Goal: Task Accomplishment & Management: Manage account settings

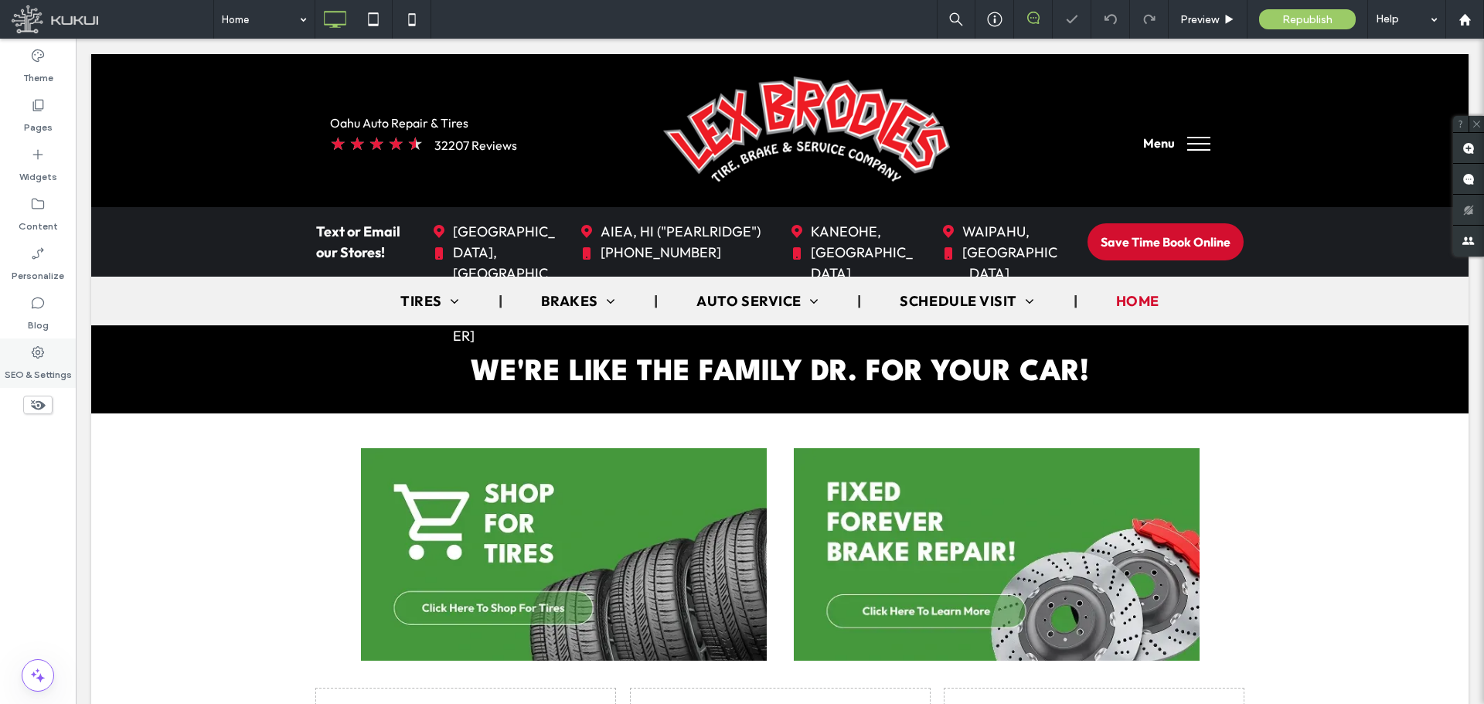
click at [29, 357] on div "SEO & Settings" at bounding box center [38, 363] width 76 height 49
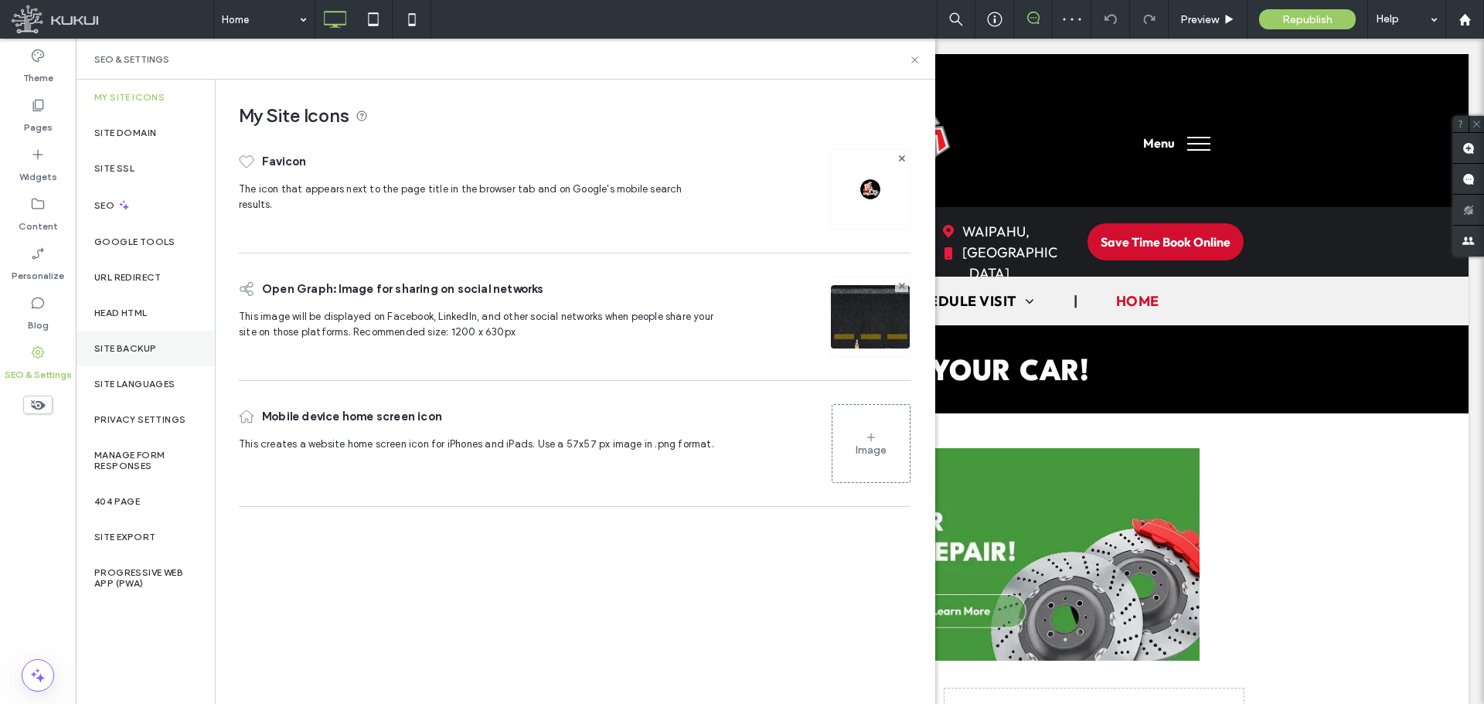
click at [127, 349] on label "Site Backup" at bounding box center [125, 348] width 62 height 11
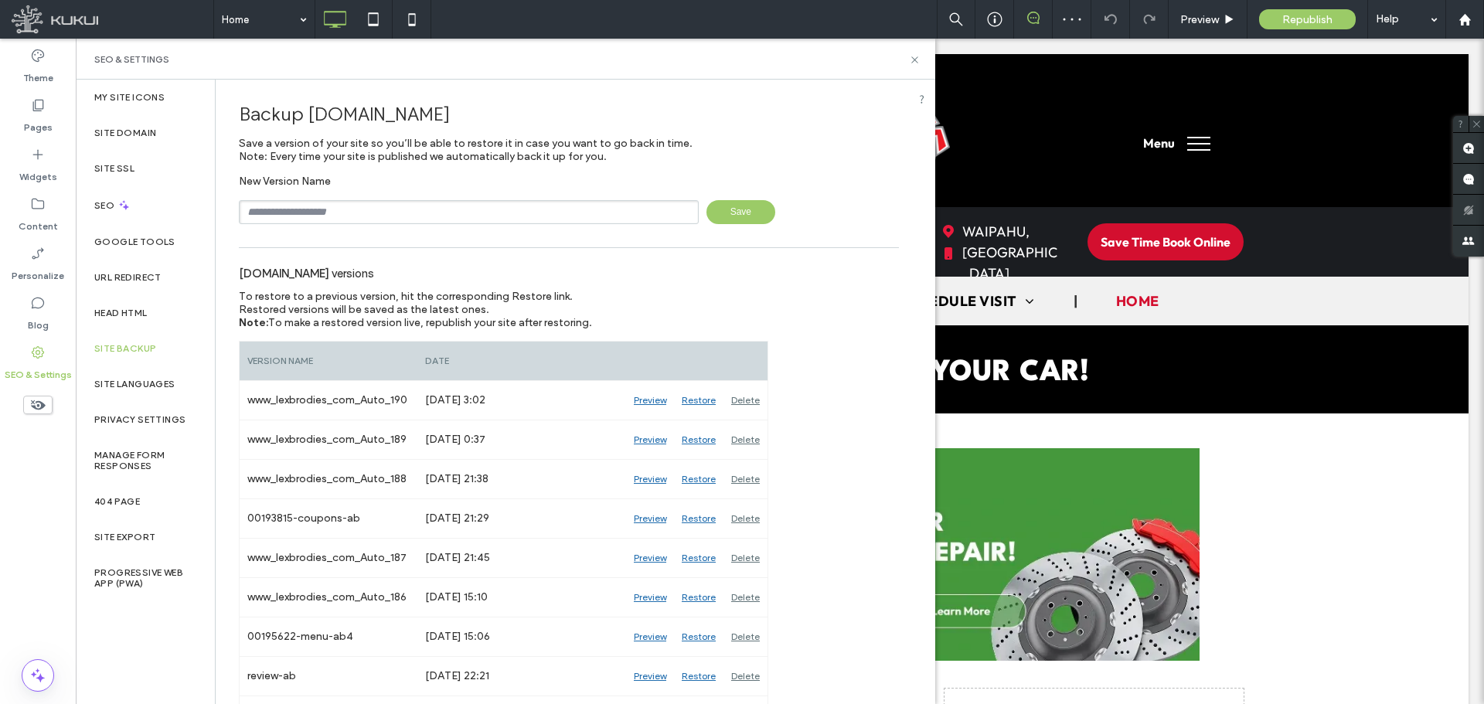
click at [335, 216] on input "text" at bounding box center [469, 212] width 460 height 24
paste input "********"
click at [740, 209] on span "Save" at bounding box center [740, 212] width 69 height 24
click at [429, 213] on input "**********" at bounding box center [469, 212] width 460 height 24
type input "**********"
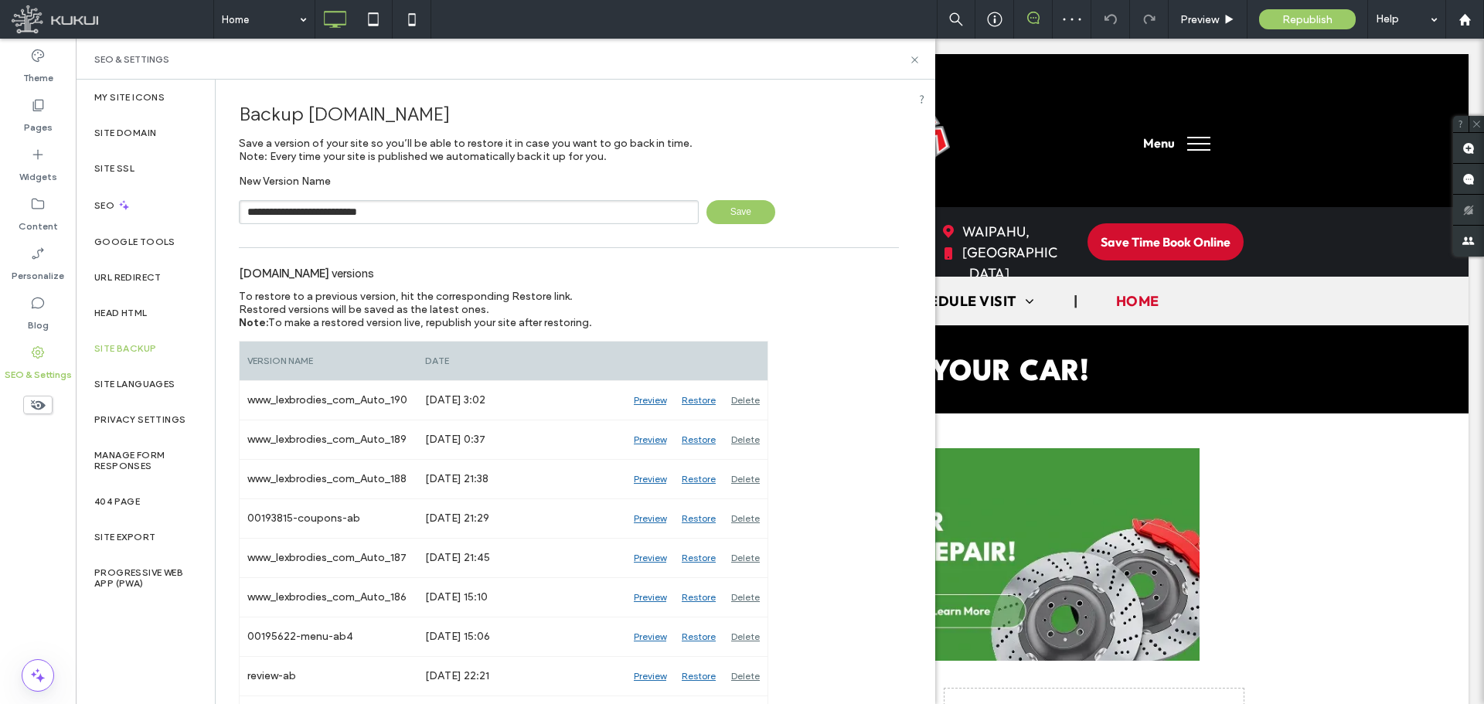
click at [761, 206] on span "Save" at bounding box center [740, 212] width 69 height 24
click at [125, 305] on div "Head HTML" at bounding box center [145, 313] width 139 height 36
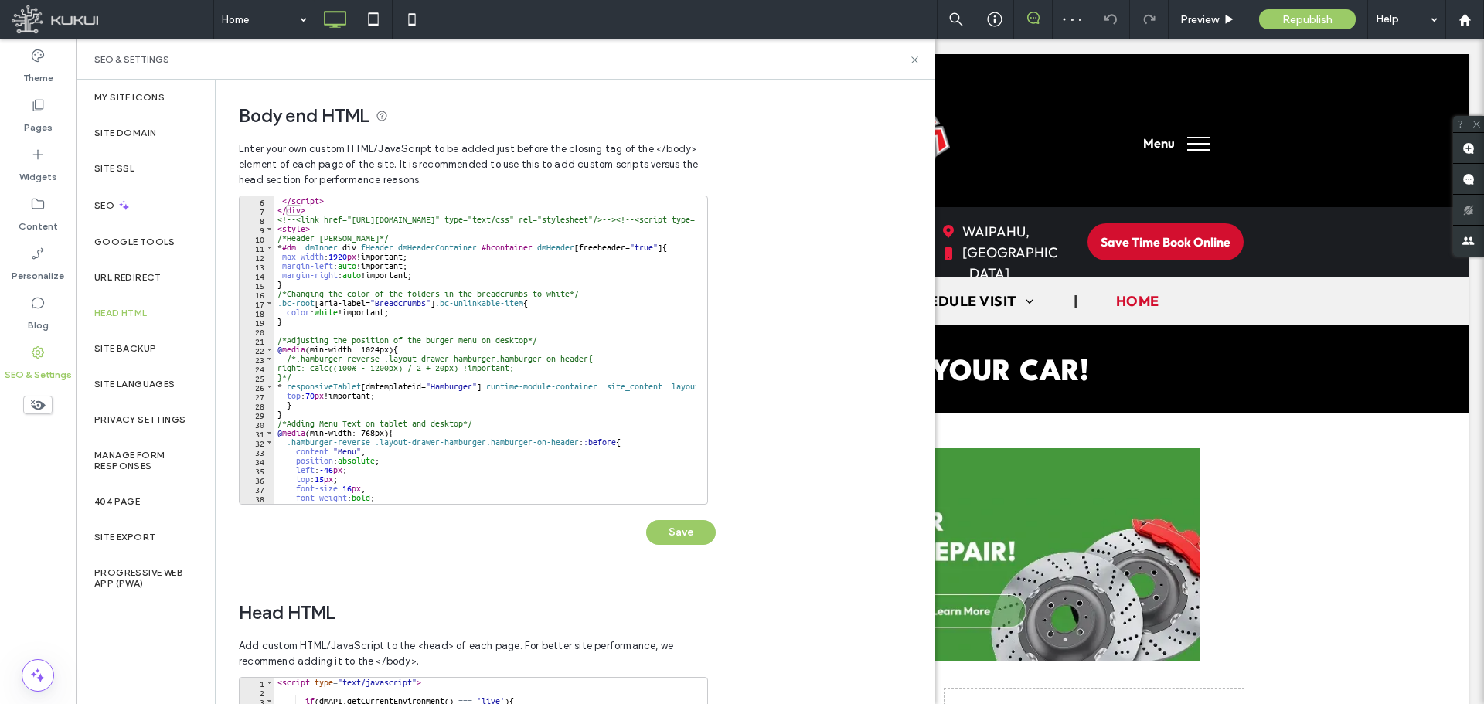
scroll to position [93, 0]
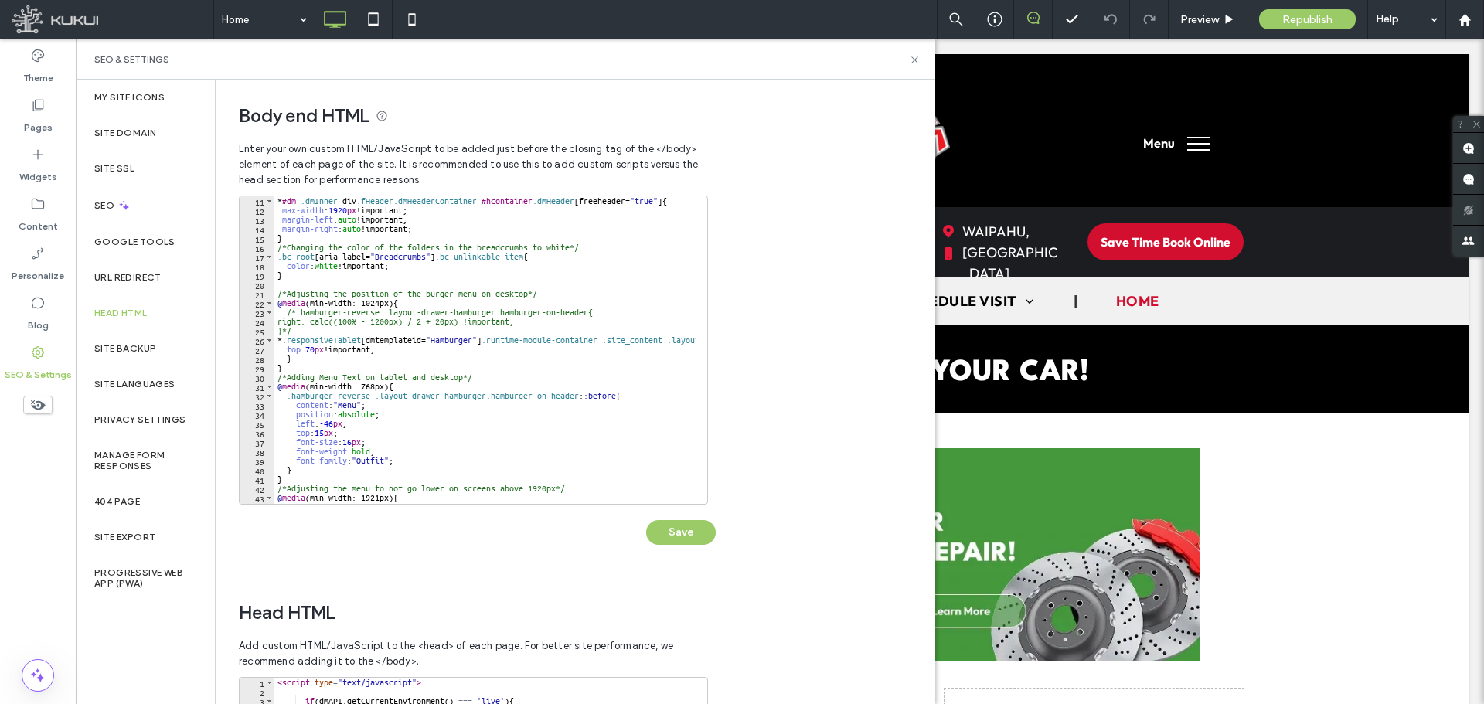
click at [474, 312] on div "* #dm .dmInner div .fHeader.dmHeaderContainer #hcontainer .dmHeader [ freeheade…" at bounding box center [882, 353] width 1217 height 315
click at [563, 322] on div "* #dm .dmInner div .fHeader.dmHeaderContainer #hcontainer .dmHeader [ freeheade…" at bounding box center [882, 353] width 1217 height 315
type textarea "**********"
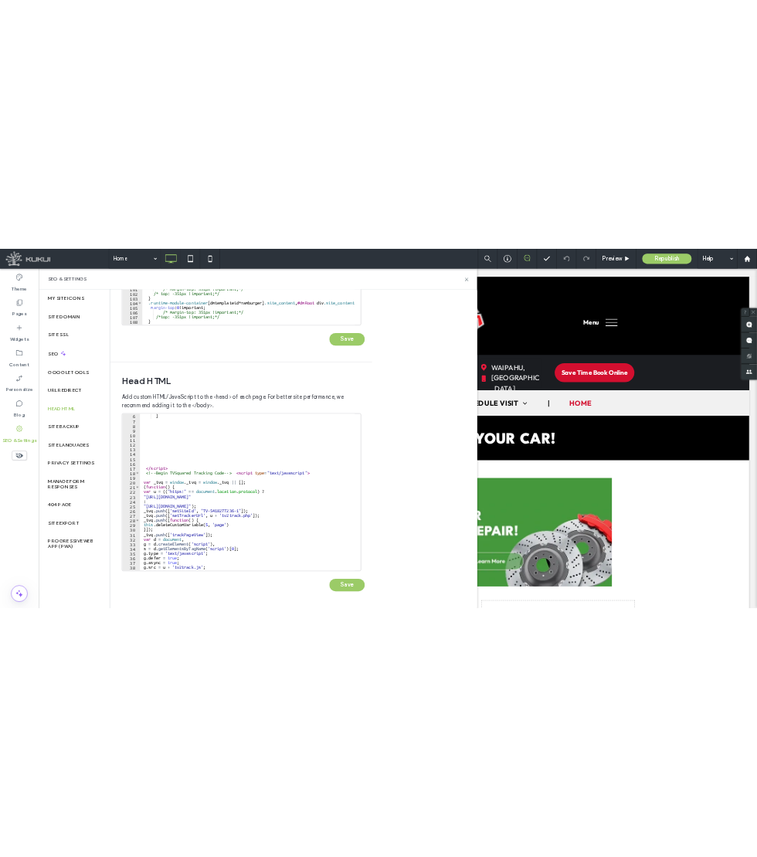
scroll to position [0, 0]
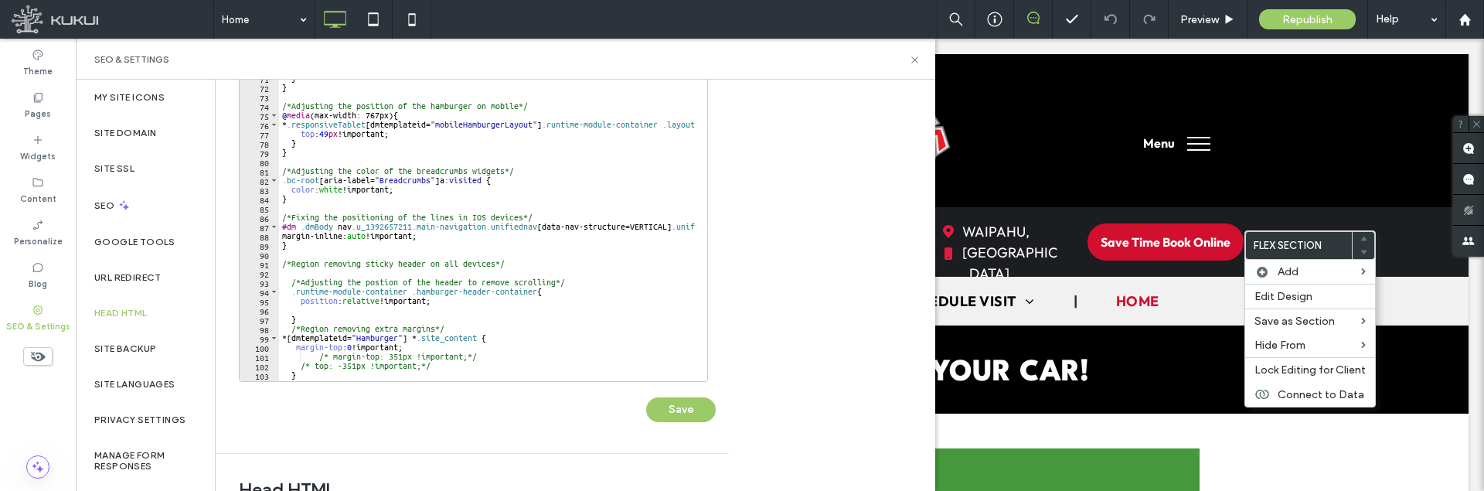
scroll to position [603, 0]
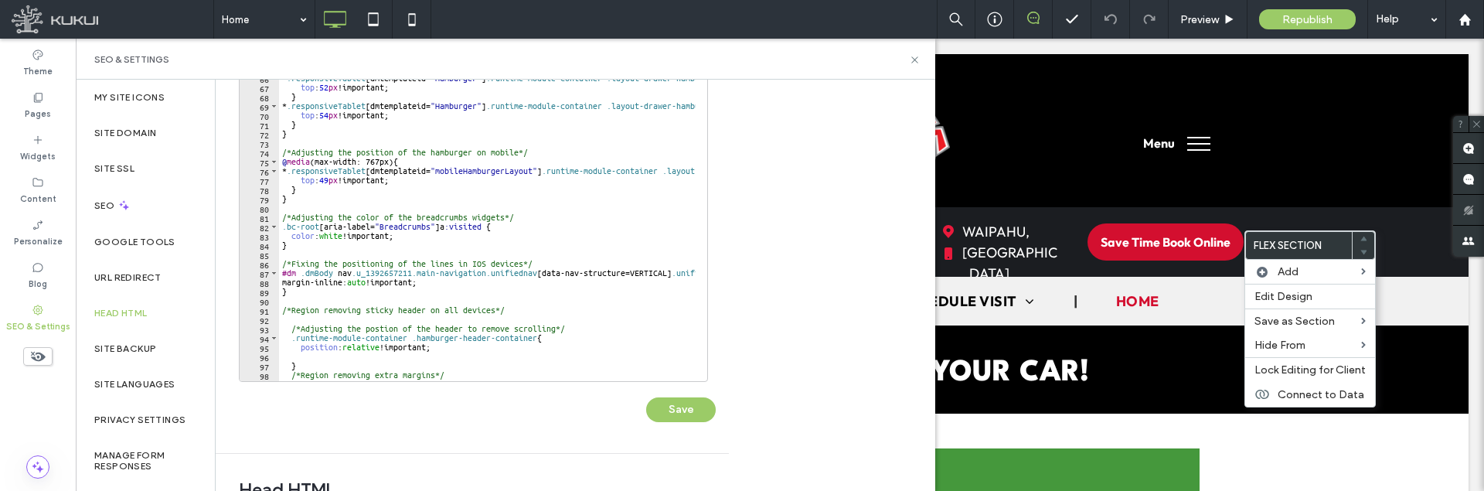
click at [770, 134] on div "**********" at bounding box center [576, 285] width 720 height 411
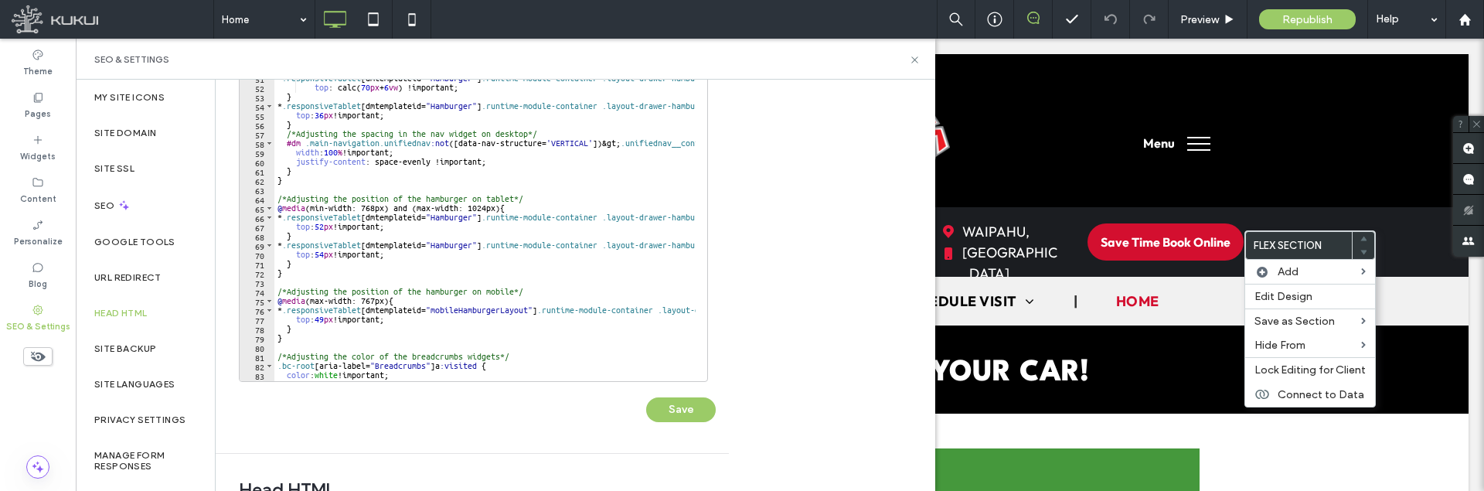
scroll to position [464, 0]
click at [773, 146] on div "**********" at bounding box center [576, 285] width 720 height 411
click at [746, 128] on div "**********" at bounding box center [576, 285] width 720 height 411
type textarea "**********"
click at [672, 108] on div "* .responsiveTablet [ dmtemplateid = " Hamburger " ] .runtime-module-container …" at bounding box center [882, 230] width 1217 height 315
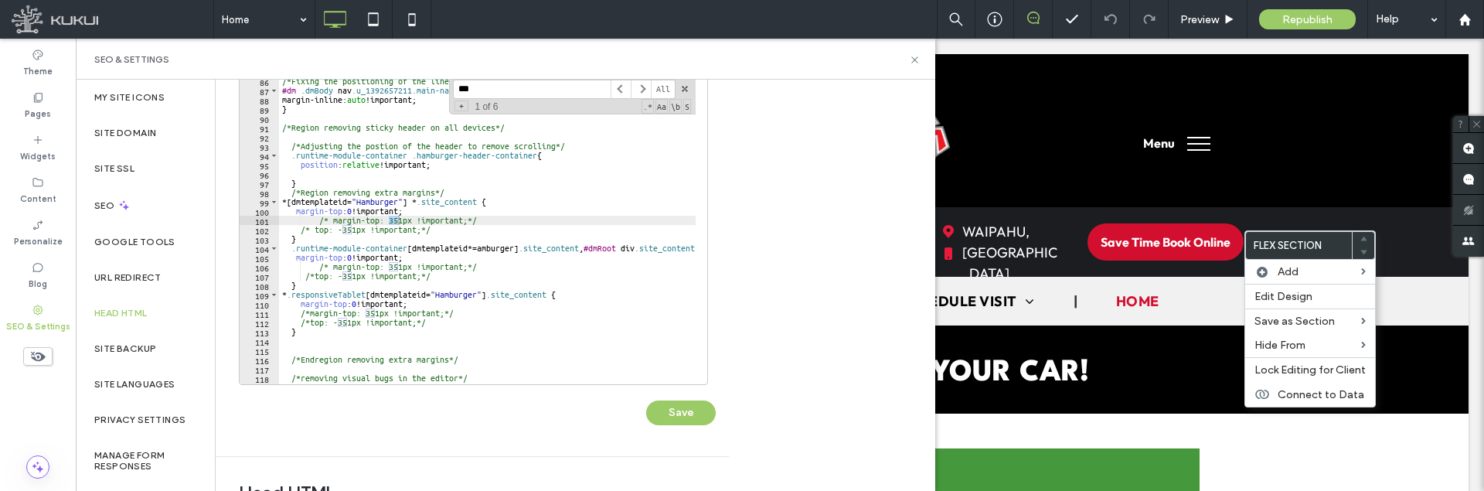
scroll to position [789, 0]
type input "***"
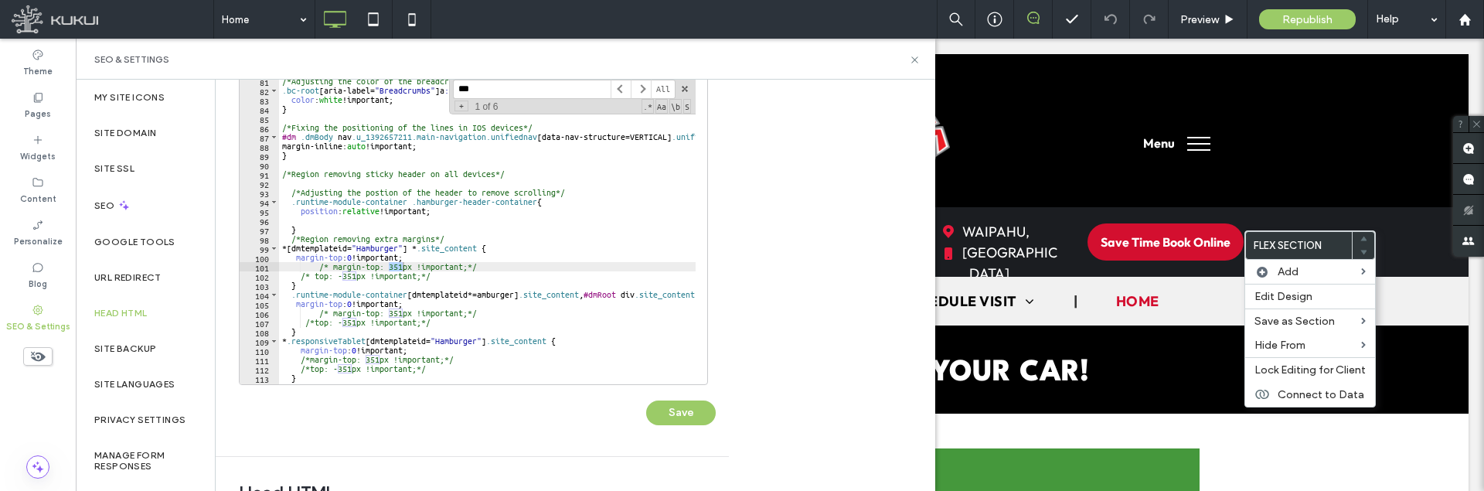
click at [428, 255] on div "/*Adjusting the color of the breadcrumbs widgets*/ .bc-root [ aria-label = " Br…" at bounding box center [887, 234] width 1217 height 315
click at [295, 260] on div "/*Adjusting the color of the breadcrumbs widgets*/ .bc-root [ aria-label = " Br…" at bounding box center [887, 234] width 1217 height 315
click at [498, 258] on div "/*Adjusting the color of the breadcrumbs widgets*/ .bc-root [ aria-label = " Br…" at bounding box center [887, 234] width 1217 height 315
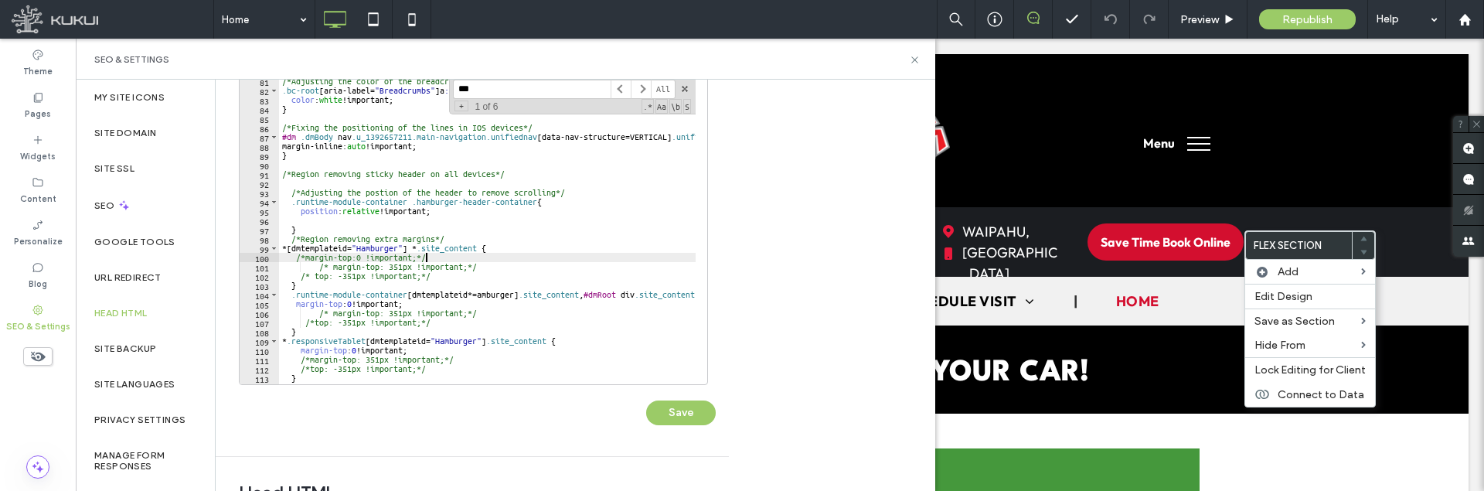
click at [313, 279] on div "/*Adjusting the color of the breadcrumbs widgets*/ .bc-root [ aria-label = " Br…" at bounding box center [887, 234] width 1217 height 315
click at [436, 278] on div "/*Adjusting the color of the breadcrumbs widgets*/ .bc-root [ aria-label = " Br…" at bounding box center [887, 234] width 1217 height 315
click at [319, 267] on div "/*Adjusting the color of the breadcrumbs widgets*/ .bc-root [ aria-label = " Br…" at bounding box center [887, 234] width 1217 height 315
click at [294, 255] on div "/*Adjusting the color of the breadcrumbs widgets*/ .bc-root [ aria-label = " Br…" at bounding box center [887, 234] width 1217 height 315
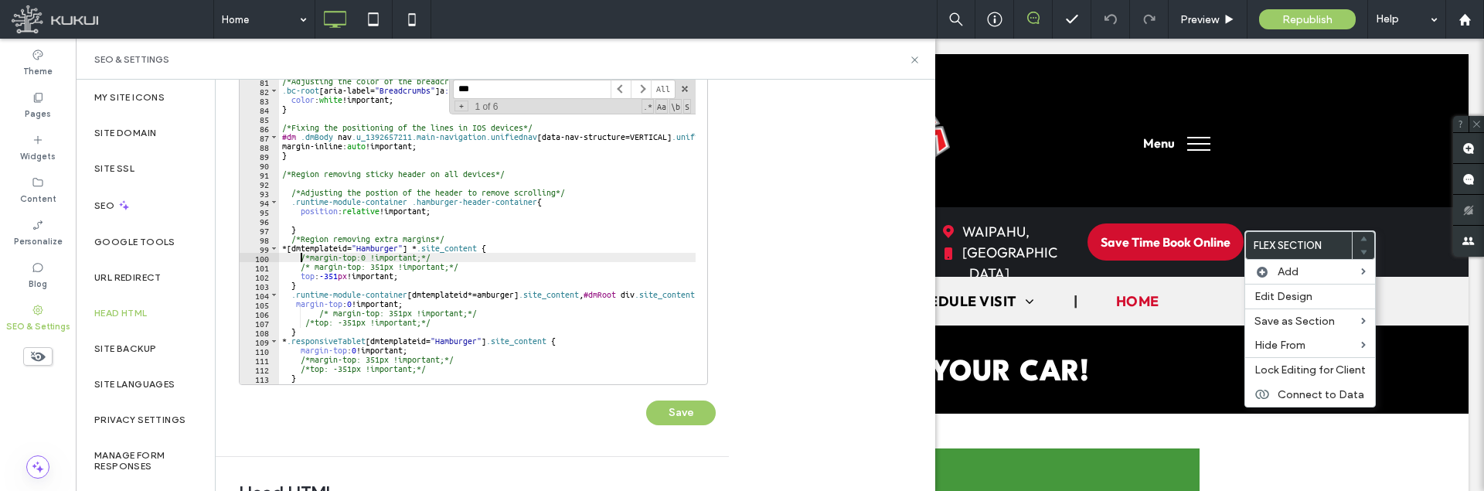
click at [295, 304] on div "/*Adjusting the color of the breadcrumbs widgets*/ .bc-root [ aria-label = " Br…" at bounding box center [887, 234] width 1217 height 315
click at [425, 302] on div "/*Adjusting the color of the breadcrumbs widgets*/ .bc-root [ aria-label = " Br…" at bounding box center [887, 234] width 1217 height 315
click at [365, 315] on div "/*Adjusting the color of the breadcrumbs widgets*/ .bc-root [ aria-label = " Br…" at bounding box center [887, 234] width 1217 height 315
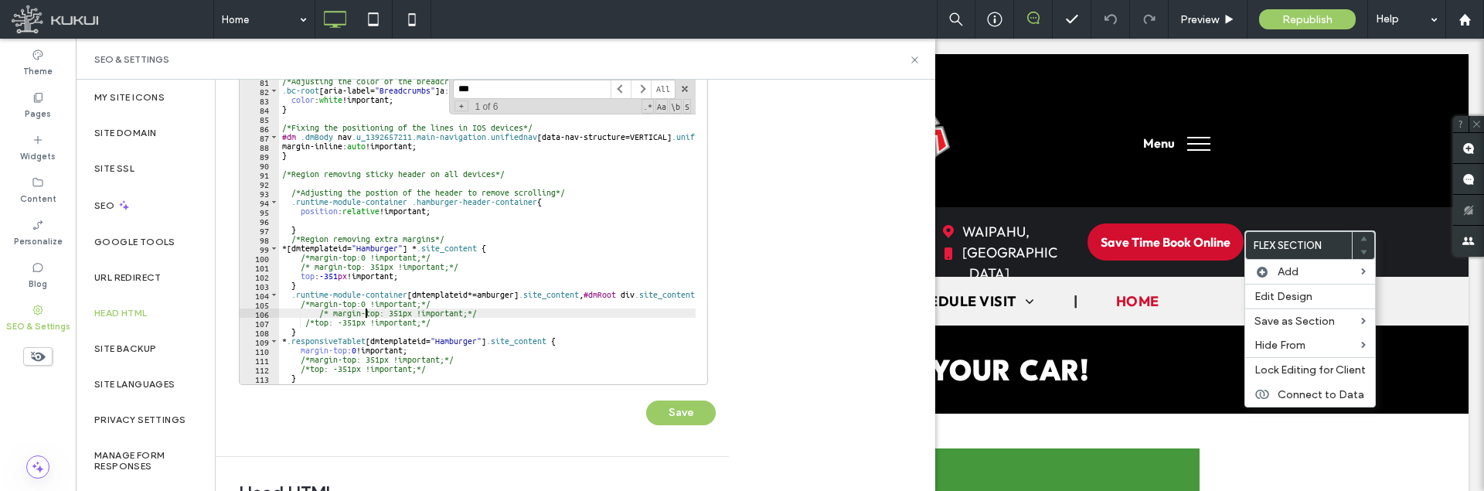
click at [315, 321] on div "/*Adjusting the color of the breadcrumbs widgets*/ .bc-root [ aria-label = " Br…" at bounding box center [887, 234] width 1217 height 315
click at [431, 321] on div "/*Adjusting the color of the breadcrumbs widgets*/ .bc-root [ aria-label = " Br…" at bounding box center [887, 234] width 1217 height 315
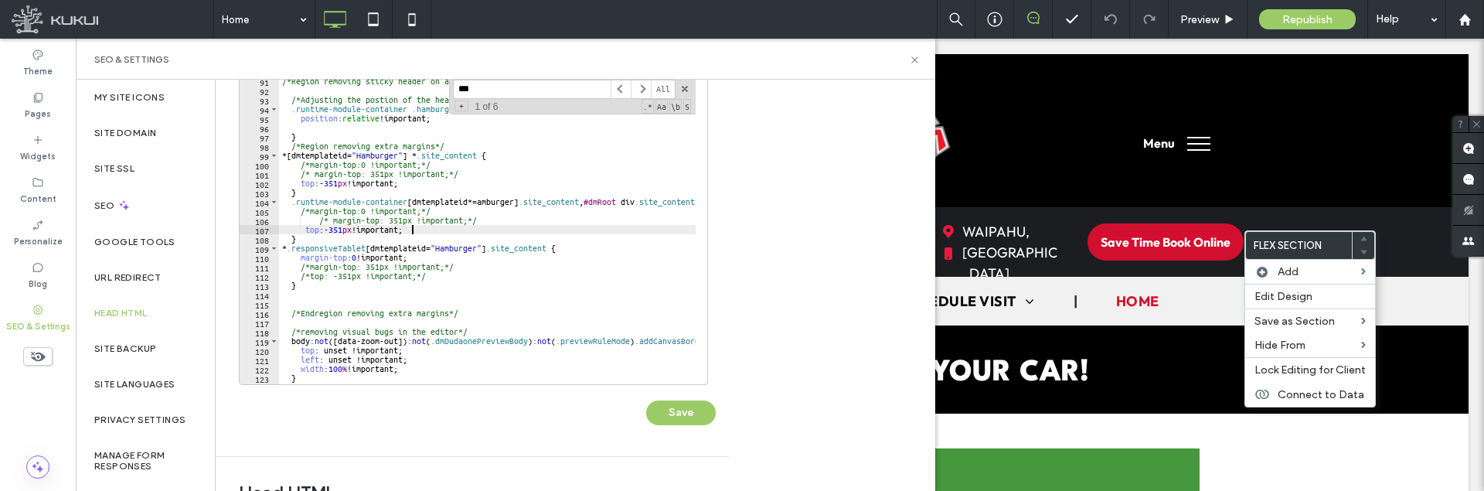
scroll to position [789, 0]
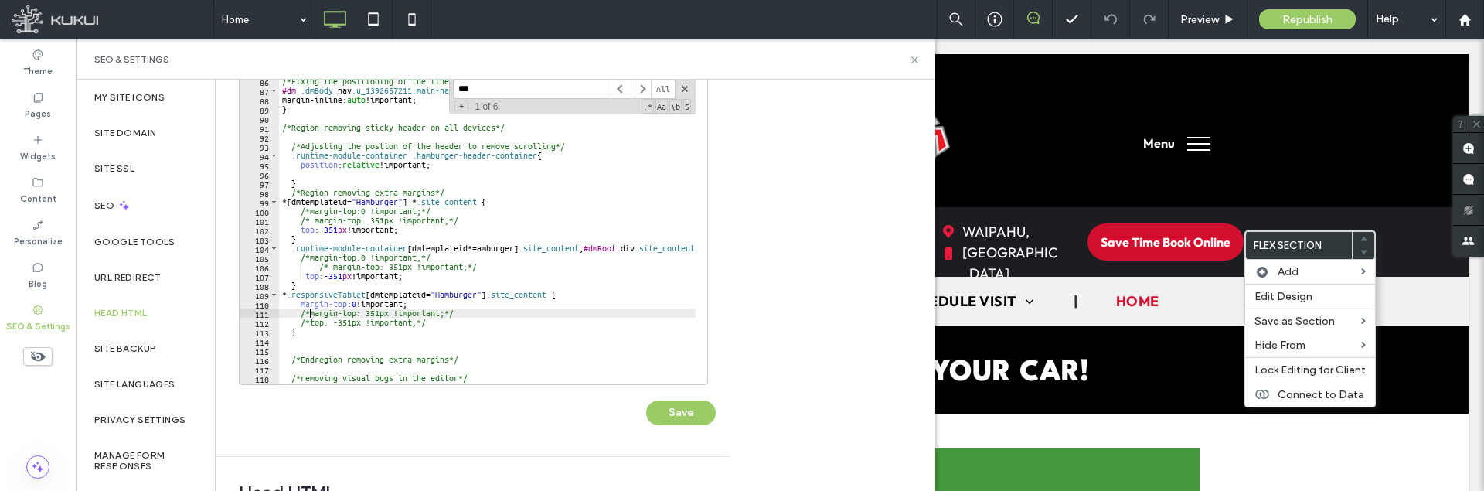
click at [308, 312] on div "/*Fixing the positioning of the lines in IOS devices*/ #dm .dmBody nav .u_13926…" at bounding box center [887, 234] width 1217 height 315
click at [309, 325] on div "/*Fixing the positioning of the lines in IOS devices*/ #dm .dmBody nav .u_13926…" at bounding box center [887, 234] width 1217 height 315
click at [439, 325] on div "/*Fixing the positioning of the lines in IOS devices*/ #dm .dmBody nav .u_13926…" at bounding box center [887, 234] width 1217 height 315
click at [681, 412] on button "Save" at bounding box center [681, 412] width 70 height 25
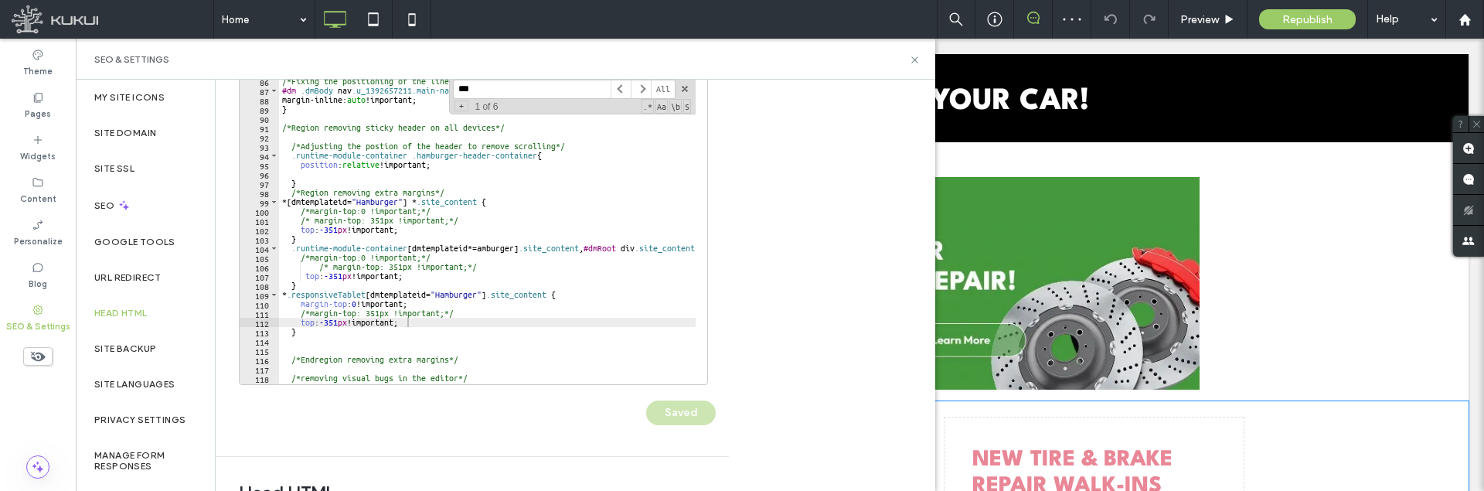
scroll to position [0, 0]
click at [350, 305] on div "/*Fixing the positioning of the lines in IOS devices*/ #dm .dmBody nav .u_13926…" at bounding box center [887, 234] width 1217 height 315
click at [300, 303] on div "/*Fixing the positioning of the lines in IOS devices*/ #dm .dmBody nav .u_13926…" at bounding box center [887, 234] width 1217 height 315
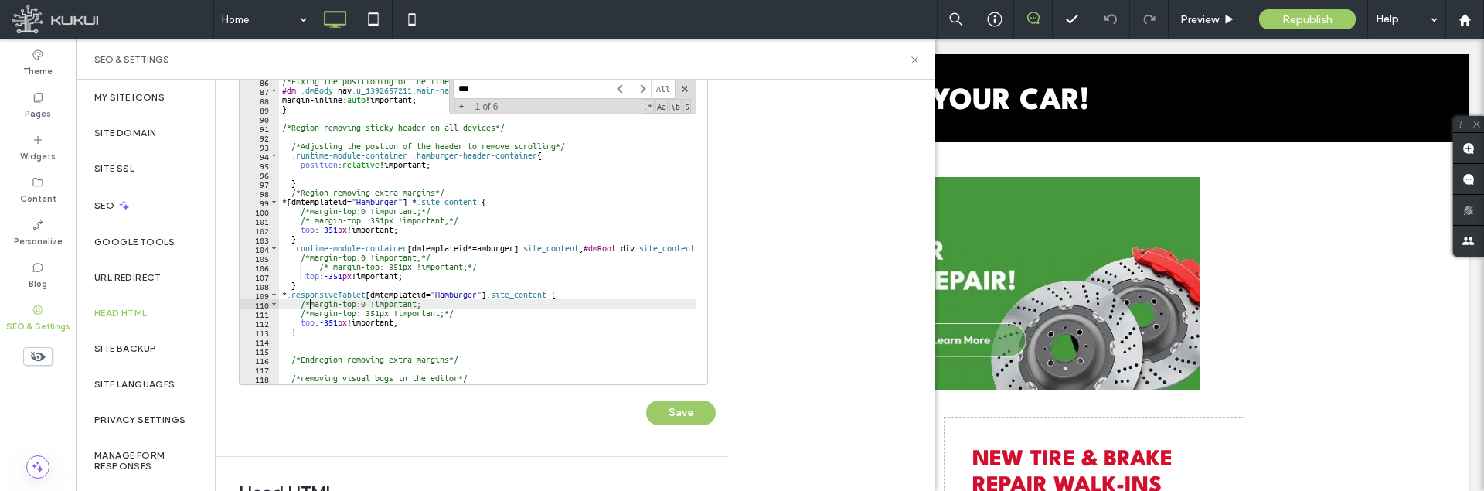
click at [436, 302] on div "/*Fixing the positioning of the lines in IOS devices*/ #dm .dmBody nav .u_13926…" at bounding box center [887, 234] width 1217 height 315
click at [684, 417] on button "Save" at bounding box center [681, 412] width 70 height 25
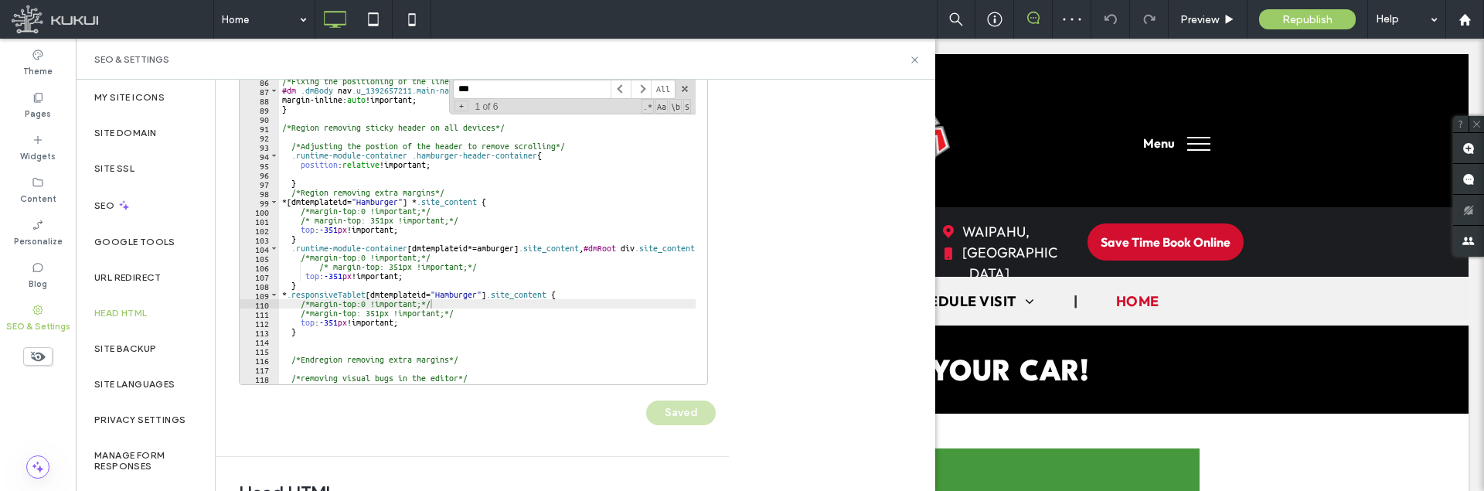
scroll to position [0, 0]
drag, startPoint x: 487, startPoint y: 200, endPoint x: 293, endPoint y: 202, distance: 194.0
click at [293, 202] on div "/*Fixing the positioning of the lines in IOS devices*/ #dm .dmBody nav .u_13926…" at bounding box center [887, 234] width 1217 height 315
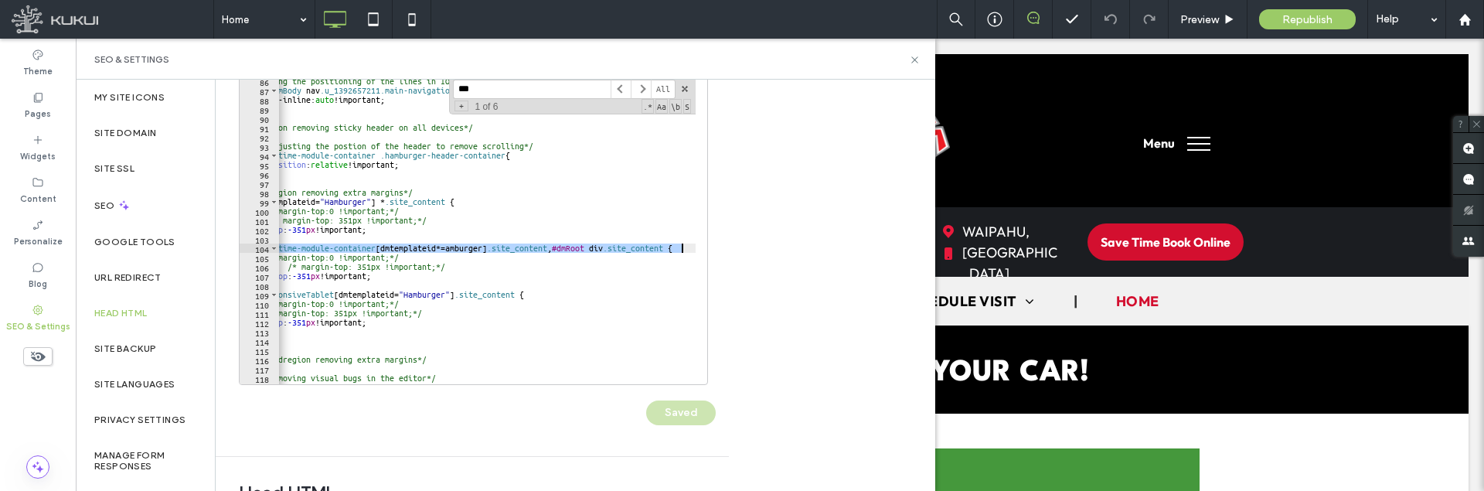
scroll to position [0, 32]
drag, startPoint x: 290, startPoint y: 247, endPoint x: 675, endPoint y: 246, distance: 384.9
click at [675, 246] on div "/*Fixing the positioning of the lines in IOS devices*/ #dm .dmBody nav .u_13926…" at bounding box center [855, 234] width 1217 height 315
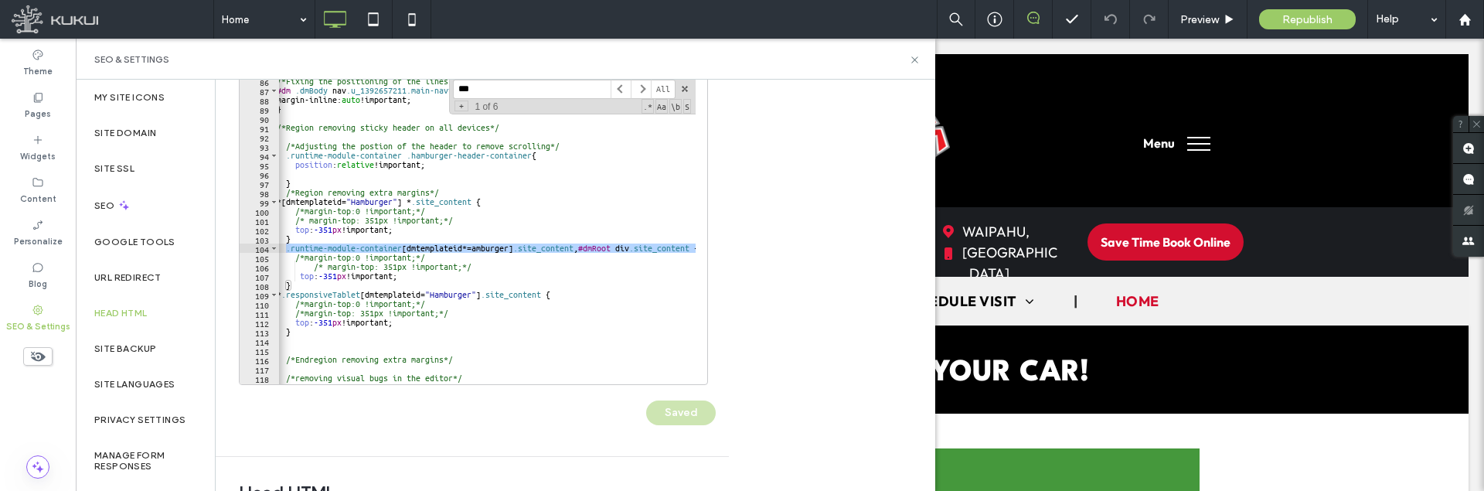
scroll to position [0, 0]
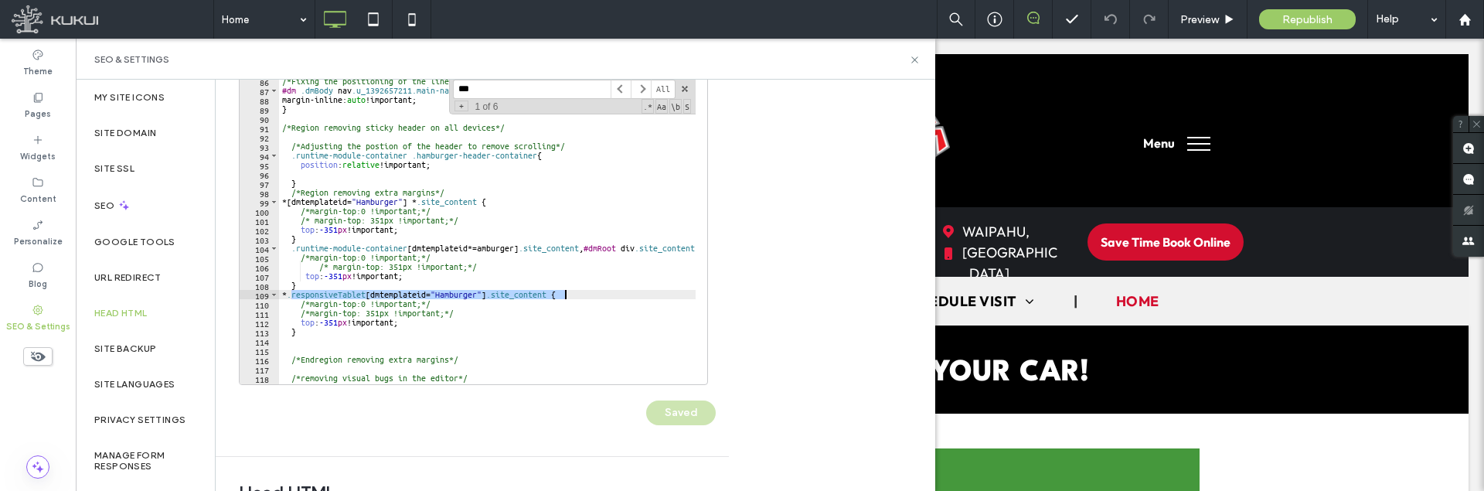
drag, startPoint x: 291, startPoint y: 297, endPoint x: 565, endPoint y: 293, distance: 273.6
click at [565, 293] on div "/*Fixing the positioning of the lines in IOS devices*/ #dm .dmBody nav .u_13926…" at bounding box center [887, 234] width 1217 height 315
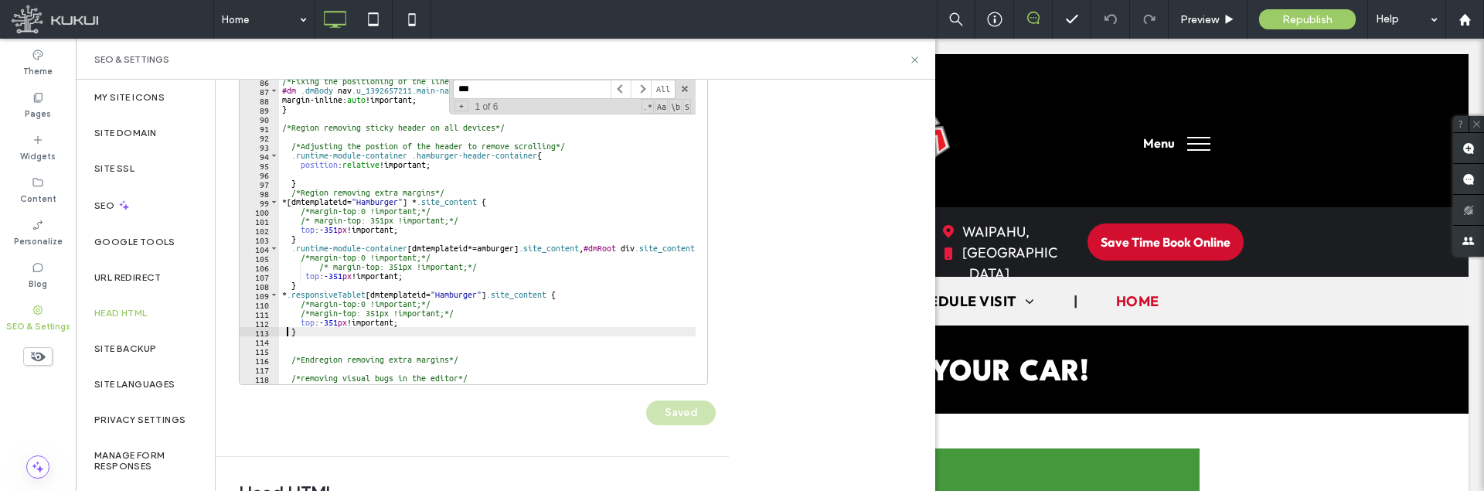
click at [288, 327] on div "/*Fixing the positioning of the lines in IOS devices*/ #dm .dmBody nav .u_13926…" at bounding box center [887, 234] width 1217 height 315
click at [301, 321] on div "/*Fixing the positioning of the lines in IOS devices*/ #dm .dmBody nav .u_13926…" at bounding box center [887, 234] width 1217 height 315
click at [437, 324] on div "/*Fixing the positioning of the lines in IOS devices*/ #dm .dmBody nav .u_13926…" at bounding box center [887, 234] width 1217 height 315
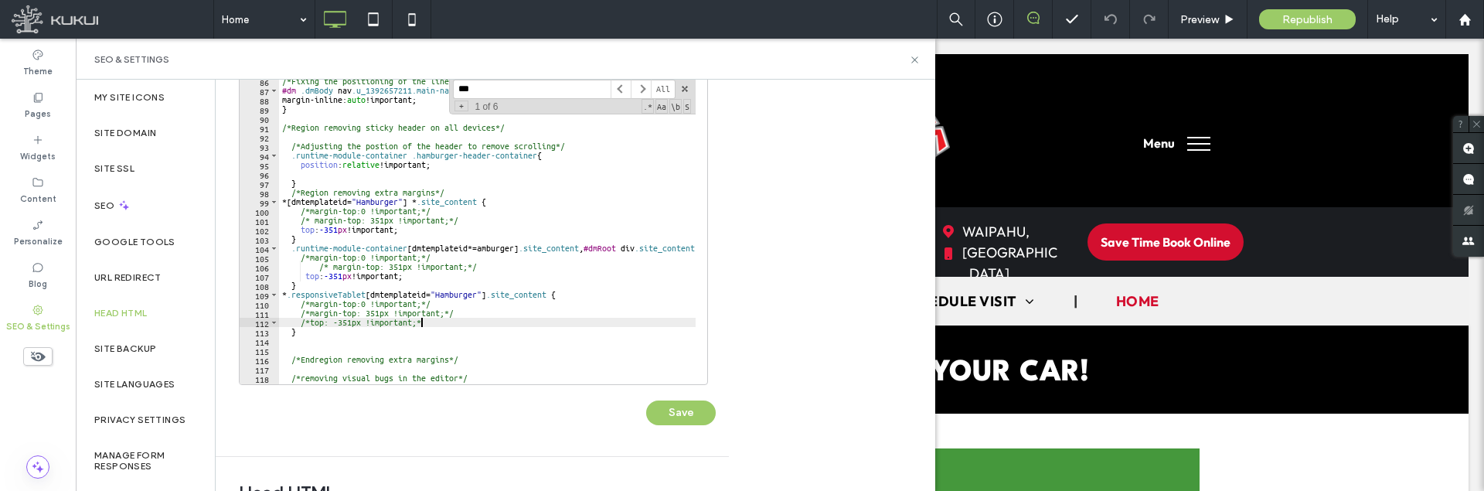
scroll to position [0, 11]
click at [305, 274] on div "/*Fixing the positioning of the lines in IOS devices*/ #dm .dmBody nav .u_13926…" at bounding box center [887, 234] width 1217 height 315
click at [469, 274] on div "/*Fixing the positioning of the lines in IOS devices*/ #dm .dmBody nav .u_13926…" at bounding box center [887, 234] width 1217 height 315
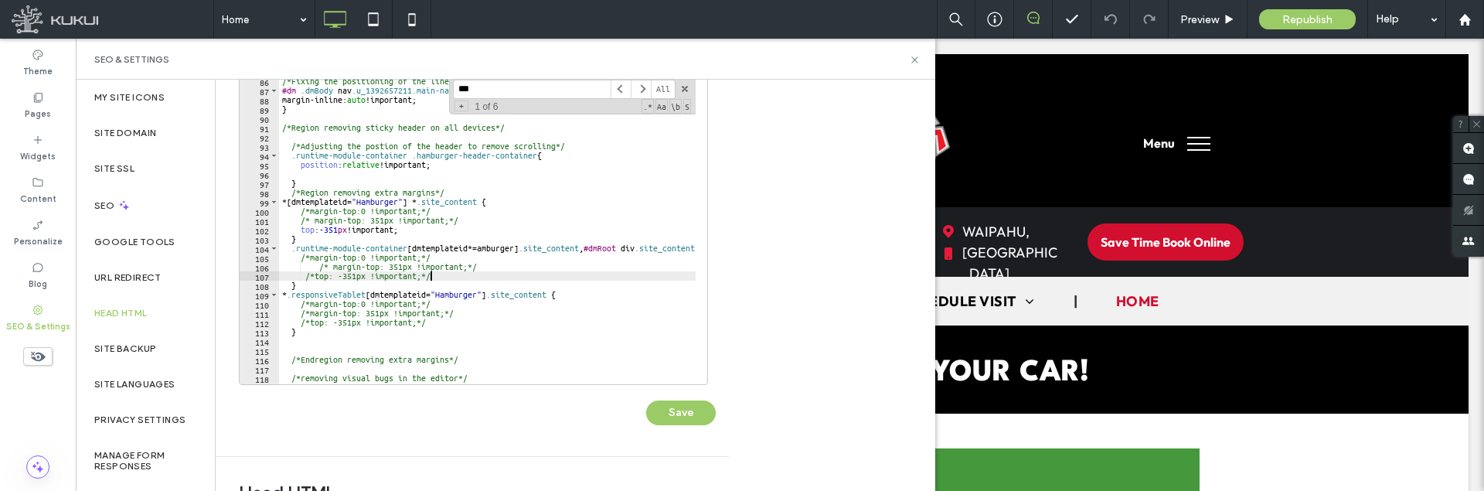
click at [303, 226] on div "/*Fixing the positioning of the lines in IOS devices*/ #dm .dmBody nav .u_13926…" at bounding box center [887, 234] width 1217 height 315
click at [431, 236] on div "/*Fixing the positioning of the lines in IOS devices*/ #dm .dmBody nav .u_13926…" at bounding box center [887, 234] width 1217 height 315
click at [431, 227] on div "/*Fixing the positioning of the lines in IOS devices*/ #dm .dmBody nav .u_13926…" at bounding box center [887, 234] width 1217 height 315
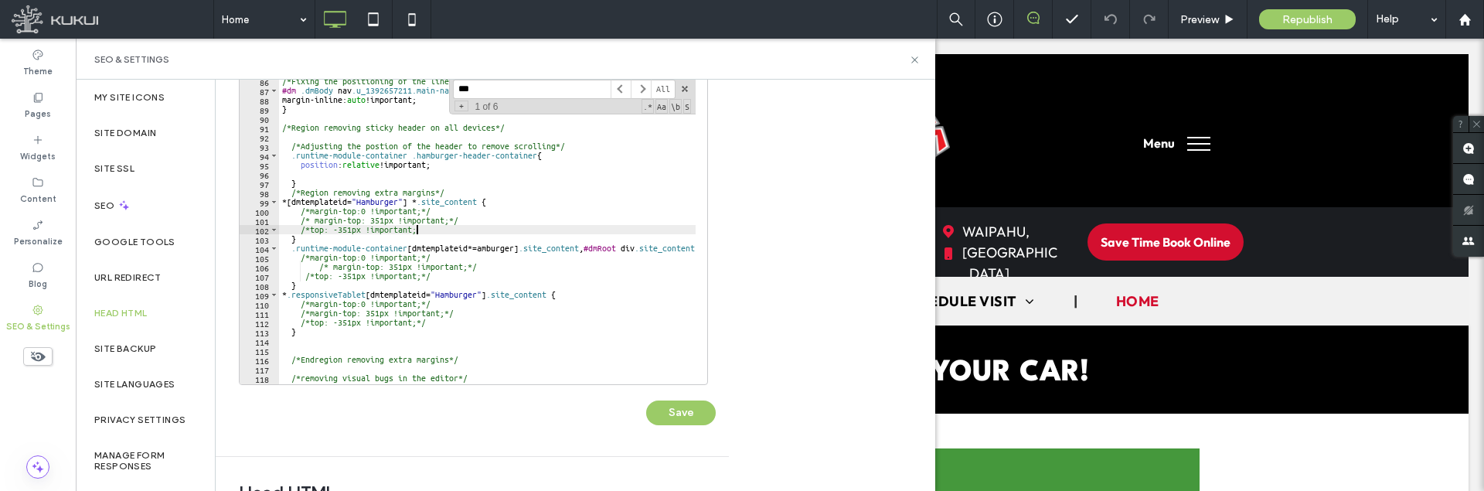
scroll to position [0, 11]
click at [676, 409] on button "Save" at bounding box center [681, 412] width 70 height 25
click at [608, 254] on div "/*Fixing the positioning of the lines in IOS devices*/ #dm .dmBody nav .u_13926…" at bounding box center [887, 234] width 1217 height 315
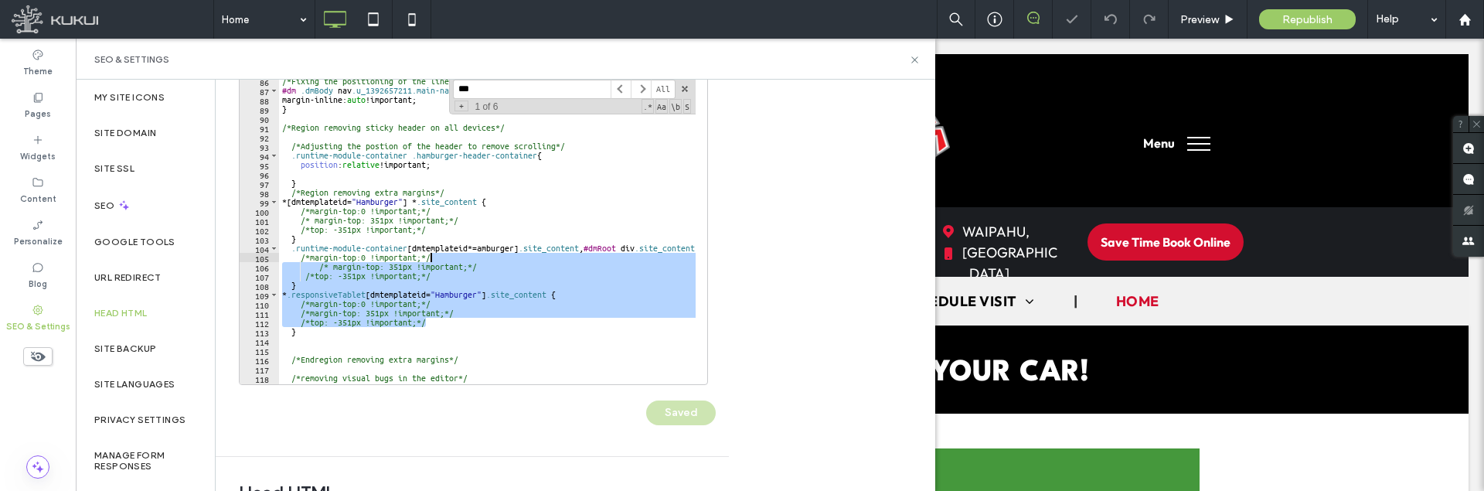
click at [529, 277] on div "/*Fixing the positioning of the lines in IOS devices*/ #dm .dmBody nav .u_13926…" at bounding box center [487, 231] width 417 height 308
type textarea "**********"
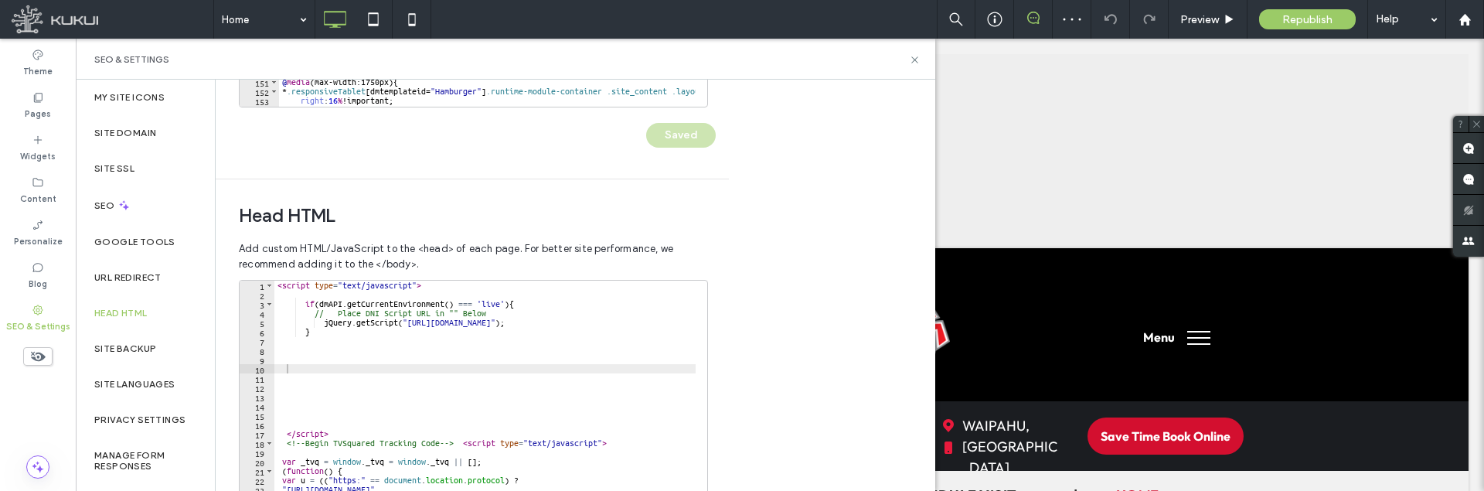
scroll to position [506, 0]
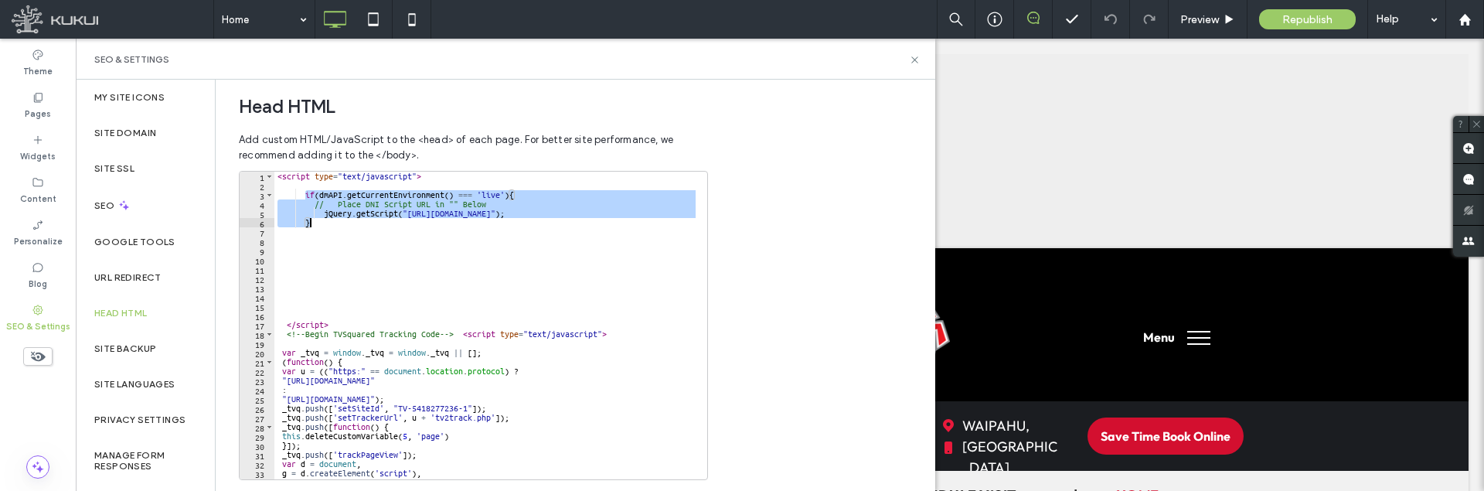
drag, startPoint x: 303, startPoint y: 195, endPoint x: 322, endPoint y: 223, distance: 34.1
type textarea "**********"
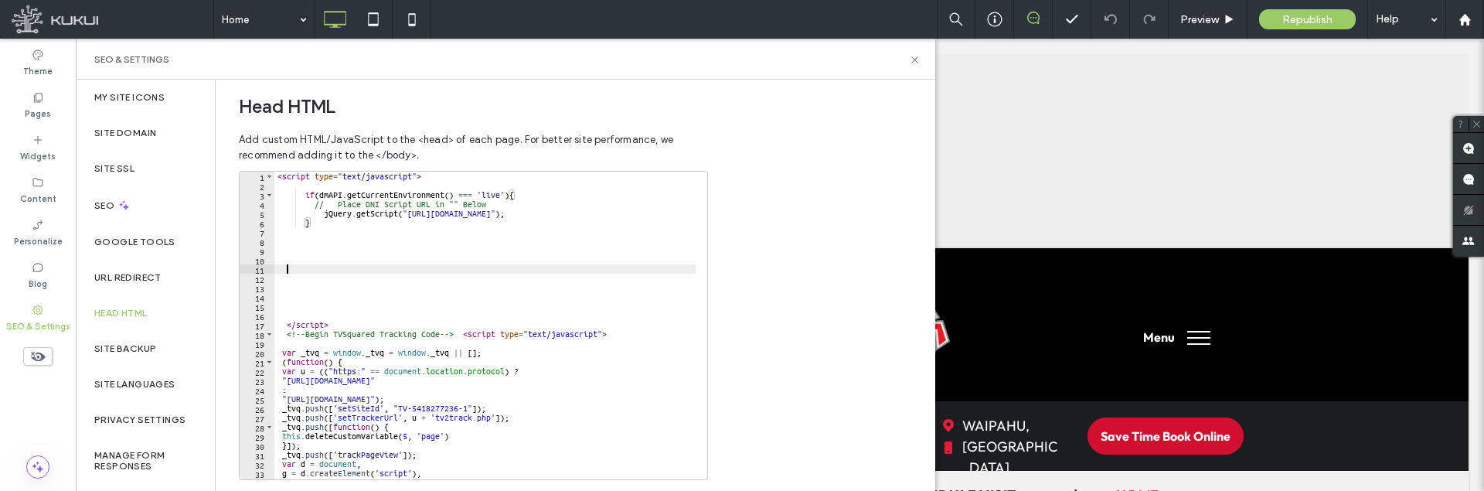
paste textarea "*"
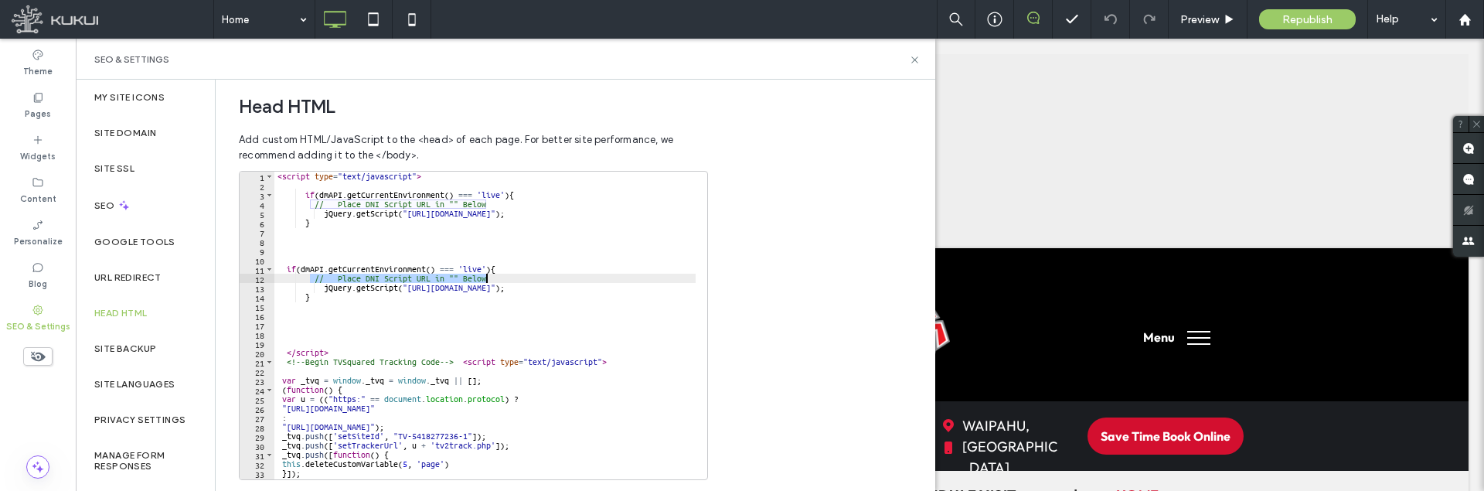
drag, startPoint x: 308, startPoint y: 278, endPoint x: 514, endPoint y: 278, distance: 205.6
type textarea "**********"
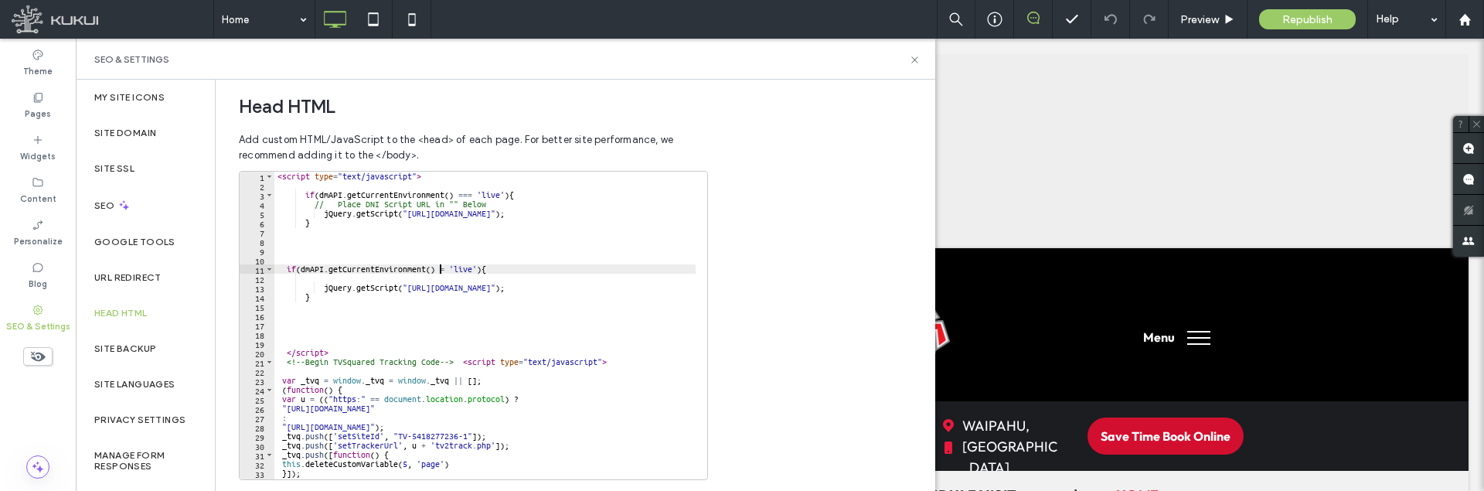
scroll to position [0, 14]
drag, startPoint x: 502, startPoint y: 256, endPoint x: 519, endPoint y: 259, distance: 16.5
drag, startPoint x: 519, startPoint y: 259, endPoint x: 516, endPoint y: 267, distance: 9.0
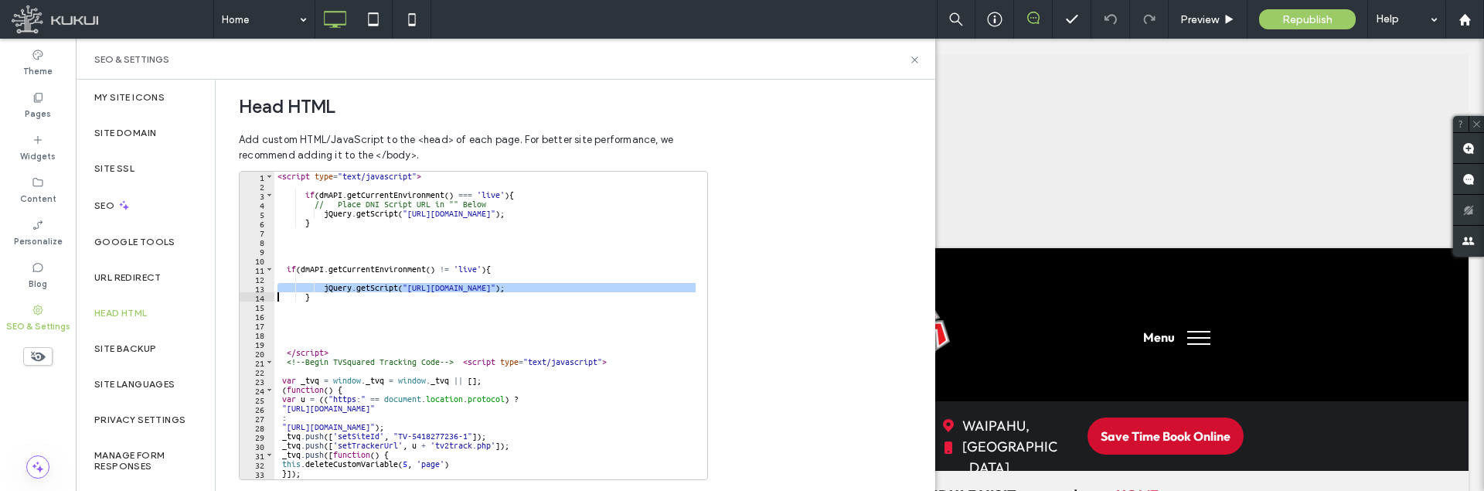
type textarea "*"
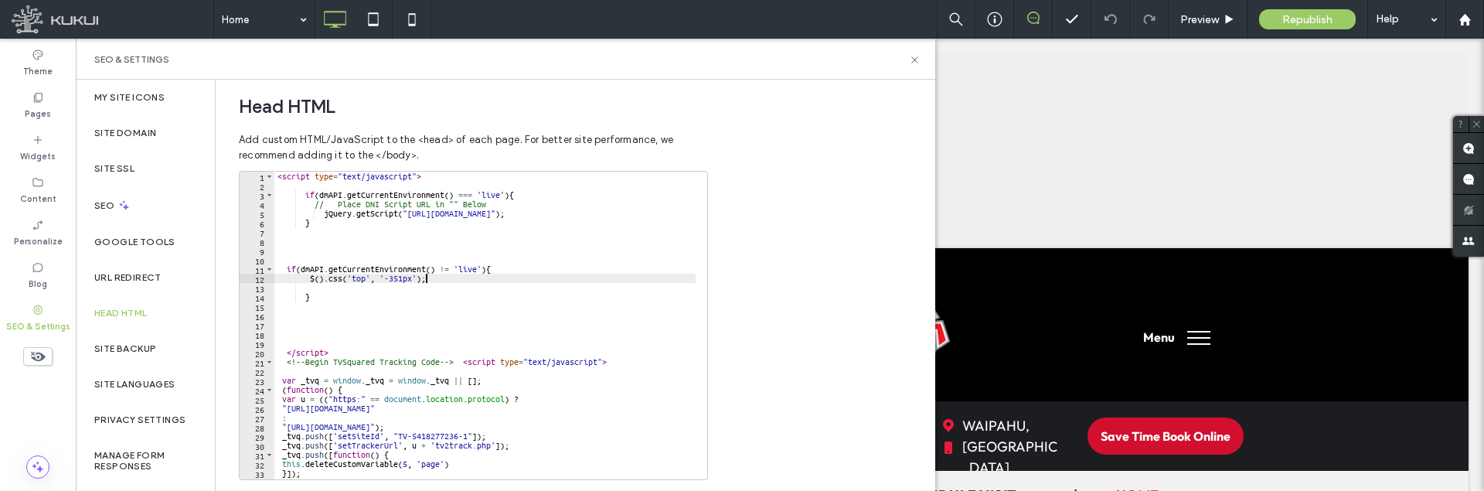
paste textarea "**********"
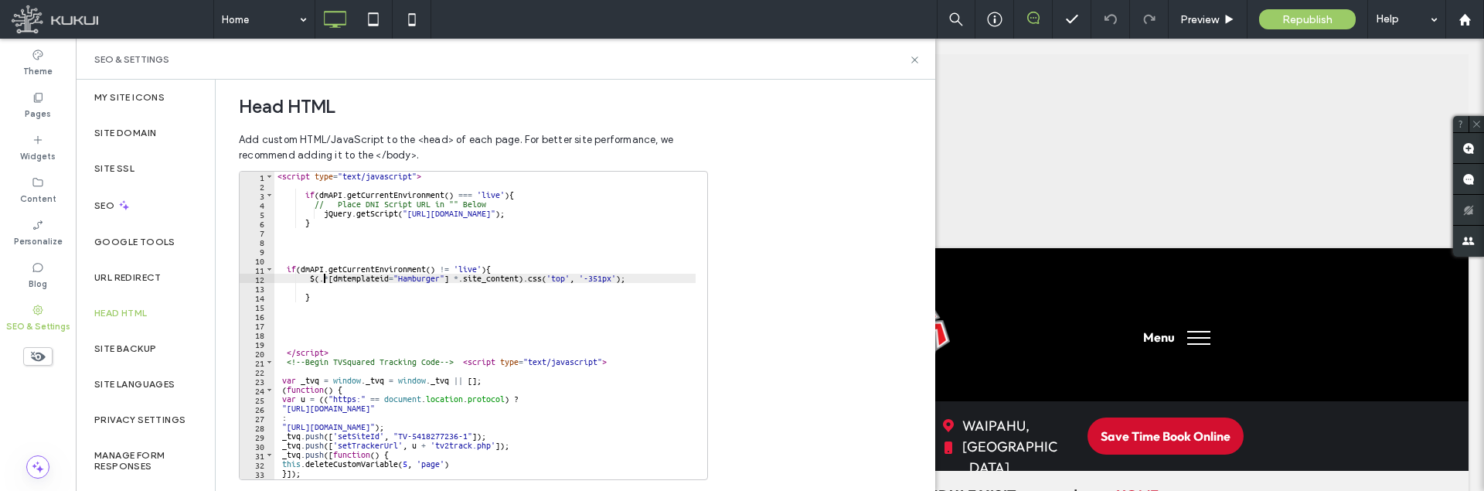
drag, startPoint x: 308, startPoint y: 281, endPoint x: 656, endPoint y: 274, distance: 347.9
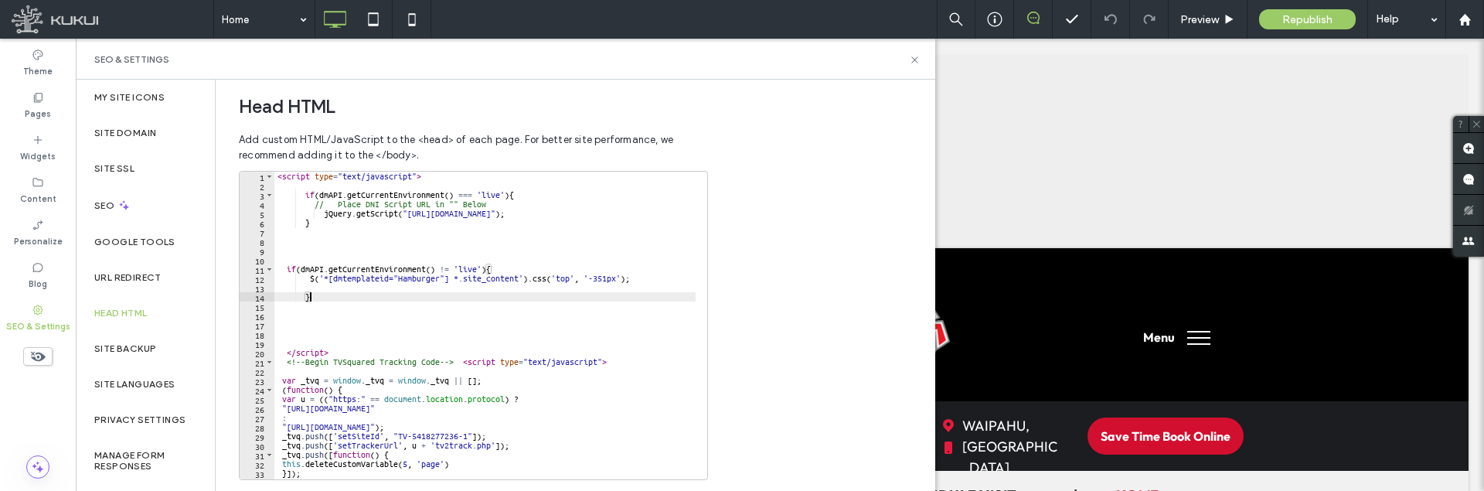
paste textarea "**********"
type textarea "*"
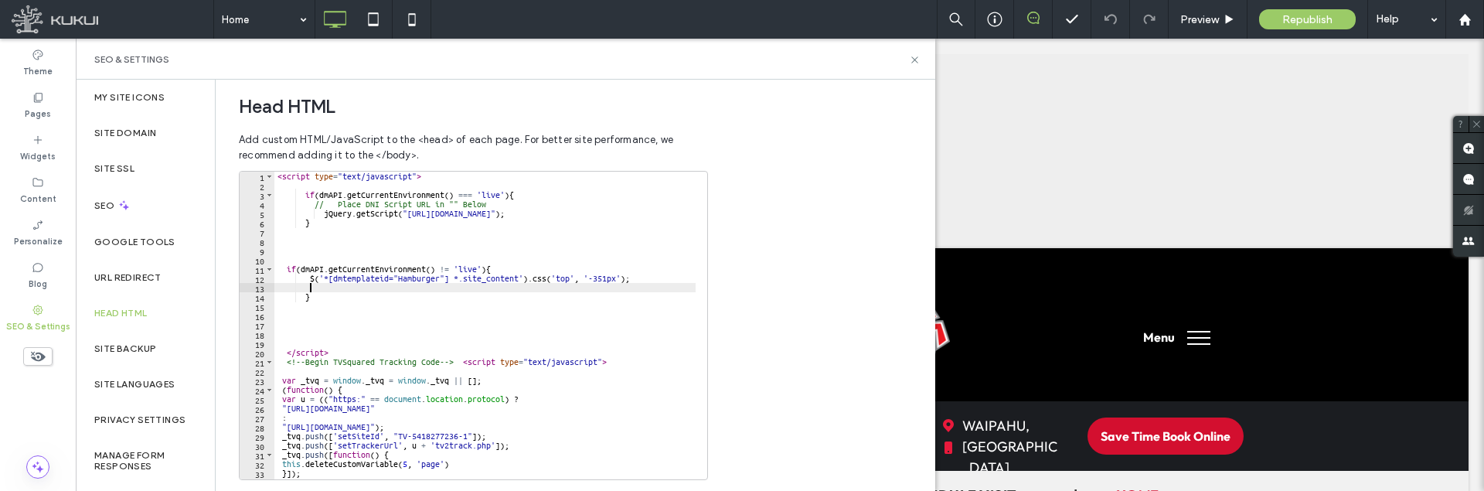
paste textarea "**********"
drag, startPoint x: 323, startPoint y: 287, endPoint x: 520, endPoint y: 289, distance: 197.1
paste textarea "**********"
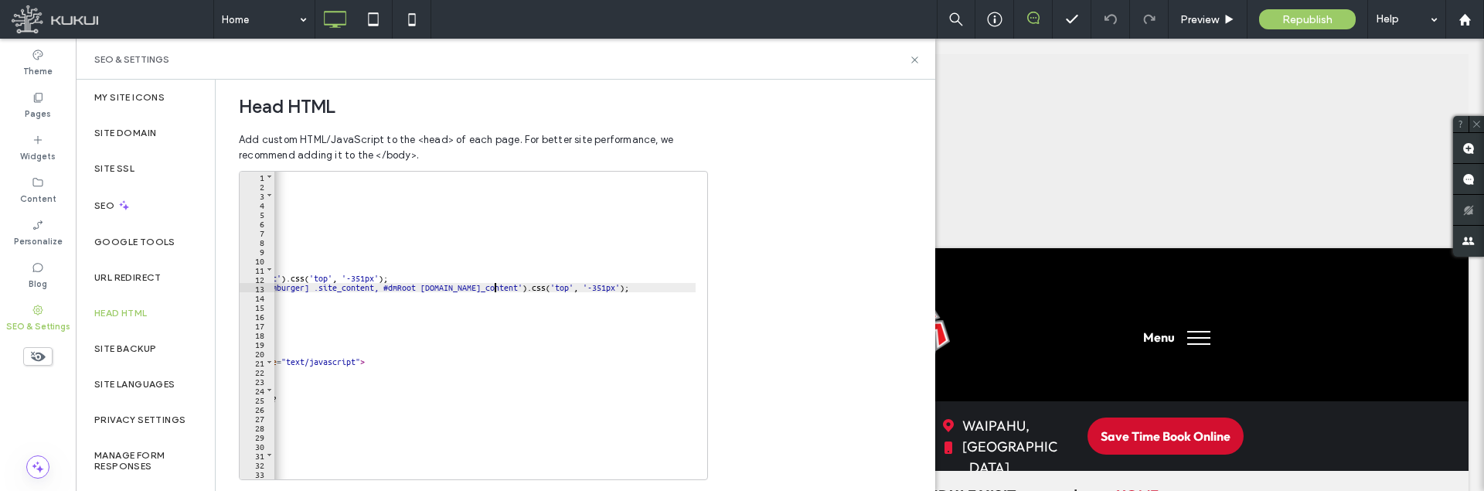
scroll to position [0, 0]
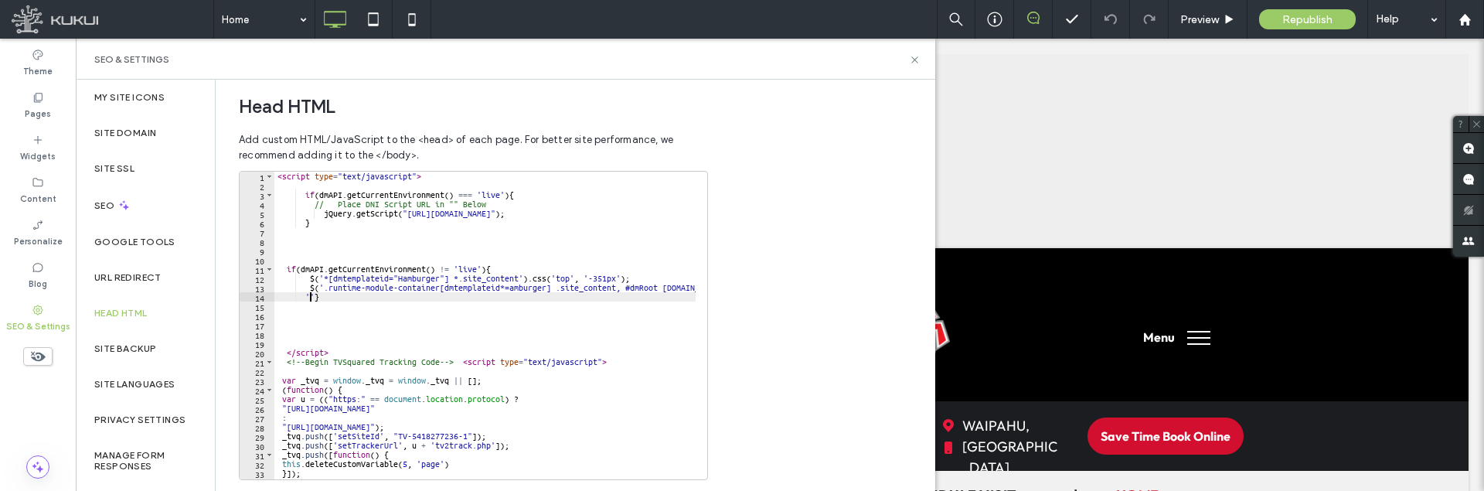
type textarea "*"
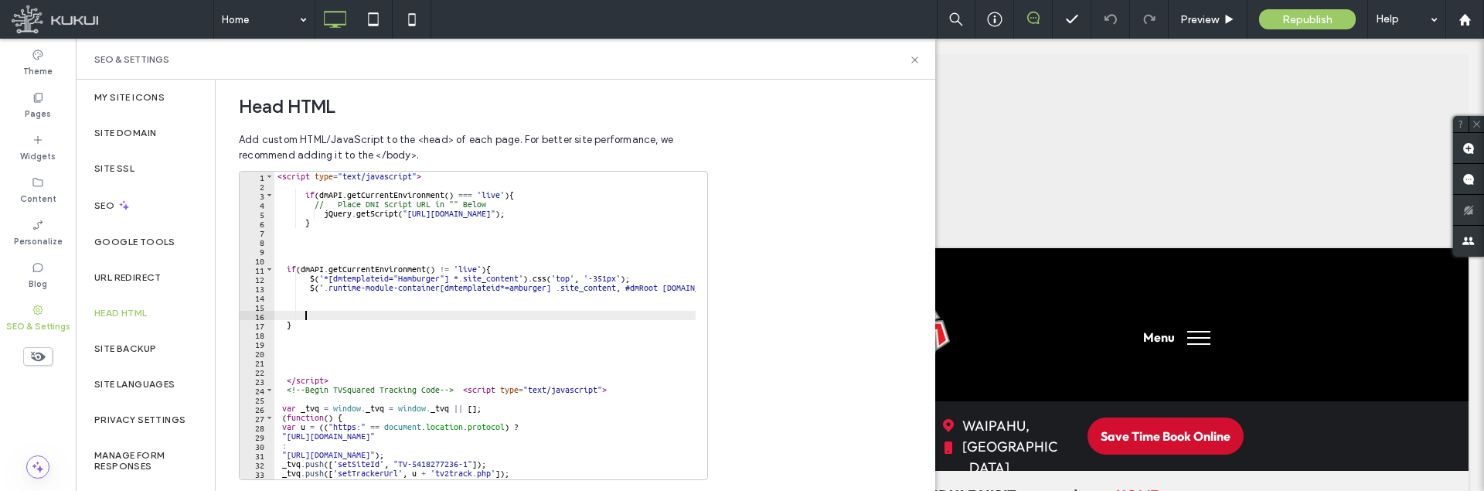
type textarea "*"
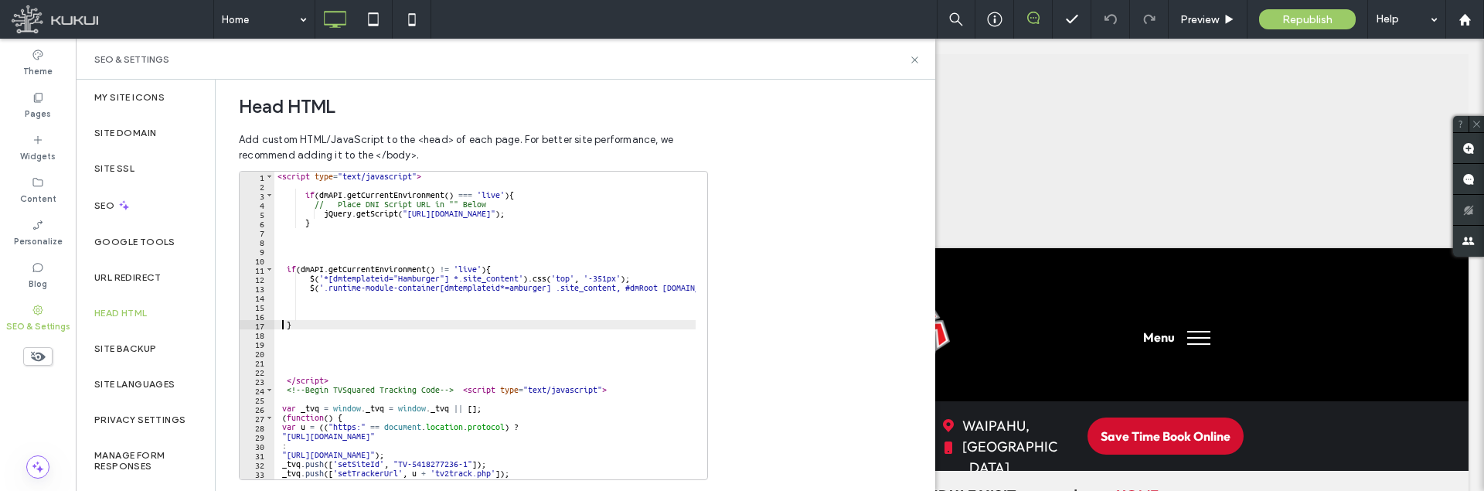
scroll to position [0, 1]
paste textarea "Cursor at row 15"
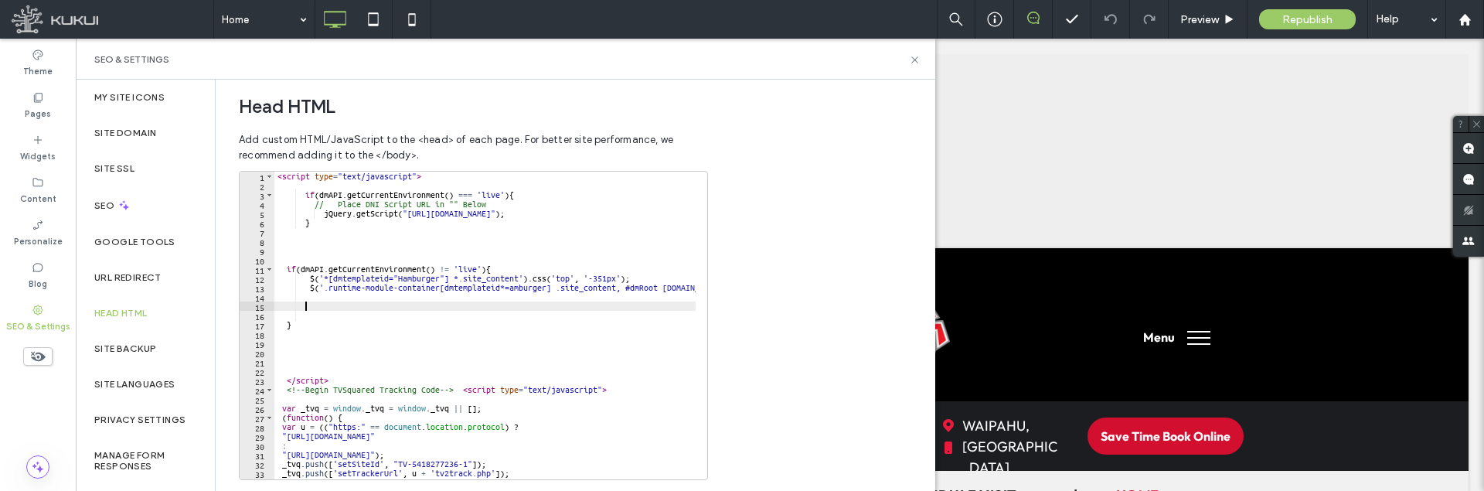
scroll to position [0, 0]
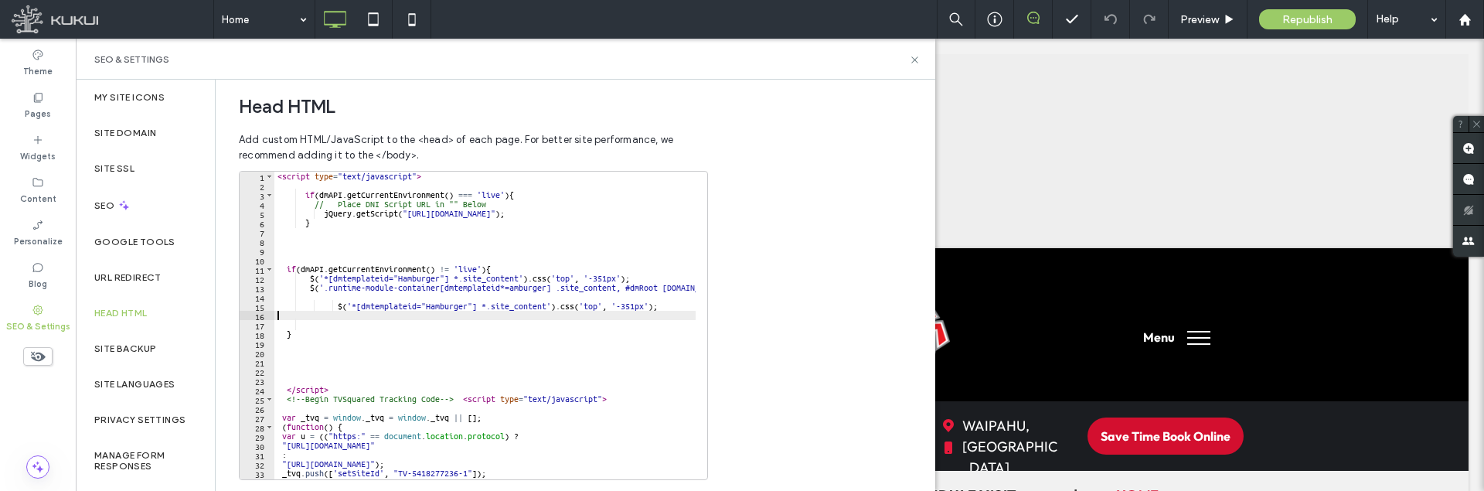
drag, startPoint x: 328, startPoint y: 305, endPoint x: 524, endPoint y: 303, distance: 196.3
paste textarea "**********"
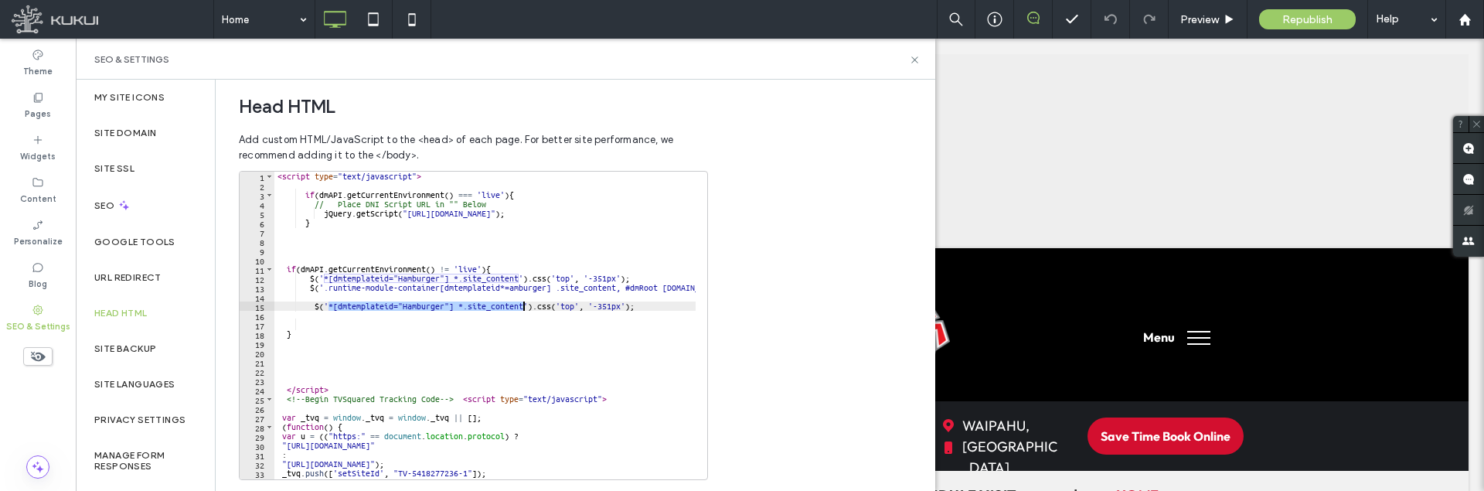
type textarea "**********"
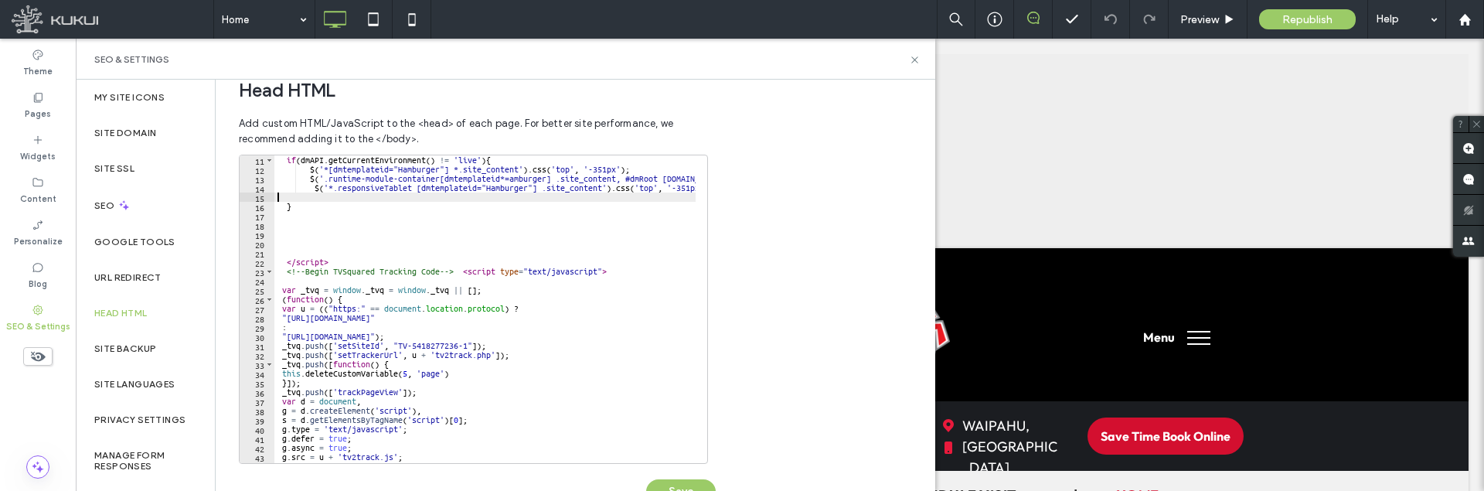
scroll to position [568, 0]
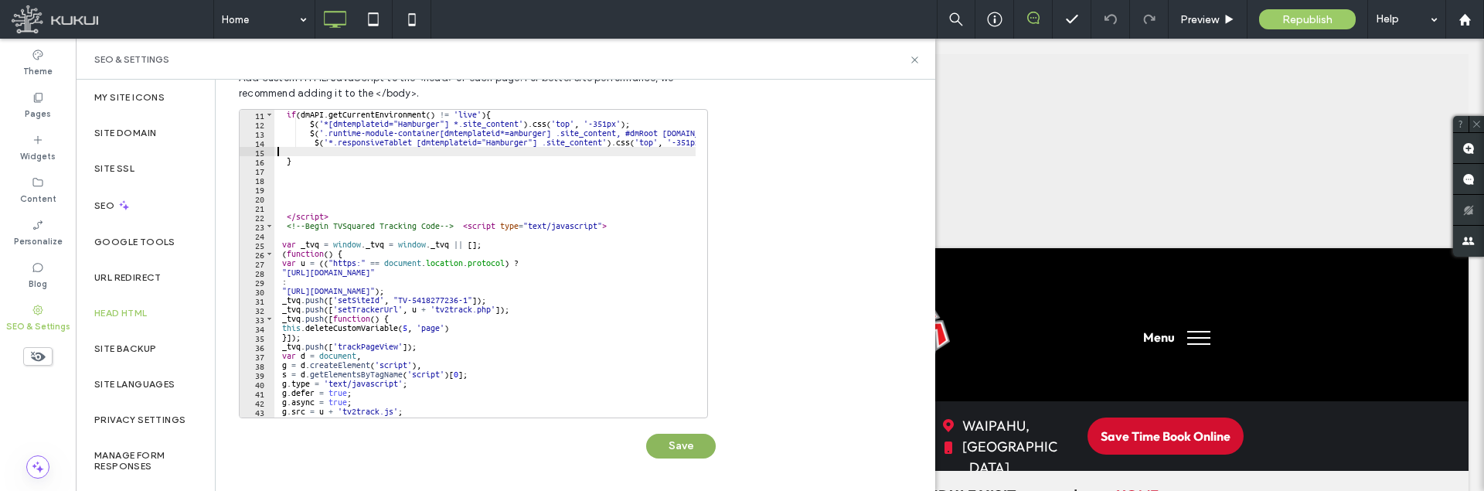
click at [695, 444] on button "Save" at bounding box center [681, 446] width 70 height 25
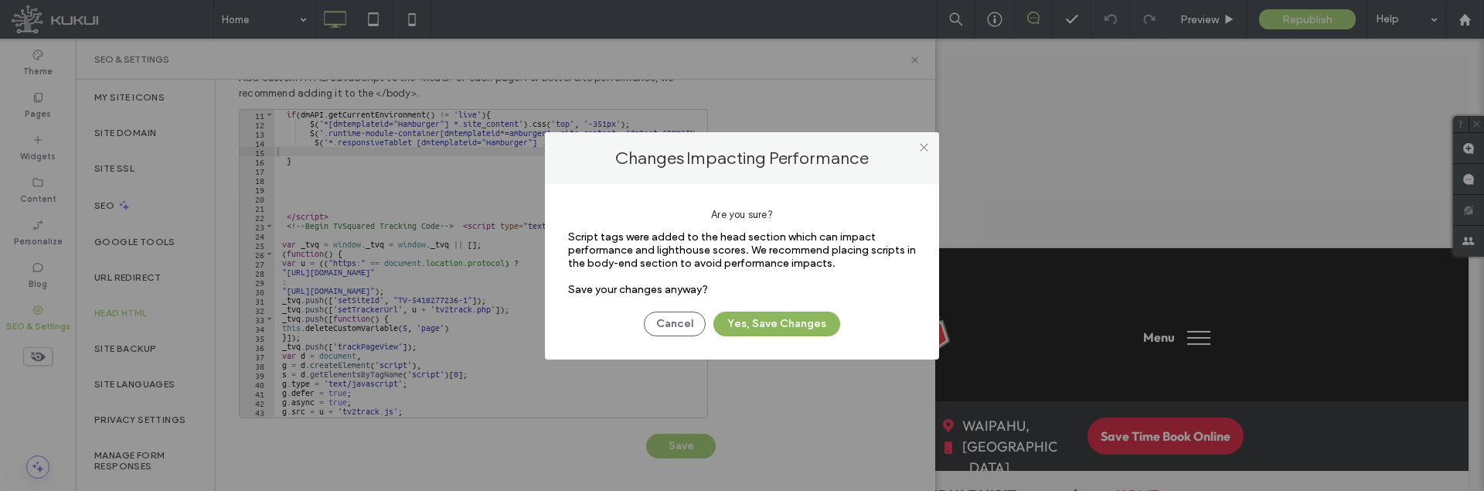
click at [812, 326] on button "Yes, Save Changes" at bounding box center [776, 323] width 127 height 25
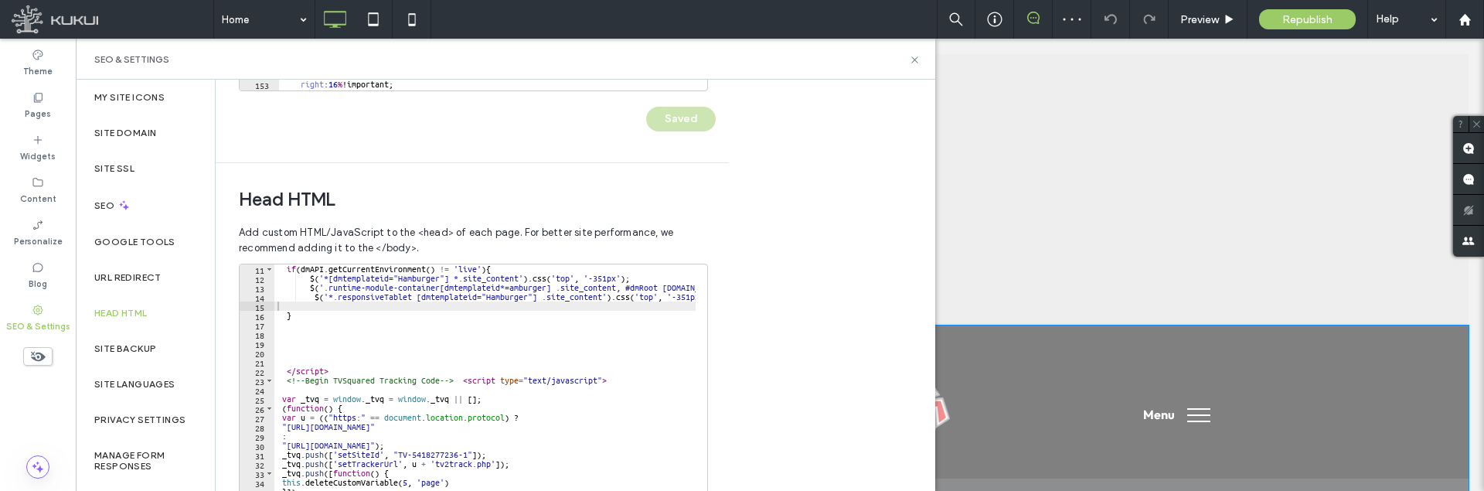
scroll to position [0, 0]
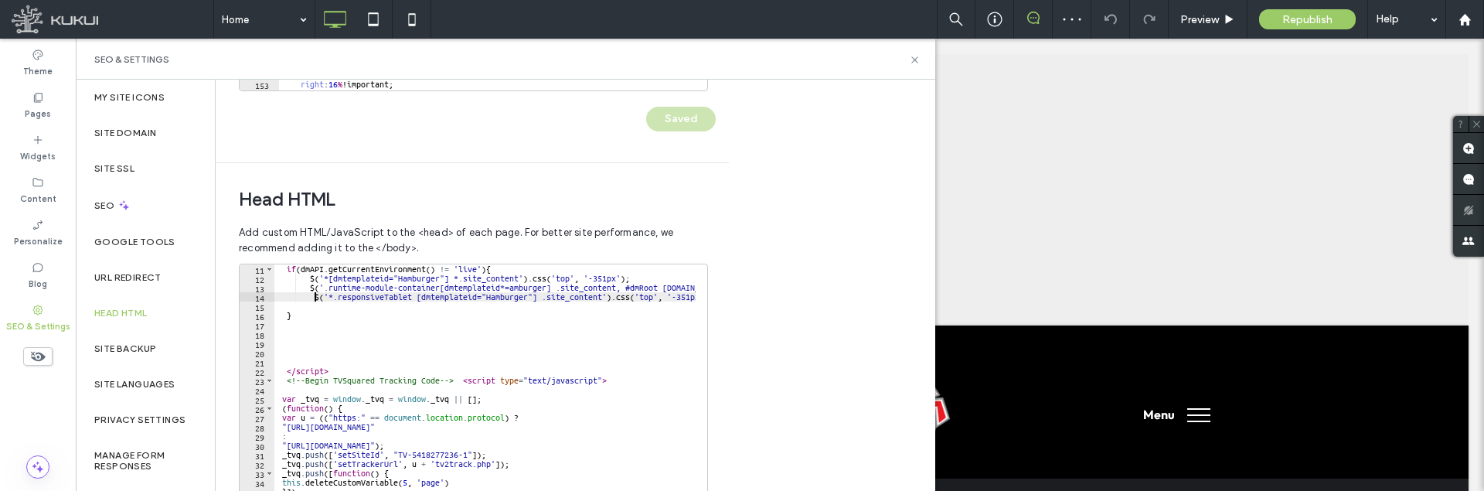
type textarea "**********"
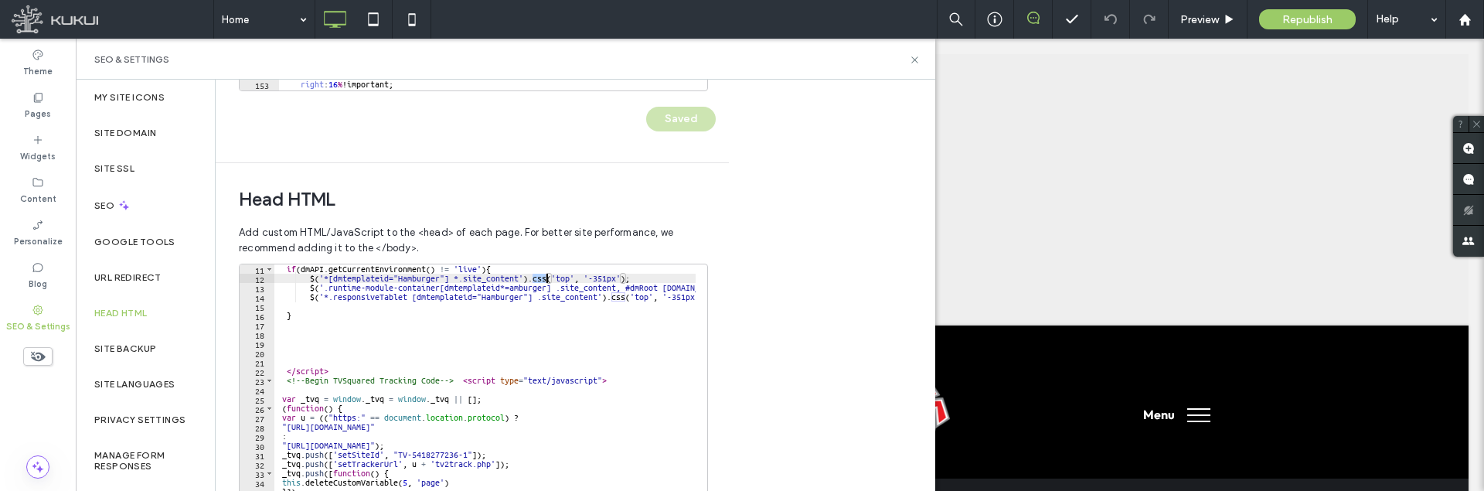
paste textarea "*********"
drag, startPoint x: 594, startPoint y: 277, endPoint x: 614, endPoint y: 277, distance: 20.1
paste textarea "**"
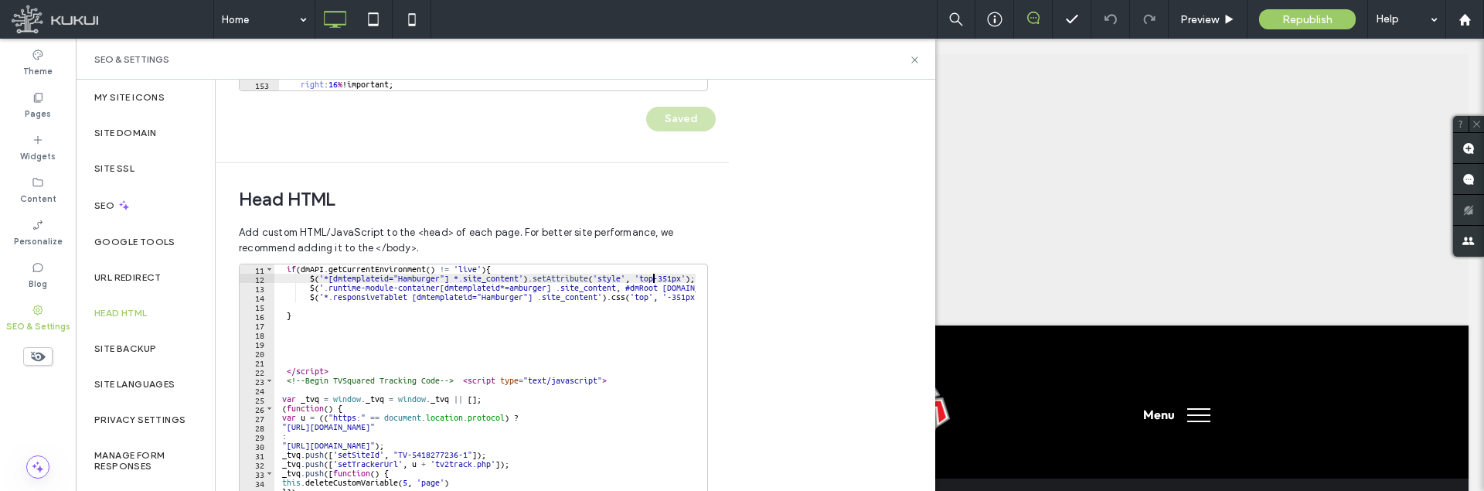
scroll to position [0, 32]
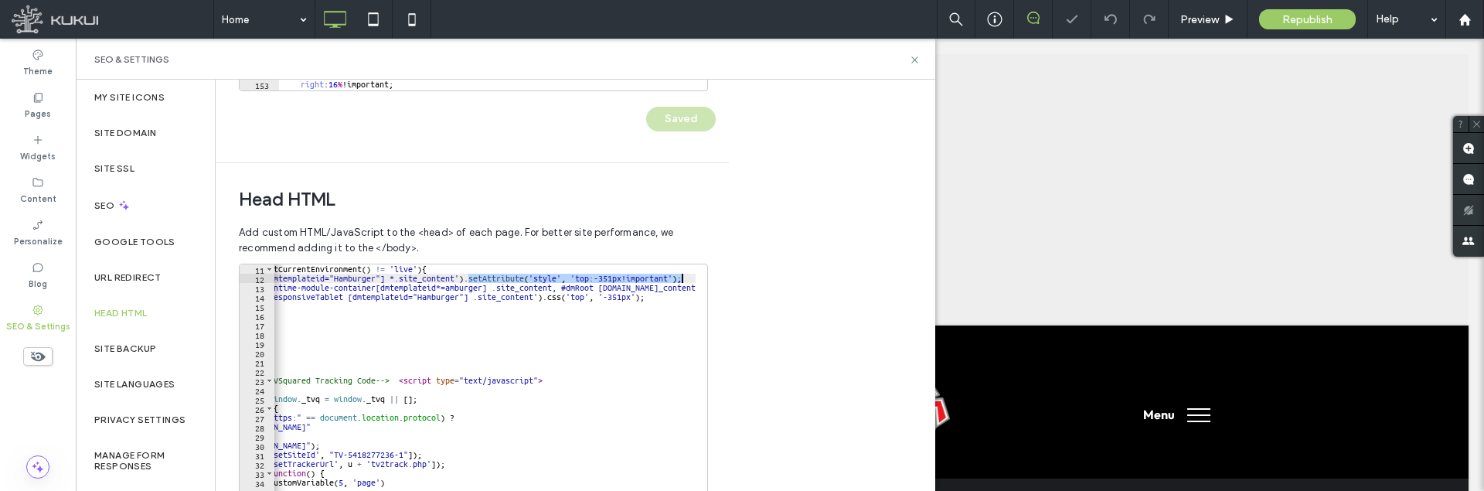
scroll to position [0, 64]
drag, startPoint x: 482, startPoint y: 278, endPoint x: 696, endPoint y: 279, distance: 214.1
click at [696, 279] on div "**********" at bounding box center [473, 418] width 469 height 309
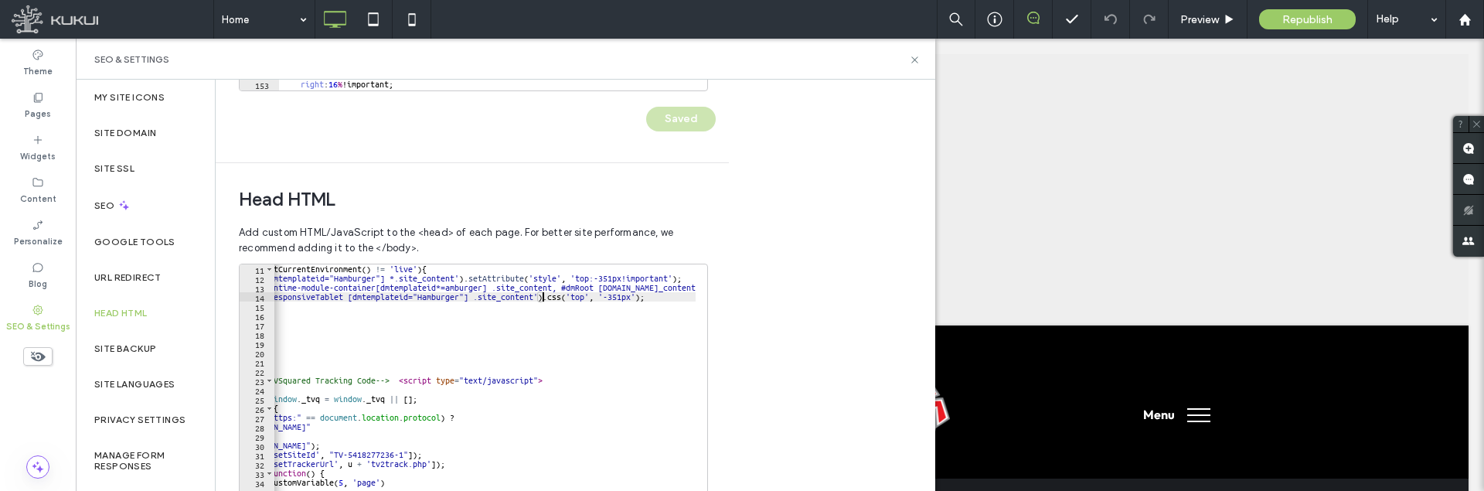
drag, startPoint x: 547, startPoint y: 297, endPoint x: 647, endPoint y: 297, distance: 99.7
paste textarea "**********"
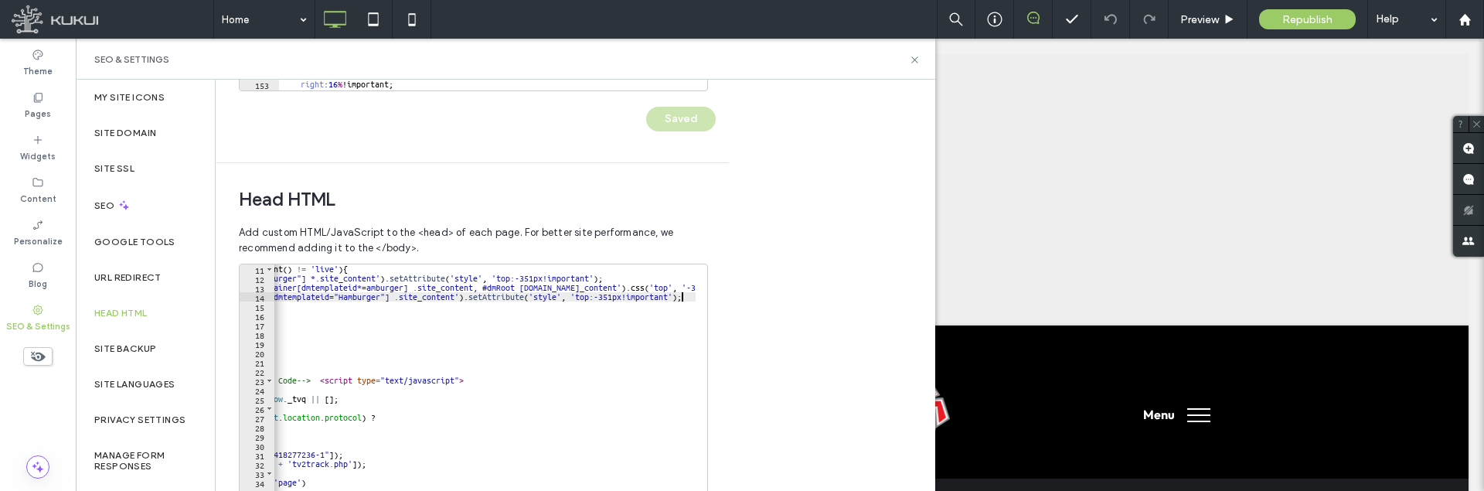
scroll to position [0, 143]
drag, startPoint x: 609, startPoint y: 288, endPoint x: 727, endPoint y: 283, distance: 117.6
click at [727, 283] on div "**********" at bounding box center [472, 403] width 513 height 481
paste textarea "**********"
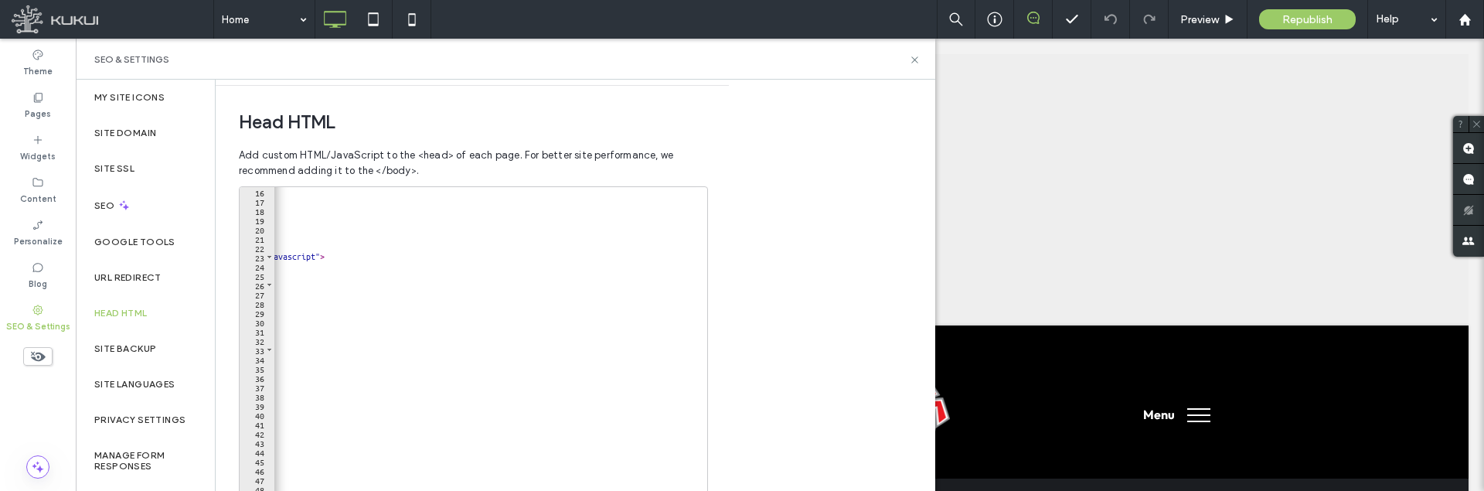
scroll to position [568, 0]
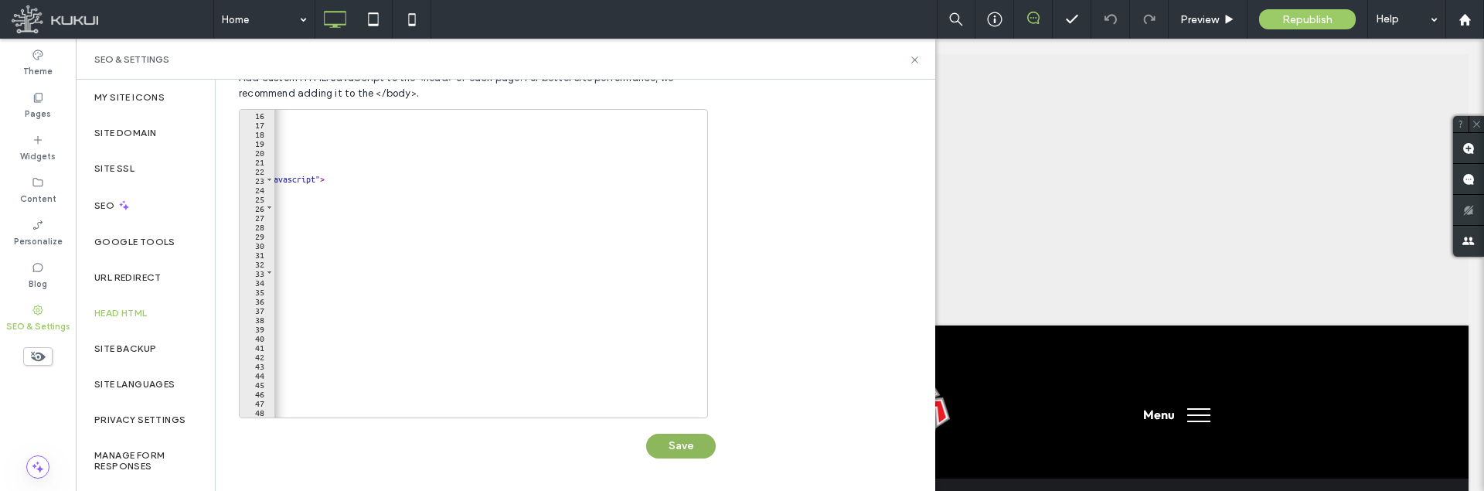
type textarea "**********"
click at [696, 438] on button "Save" at bounding box center [681, 446] width 70 height 25
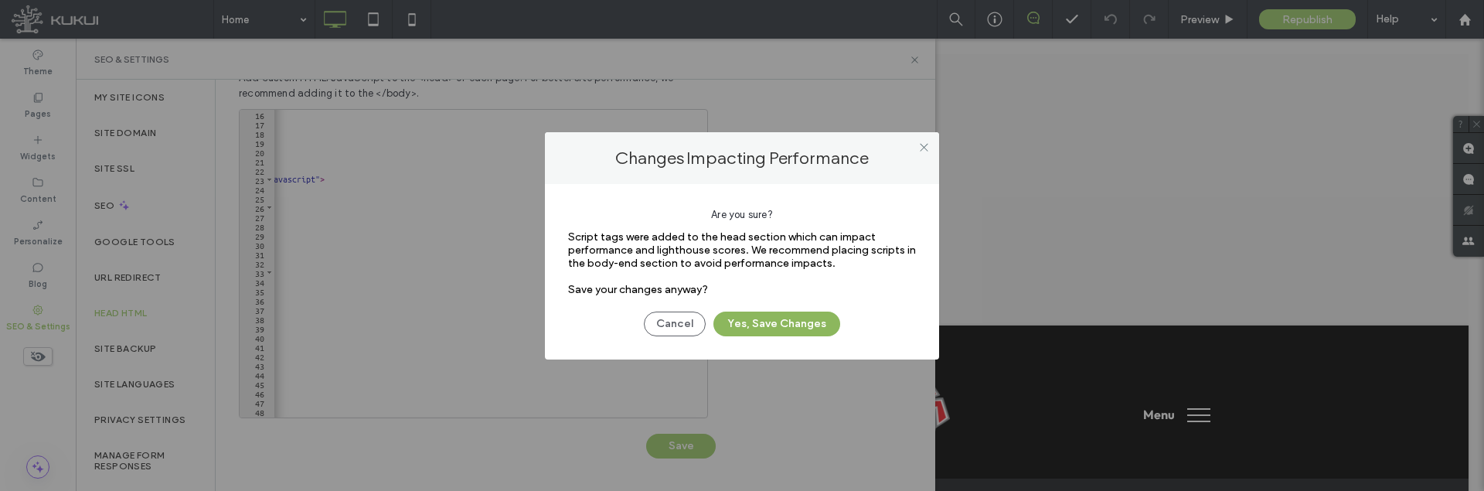
click at [759, 322] on button "Yes, Save Changes" at bounding box center [776, 323] width 127 height 25
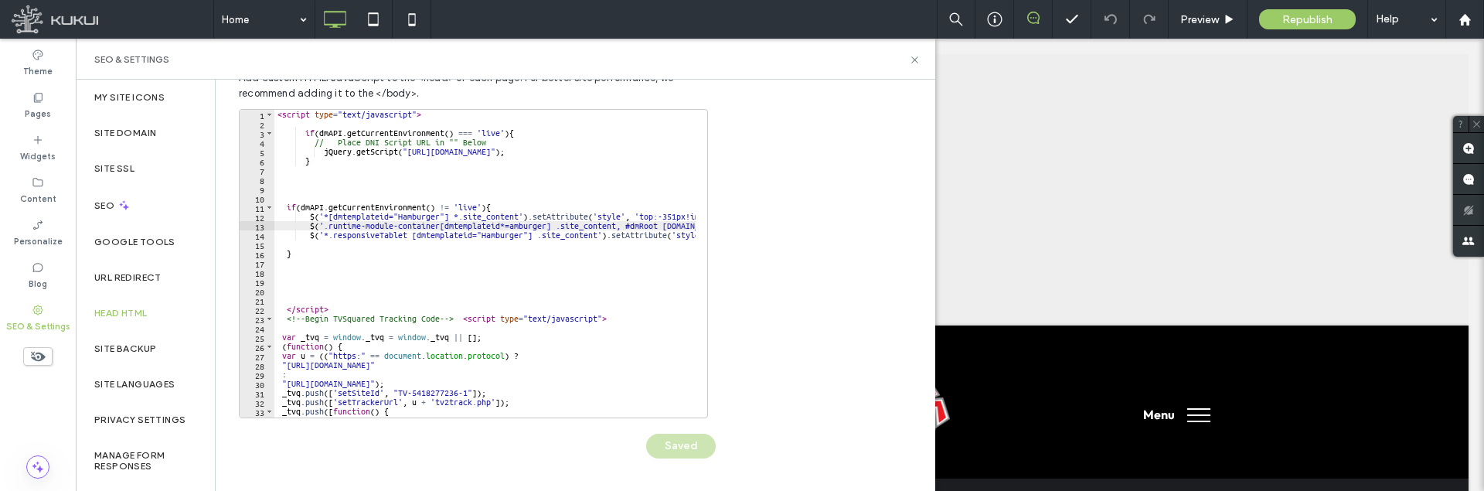
scroll to position [0, 0]
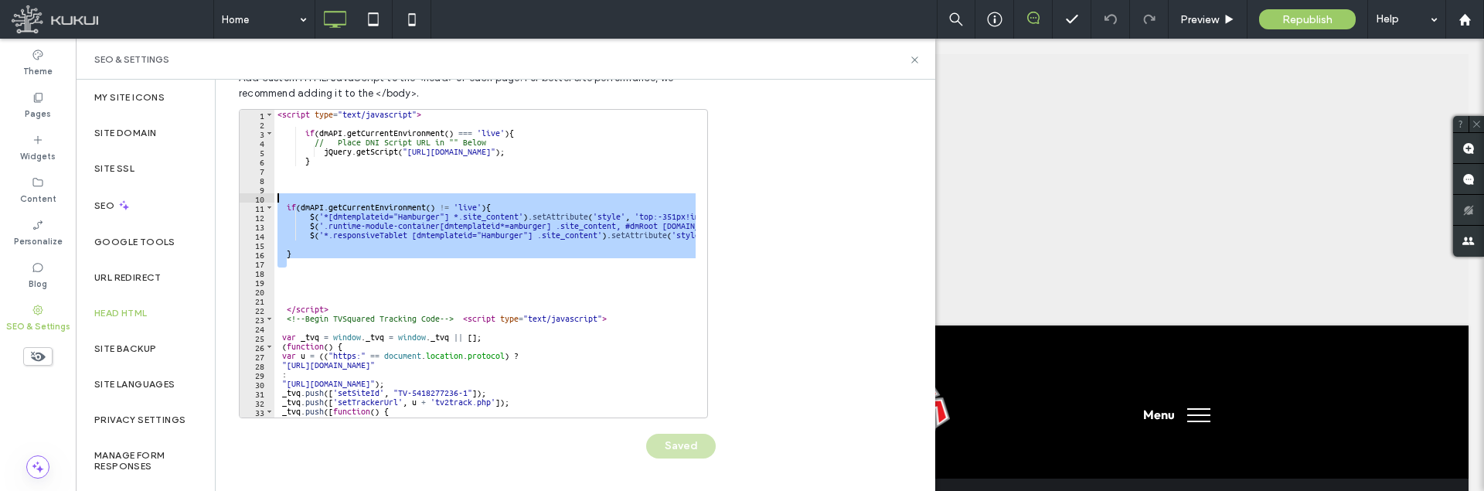
drag, startPoint x: 298, startPoint y: 258, endPoint x: 267, endPoint y: 196, distance: 69.5
click at [267, 196] on div "1 2 3 4 5 6 7 8 9 10 11 12 13 14 15 16 17 18 19 20 21 22 23 24 25 26 27 28 29 3…" at bounding box center [473, 263] width 469 height 309
type textarea "**********"
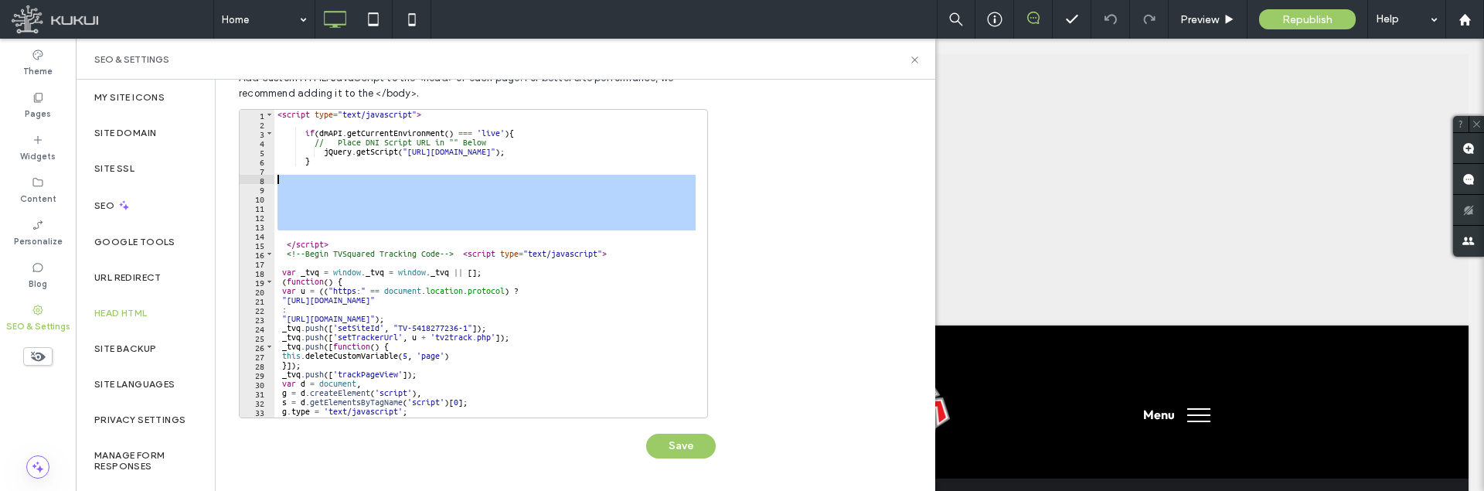
drag, startPoint x: 295, startPoint y: 236, endPoint x: 267, endPoint y: 175, distance: 66.7
click at [267, 175] on div "1 2 3 4 5 6 7 8 9 10 11 12 13 14 15 16 17 18 19 20 21 22 23 24 25 26 27 28 29 3…" at bounding box center [473, 263] width 469 height 309
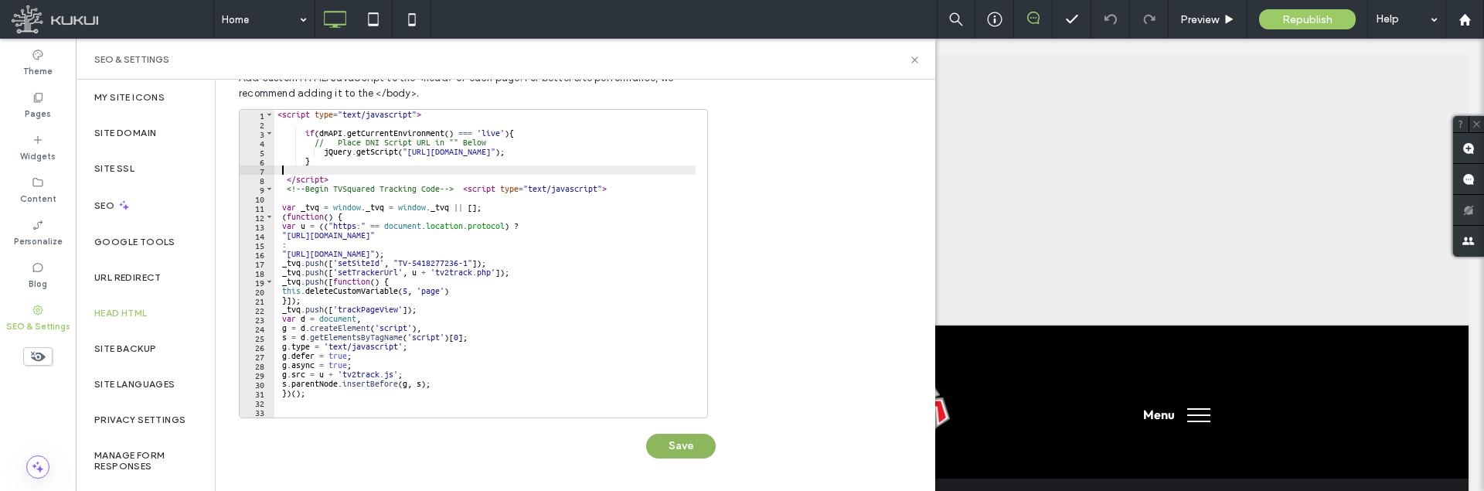
click at [683, 445] on button "Save" at bounding box center [681, 446] width 70 height 25
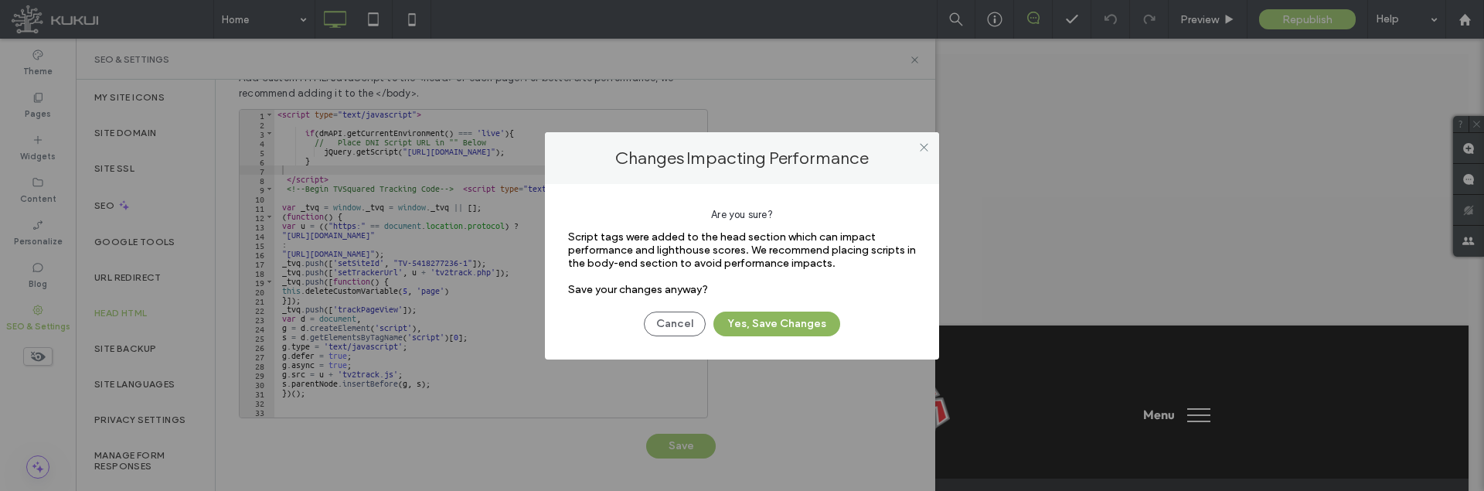
click at [762, 322] on button "Yes, Save Changes" at bounding box center [776, 323] width 127 height 25
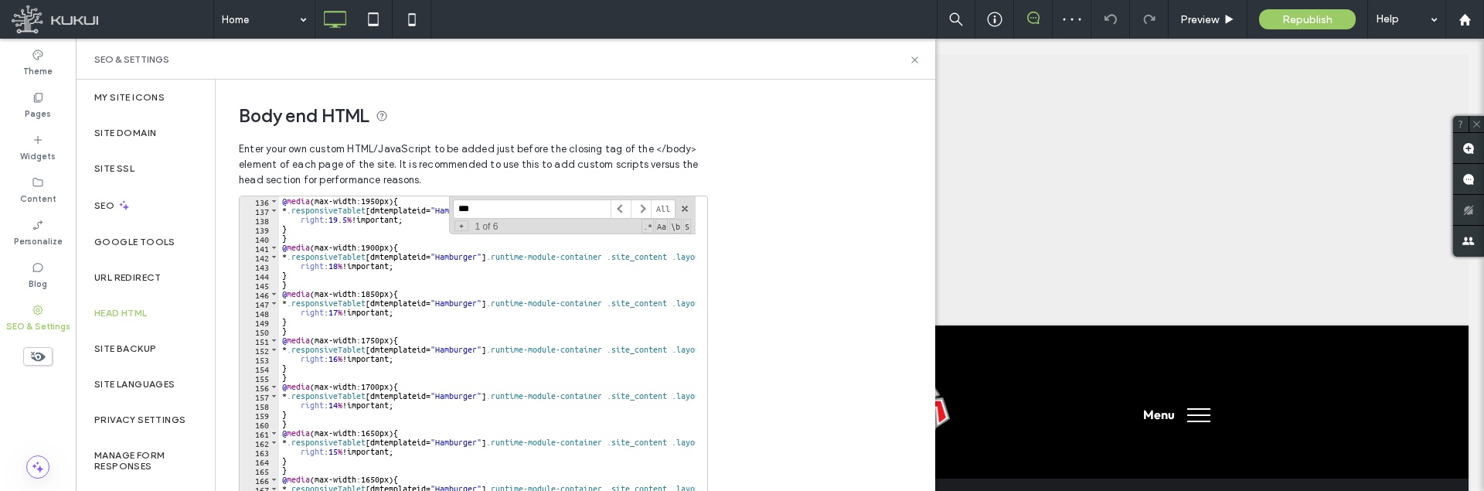
click at [571, 203] on input "***" at bounding box center [532, 208] width 158 height 19
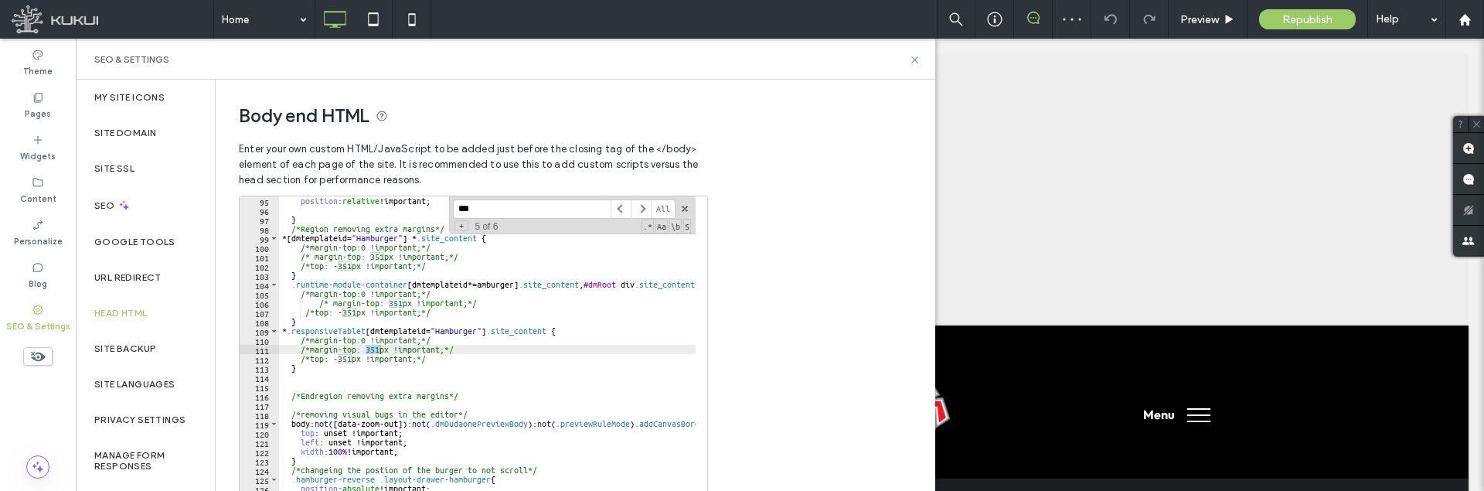
scroll to position [873, 0]
click at [312, 311] on div "position : relative !important; } /*Region removing extra margins*/ *[ dmtempla…" at bounding box center [887, 353] width 1217 height 315
click at [424, 312] on div "position : relative !important; } /*Region removing extra margins*/ *[ dmtempla…" at bounding box center [887, 353] width 1217 height 315
click at [435, 358] on div "position : relative !important; } /*Region removing extra margins*/ *[ dmtempla…" at bounding box center [887, 353] width 1217 height 315
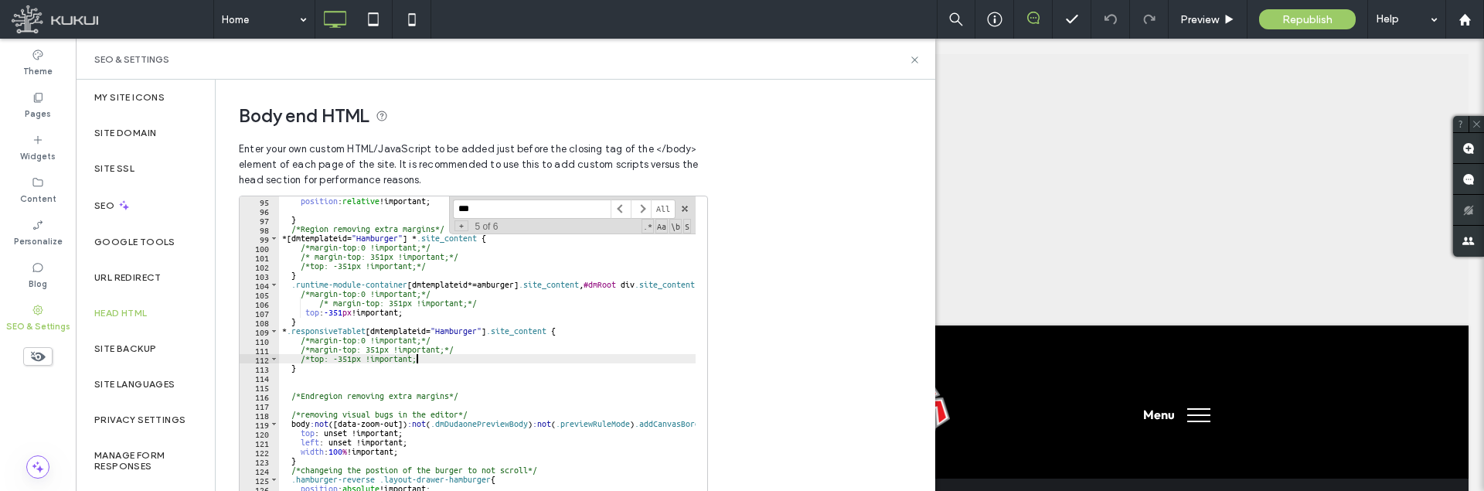
click at [307, 356] on div "position : relative !important; } /*Region removing extra margins*/ *[ dmtempla…" at bounding box center [887, 353] width 1217 height 315
click at [310, 361] on div "position : relative !important; } /*Region removing extra margins*/ *[ dmtempla…" at bounding box center [887, 353] width 1217 height 315
click at [311, 269] on div "position : relative !important; } /*Region removing extra margins*/ *[ dmtempla…" at bounding box center [887, 353] width 1217 height 315
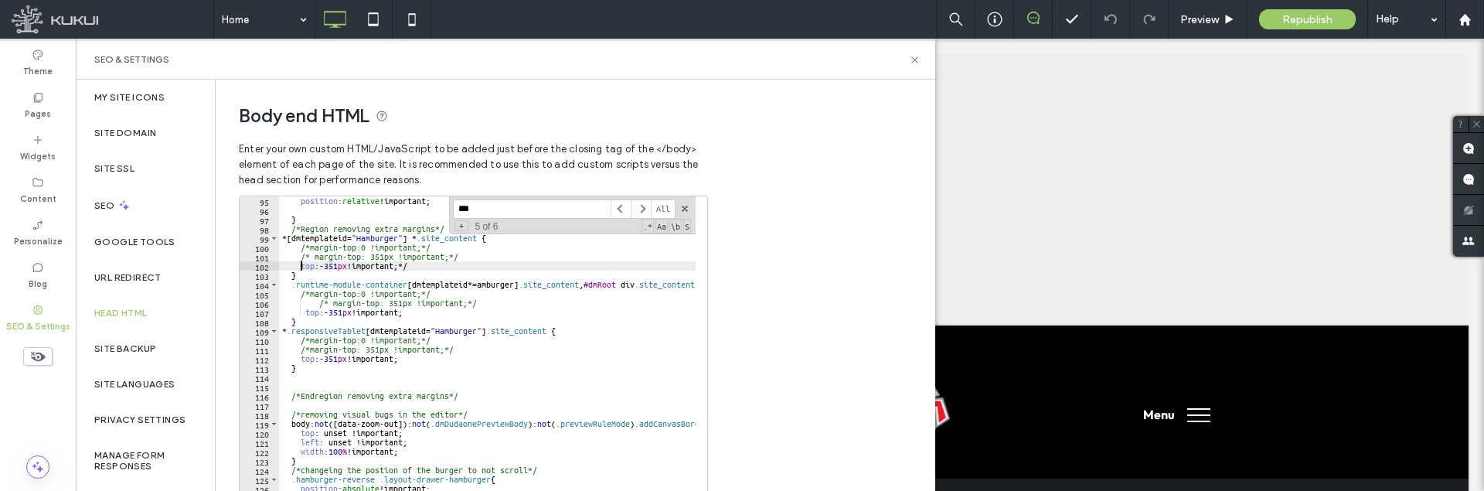
click at [429, 271] on div "position : relative !important; } /*Region removing extra margins*/ *[ dmtempla…" at bounding box center [887, 353] width 1217 height 315
click at [420, 264] on div "position : relative !important; } /*Region removing extra margins*/ *[ dmtempla…" at bounding box center [887, 353] width 1217 height 315
type textarea "**********"
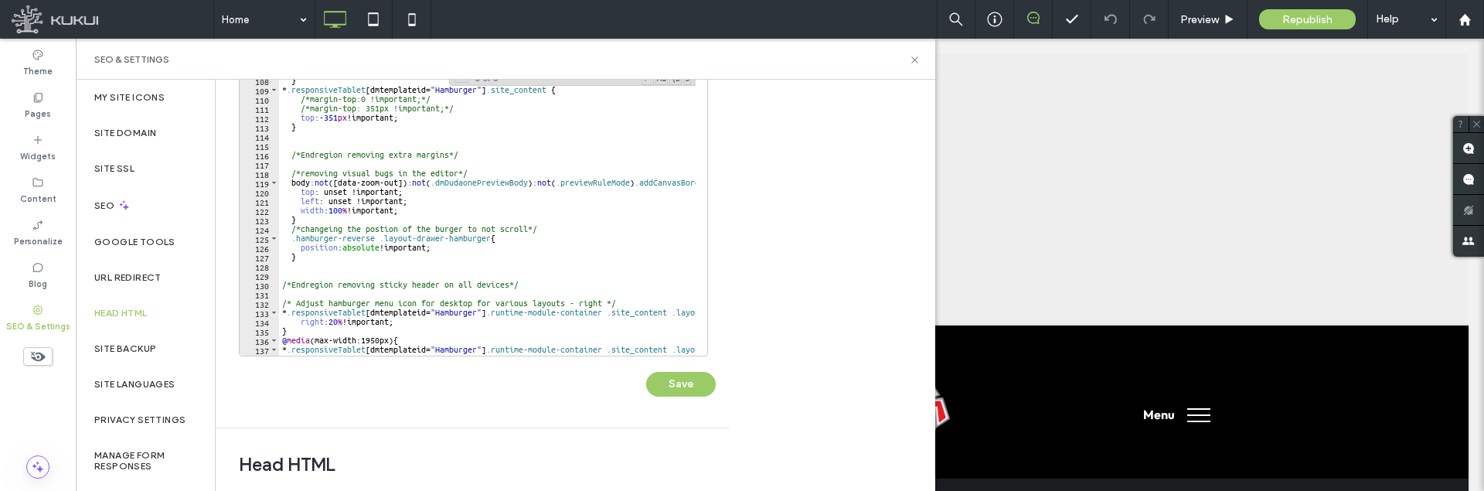
scroll to position [155, 0]
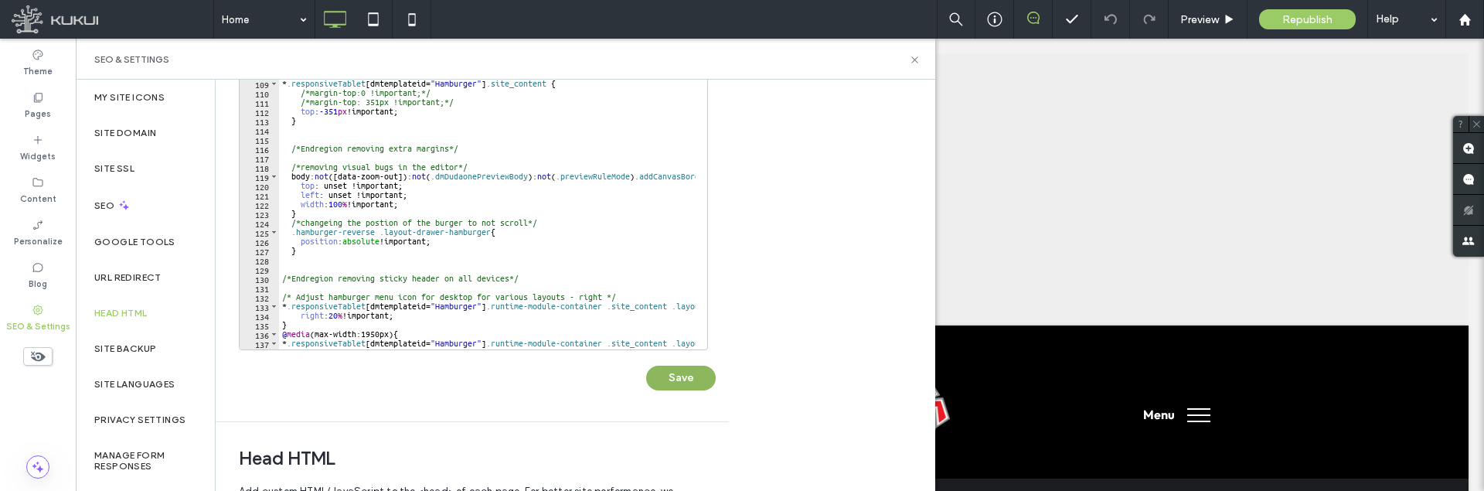
click at [677, 377] on button "Save" at bounding box center [681, 378] width 70 height 25
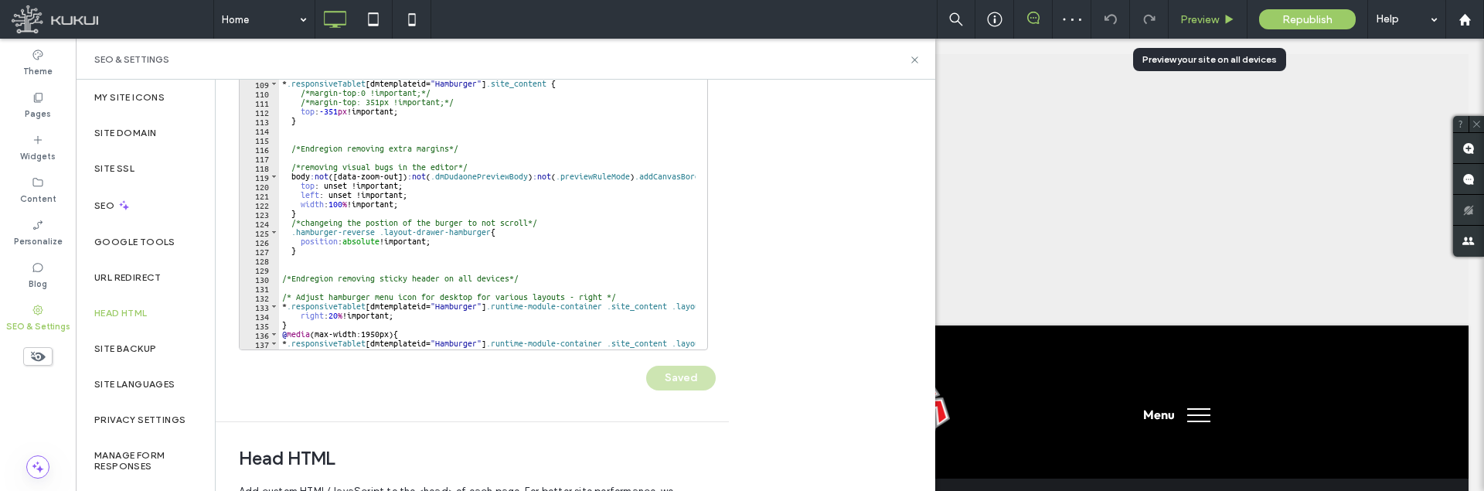
click at [1189, 6] on div "Preview" at bounding box center [1208, 19] width 79 height 39
click at [1191, 20] on span "Preview" at bounding box center [1199, 19] width 39 height 13
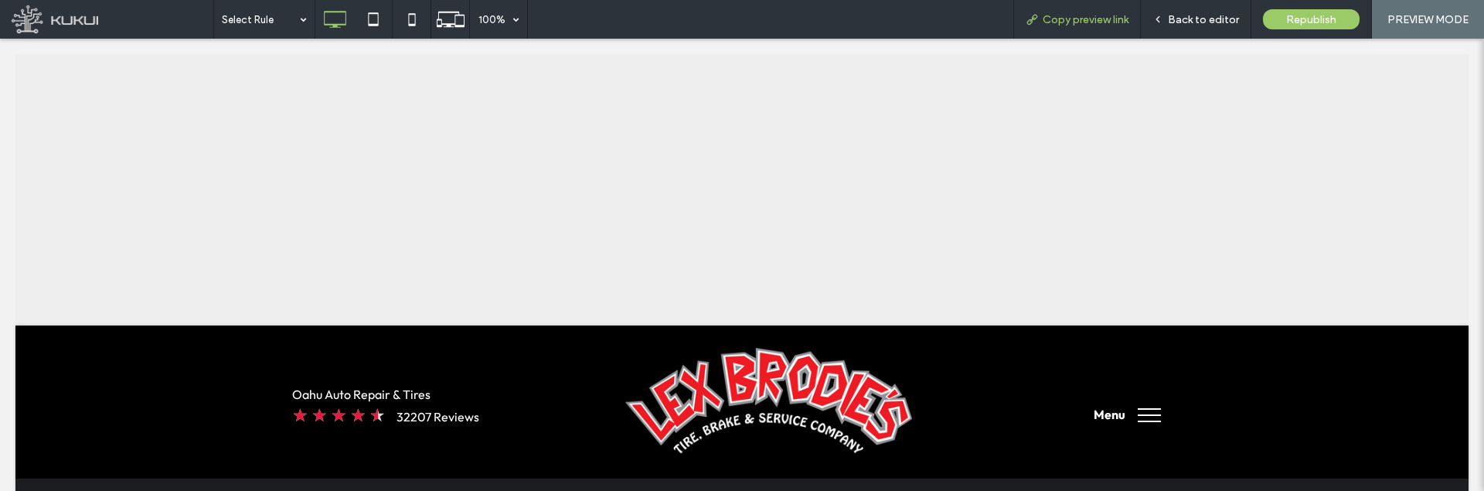
click at [1085, 19] on span "Copy preview link" at bounding box center [1086, 19] width 86 height 13
click at [1204, 24] on span "Back to editor" at bounding box center [1203, 19] width 71 height 13
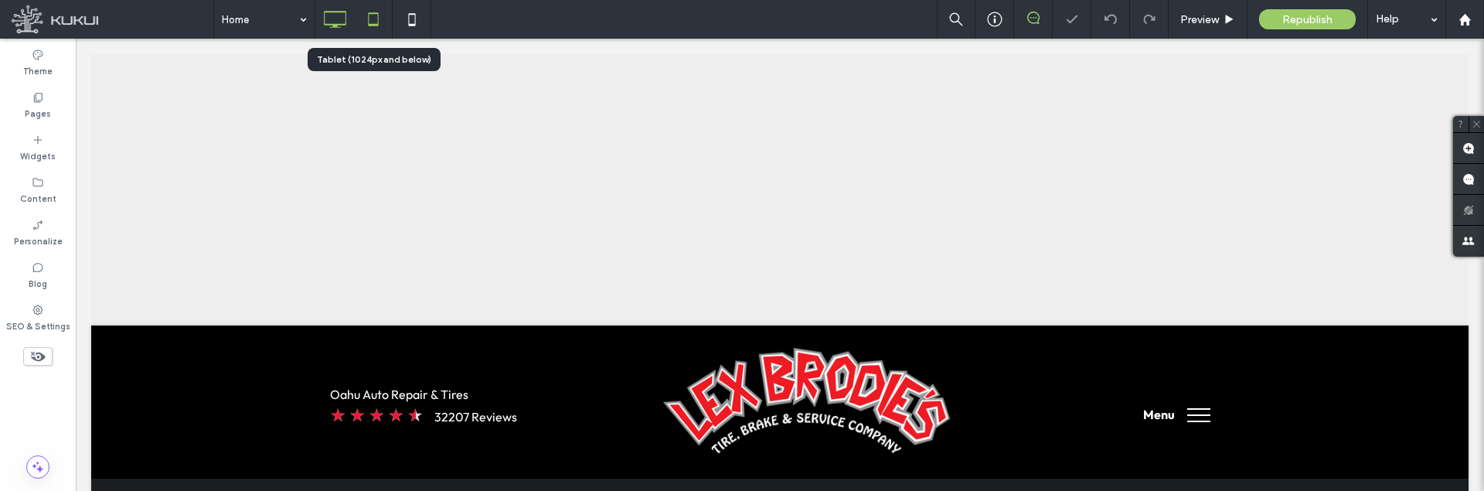
click at [371, 23] on icon at bounding box center [373, 19] width 31 height 31
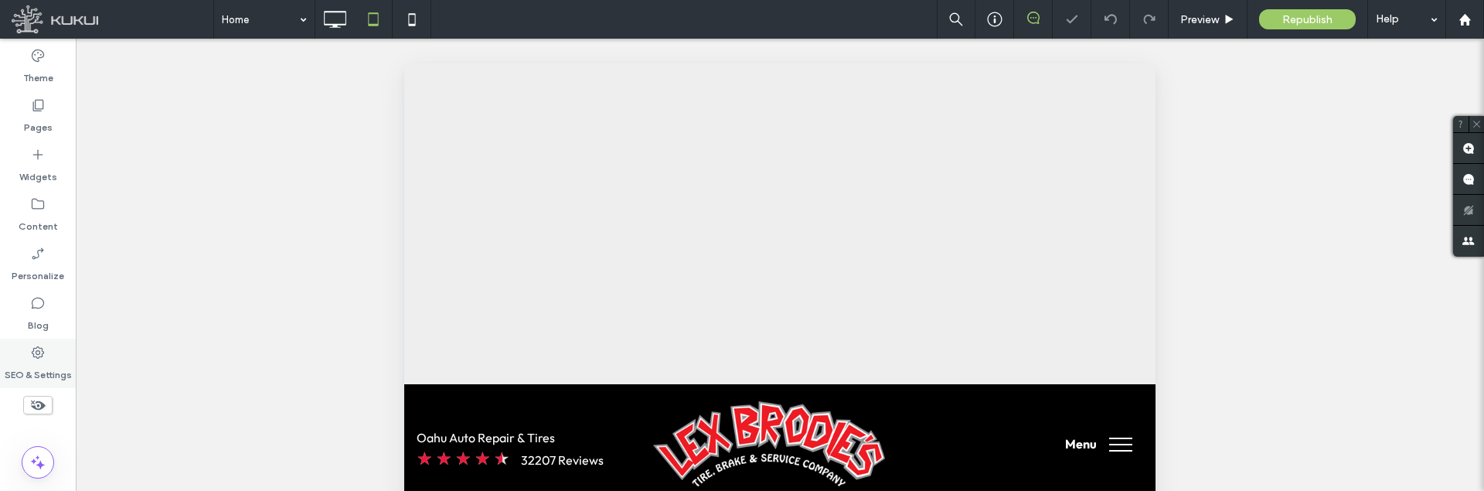
click at [35, 349] on icon at bounding box center [37, 352] width 15 height 15
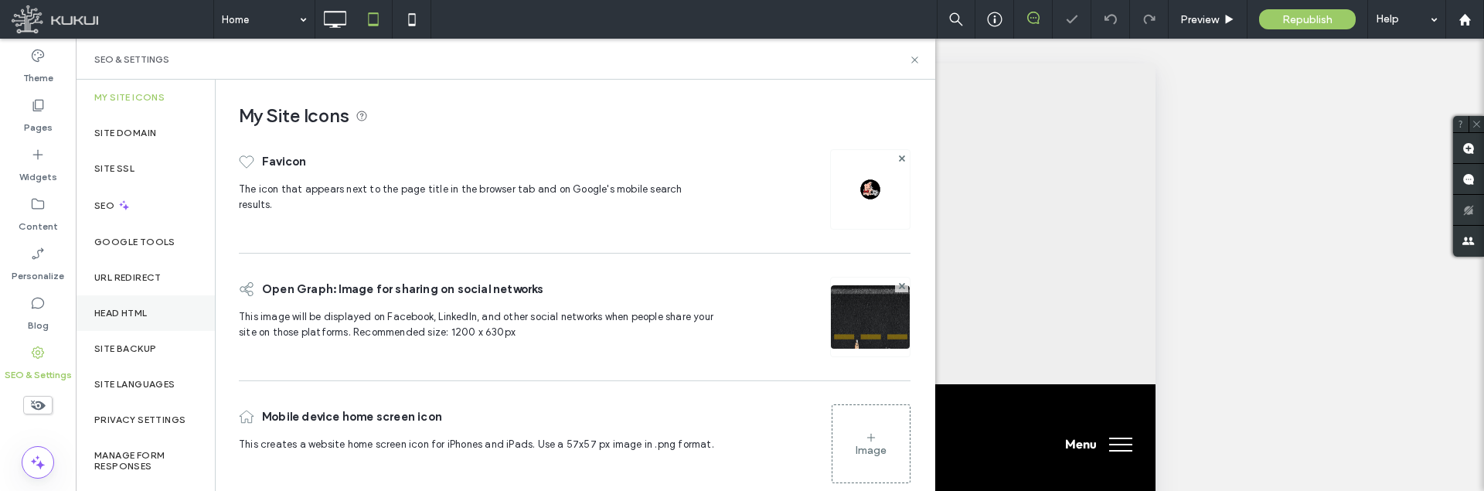
click at [140, 315] on label "Head HTML" at bounding box center [120, 313] width 53 height 11
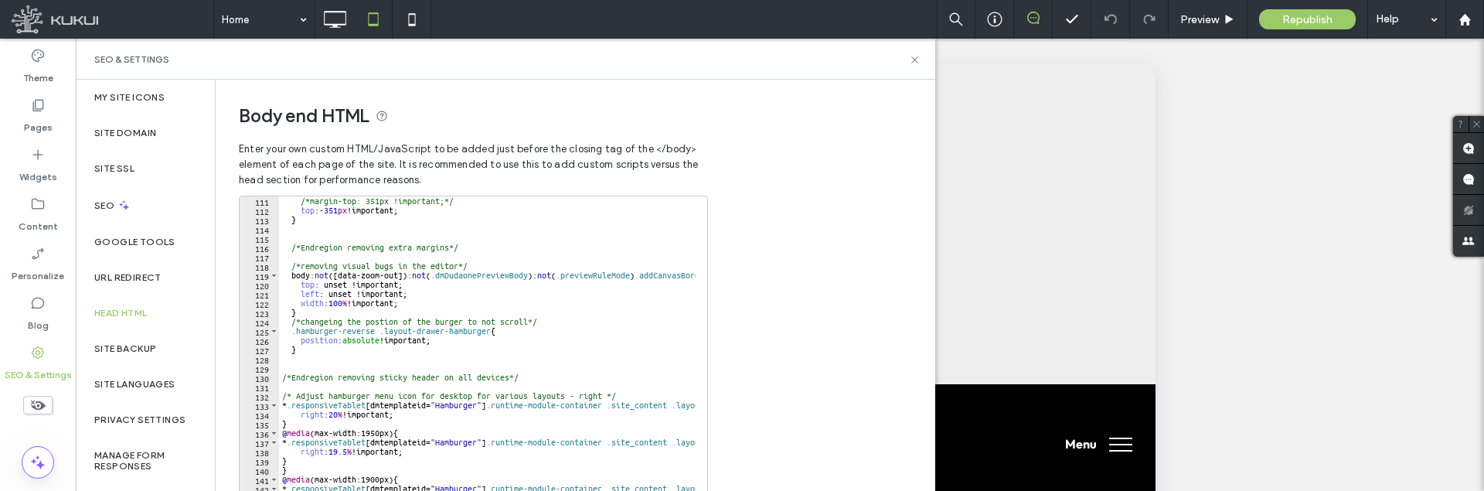
scroll to position [1020, 0]
click at [417, 369] on div "/*margin-top: 351px !important;*/ top : -351 px !important; } /*Endregion remov…" at bounding box center [887, 353] width 1217 height 315
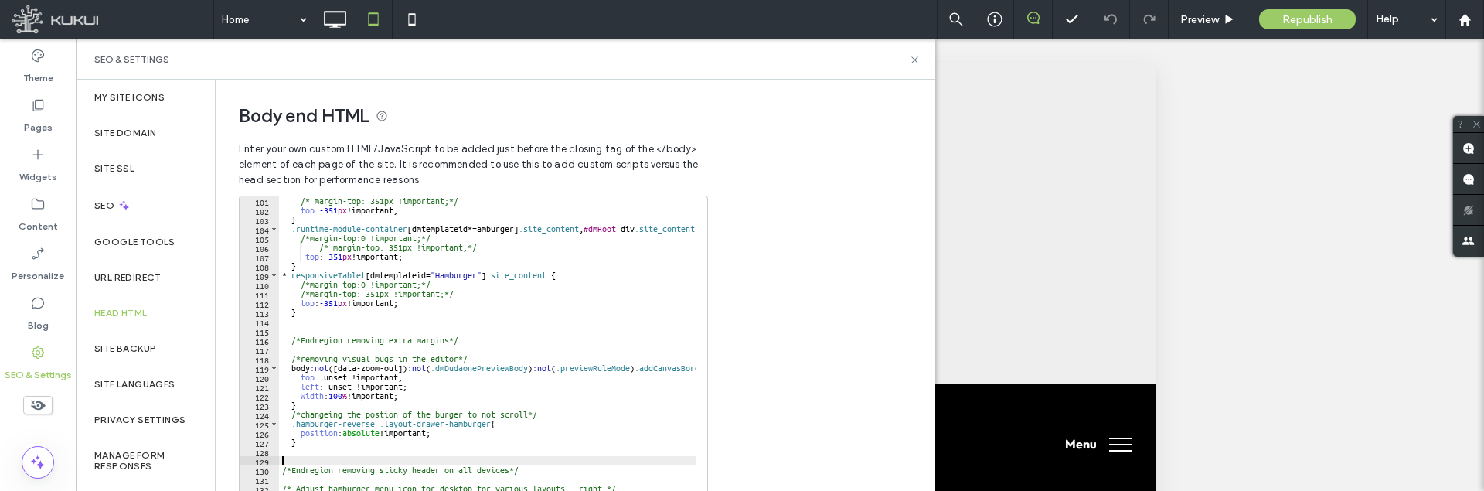
scroll to position [928, 0]
click at [344, 311] on div "/* margin-top: 351px !important;*/ top : -351 px !important; } .runtime-module-…" at bounding box center [887, 353] width 1217 height 315
type textarea "*"
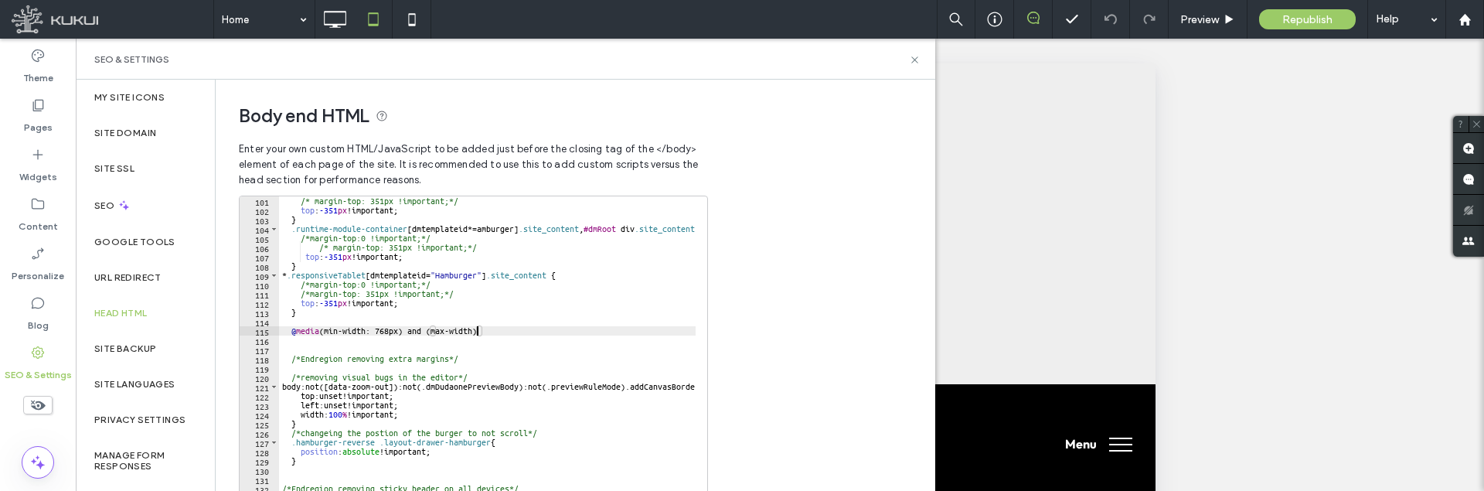
scroll to position [0, 16]
type textarea "**********"
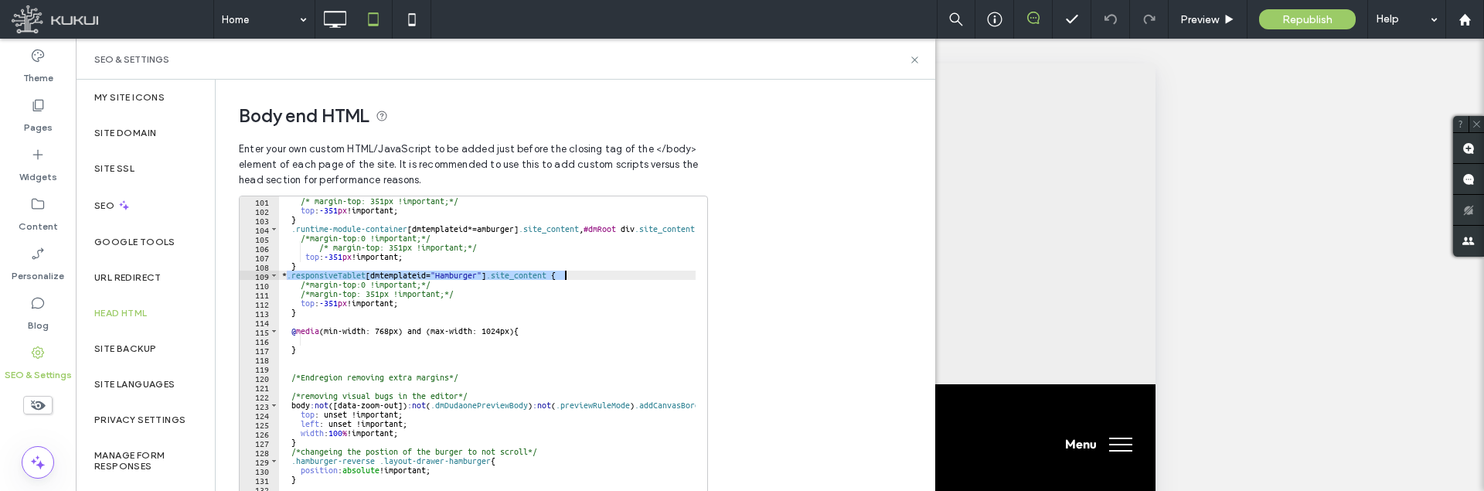
drag, startPoint x: 288, startPoint y: 274, endPoint x: 563, endPoint y: 275, distance: 275.9
click at [563, 275] on div "/* margin-top: 351px !important;*/ top : -351 px !important; } .runtime-module-…" at bounding box center [887, 353] width 1217 height 315
type textarea "**********"
click at [400, 339] on div "/* margin-top: 351px !important;*/ top : -351 px !important; } .runtime-module-…" at bounding box center [887, 353] width 1217 height 315
paste textarea "**********"
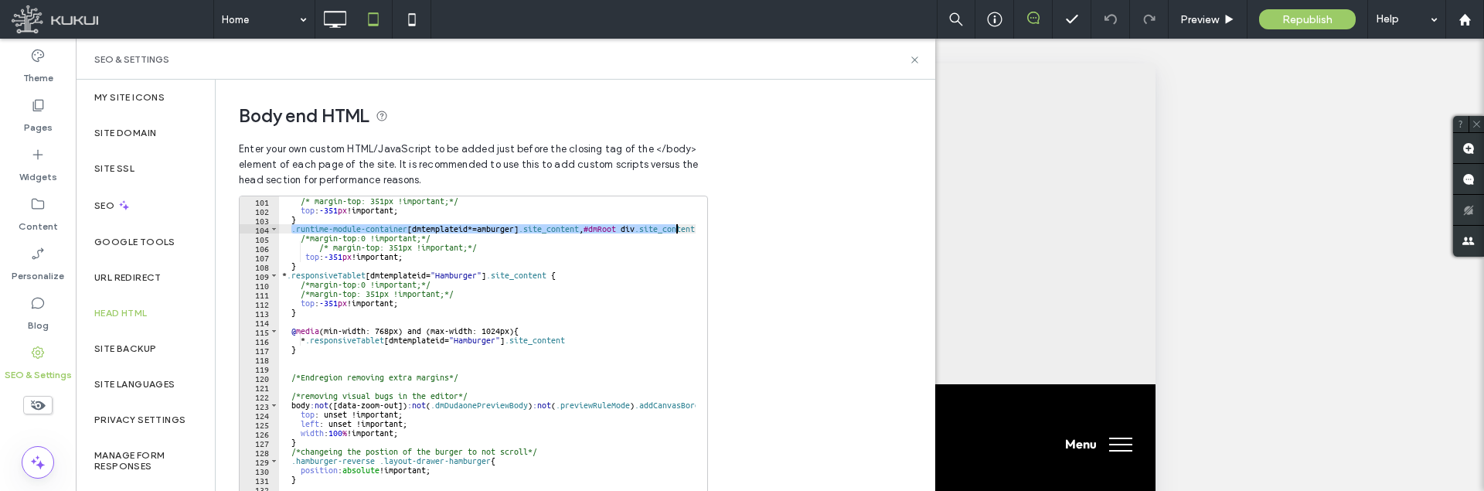
scroll to position [0, 32]
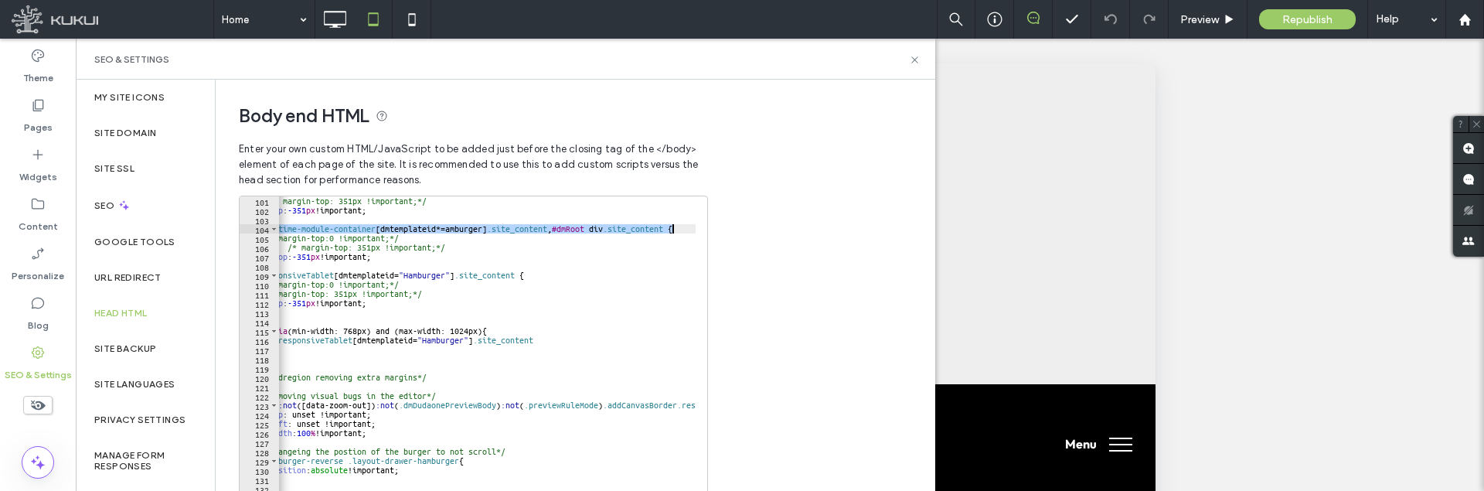
drag, startPoint x: 290, startPoint y: 229, endPoint x: 674, endPoint y: 227, distance: 384.1
click at [674, 227] on div "/* margin-top: 351px !important;*/ top : -351 px !important; } .runtime-module-…" at bounding box center [855, 353] width 1217 height 315
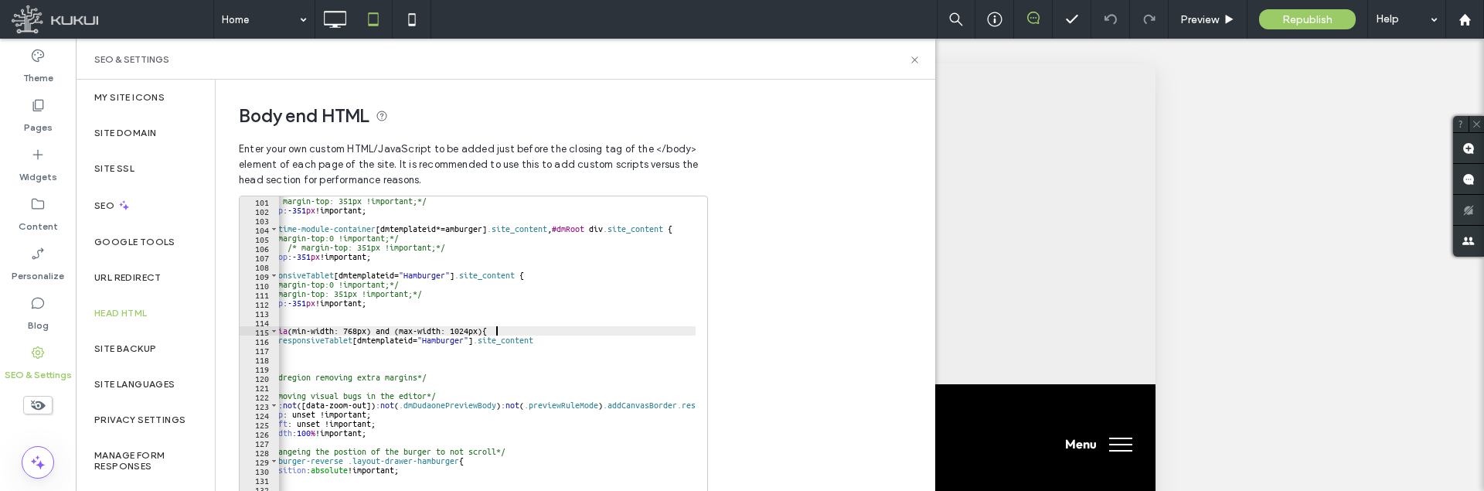
click at [539, 328] on div "/* margin-top: 351px !important;*/ top : -351 px !important; } .runtime-module-…" at bounding box center [855, 353] width 1217 height 315
type textarea "**********"
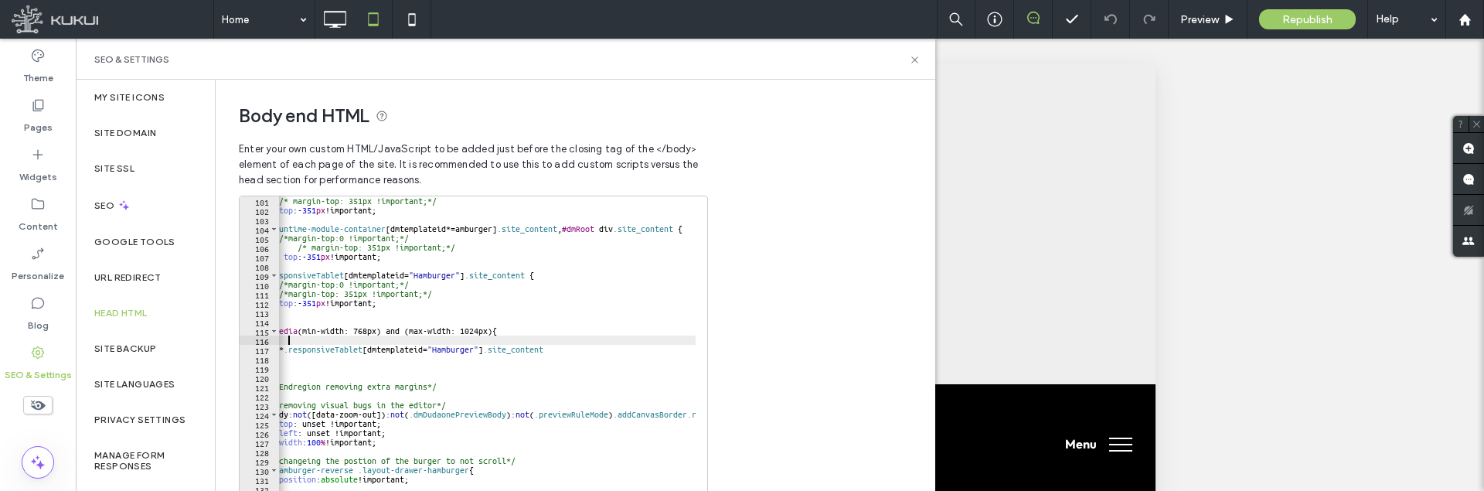
paste textarea "**********"
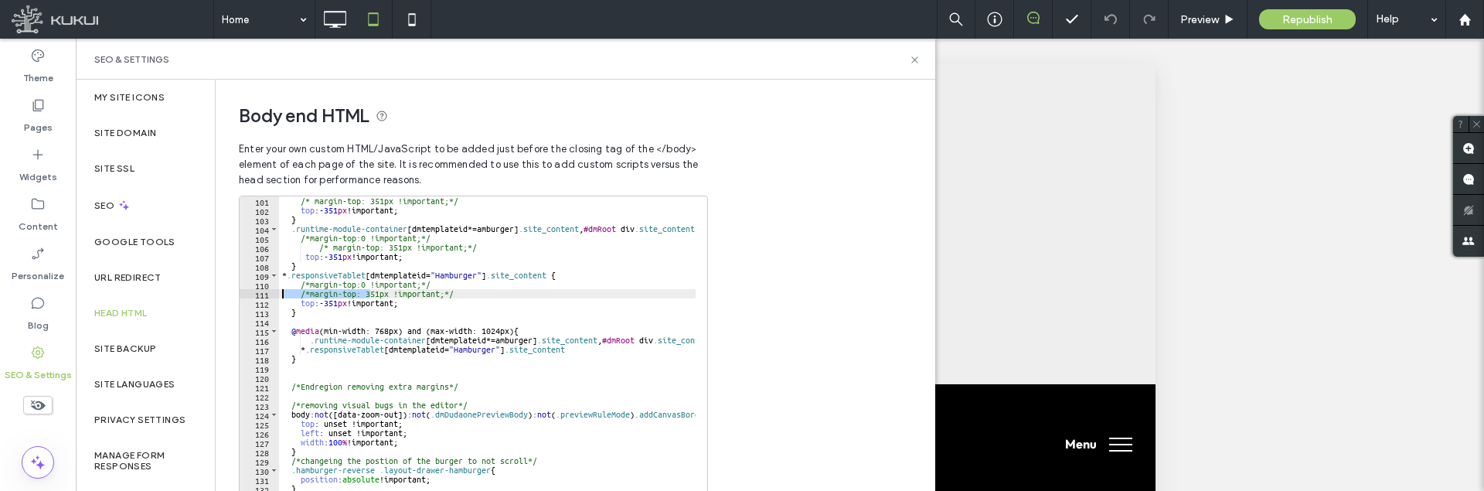
drag, startPoint x: 322, startPoint y: 295, endPoint x: 266, endPoint y: 298, distance: 56.5
click at [266, 298] on div "**********" at bounding box center [473, 350] width 469 height 309
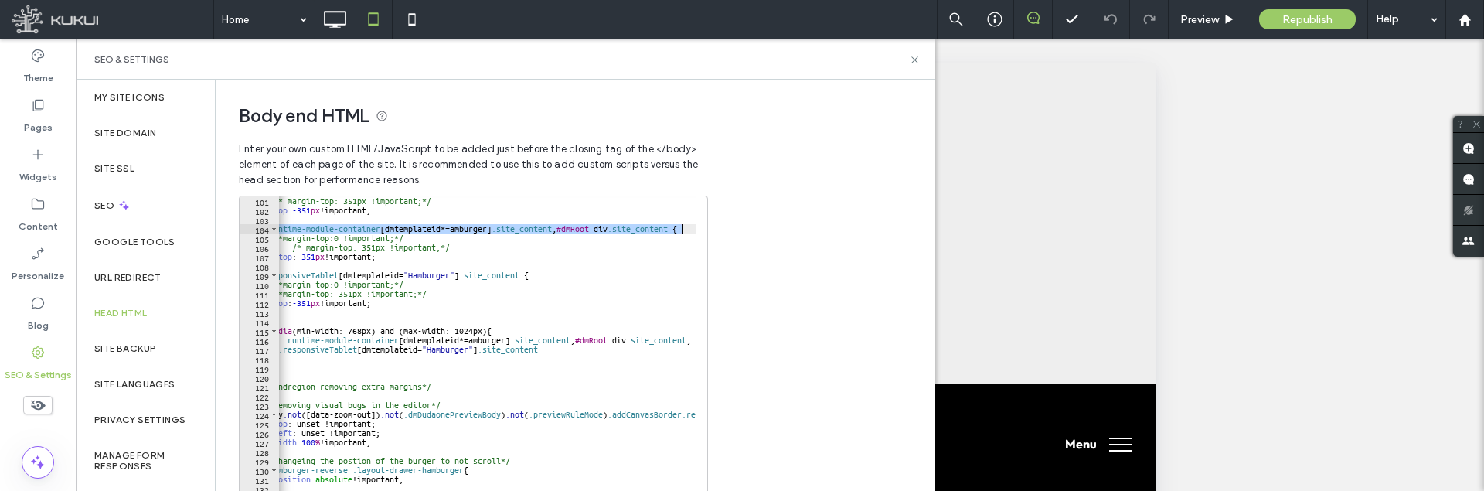
scroll to position [0, 32]
drag, startPoint x: 289, startPoint y: 231, endPoint x: 675, endPoint y: 227, distance: 385.7
click at [675, 227] on div "/* margin-top: 351px !important;*/ top : -351 px !important; } .runtime-module-…" at bounding box center [855, 353] width 1217 height 315
click at [353, 412] on div "/* margin-top: 351px !important;*/ top : -351 px !important; } .runtime-module-…" at bounding box center [855, 353] width 1217 height 315
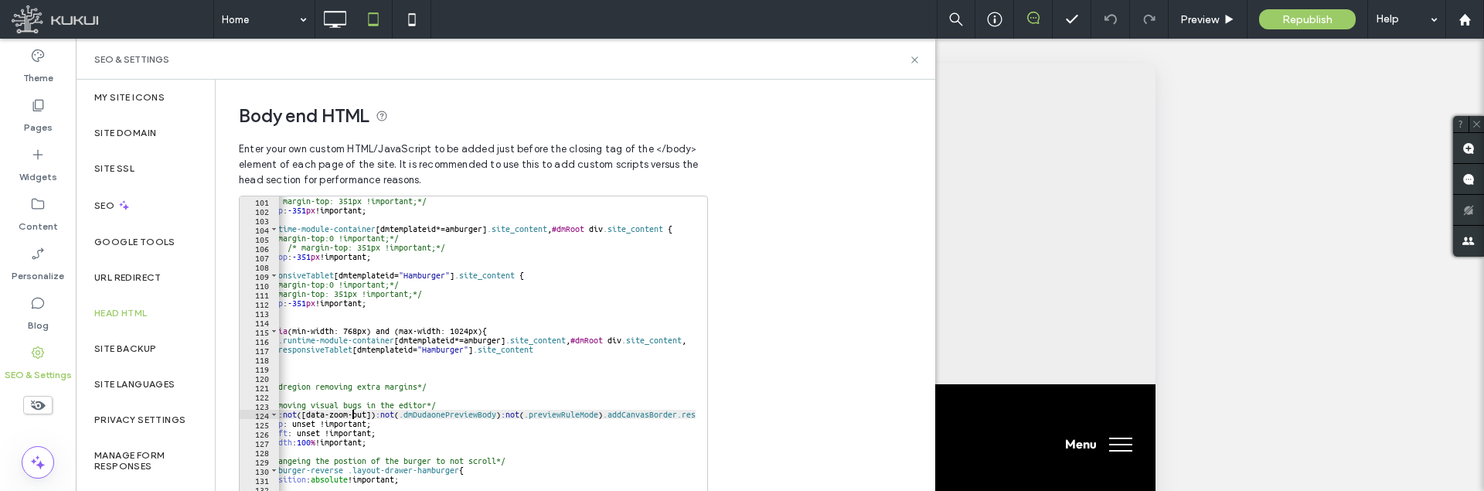
click at [509, 328] on div "/* margin-top: 351px !important;*/ top : -351 px !important; } .runtime-module-…" at bounding box center [855, 353] width 1217 height 315
type textarea "**********"
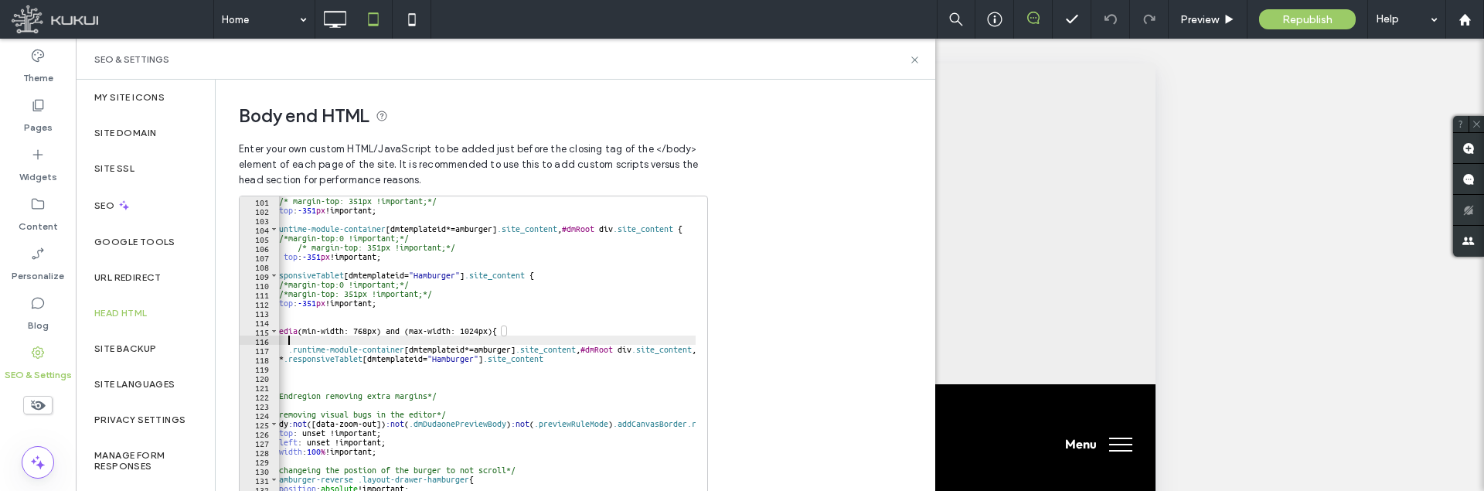
scroll to position [0, 2]
paste textarea "**********"
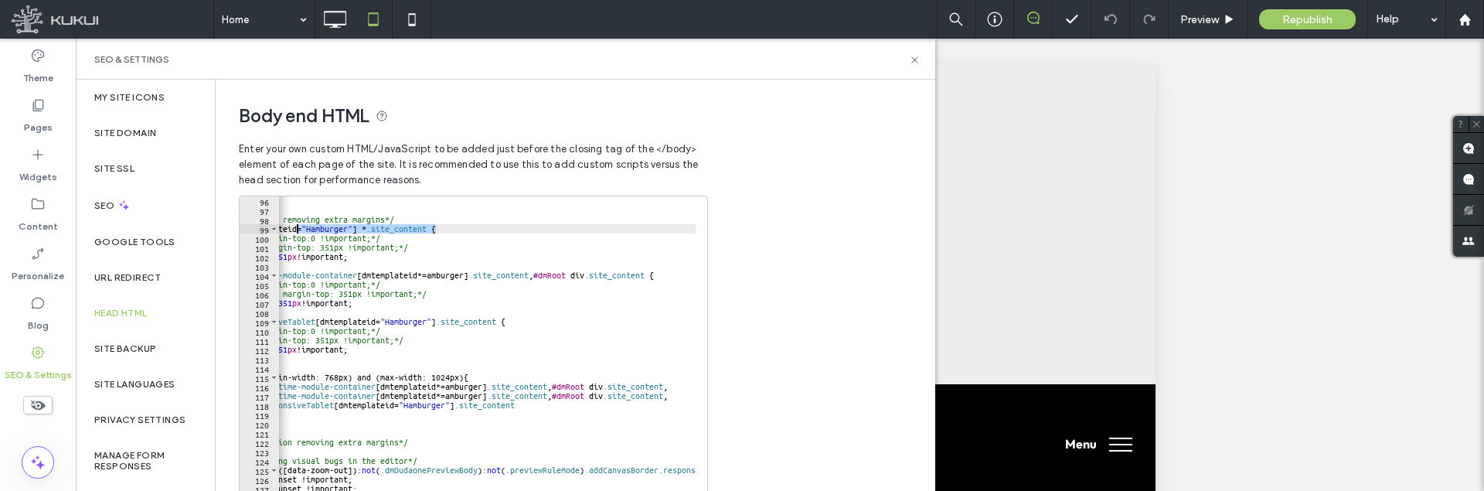
scroll to position [0, 0]
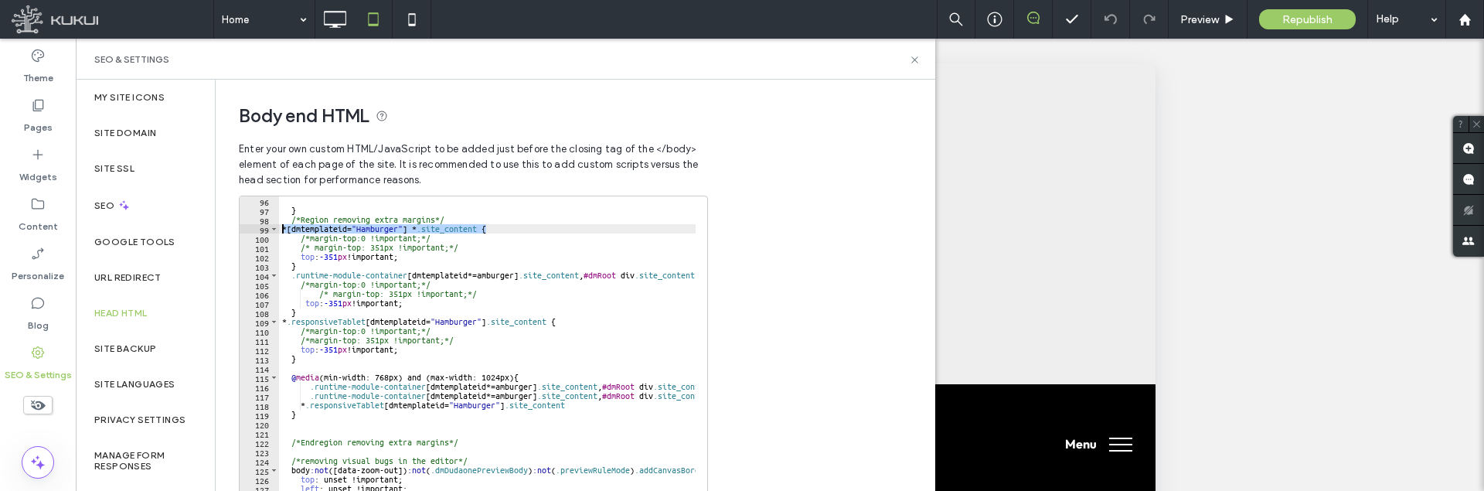
drag, startPoint x: 437, startPoint y: 229, endPoint x: 265, endPoint y: 232, distance: 171.6
click at [265, 232] on div "**********" at bounding box center [473, 350] width 469 height 309
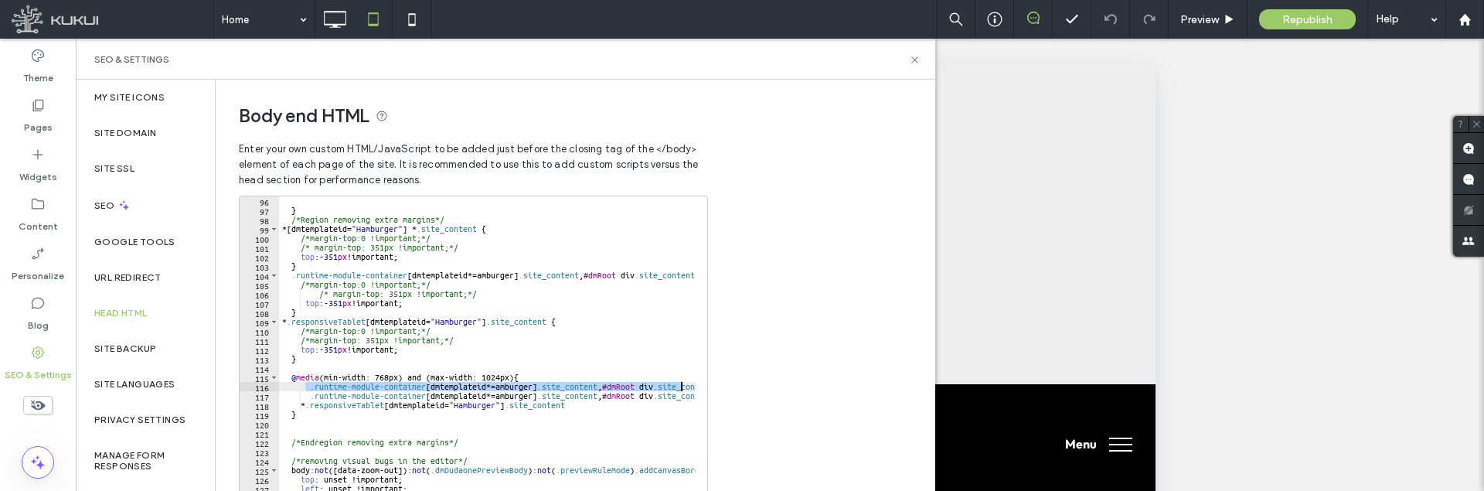
scroll to position [0, 50]
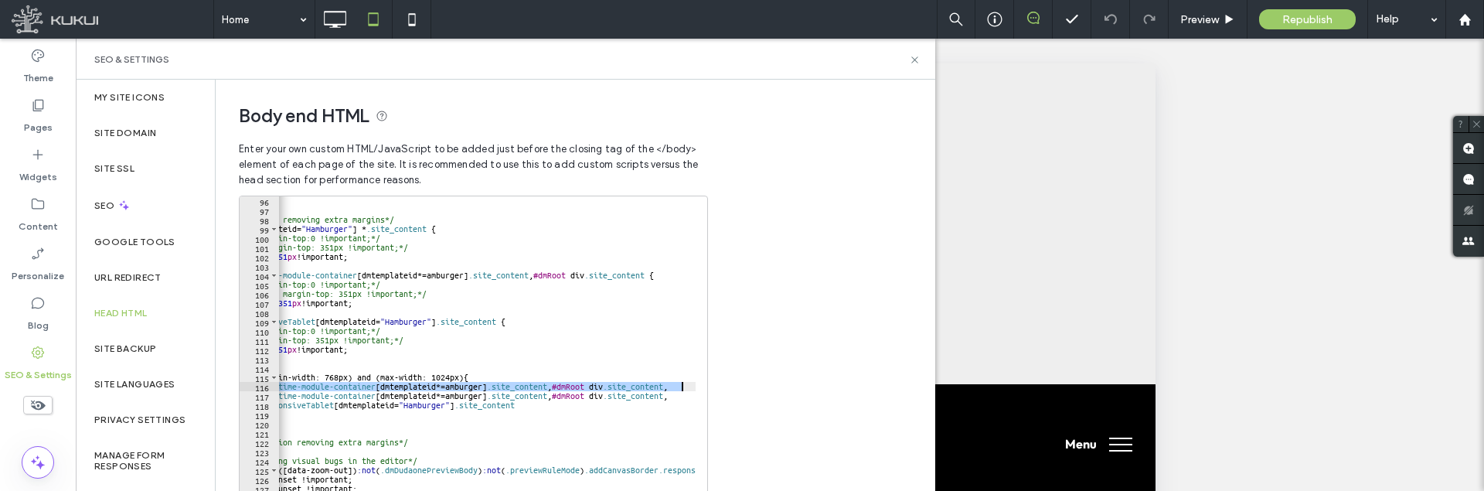
drag, startPoint x: 303, startPoint y: 389, endPoint x: 686, endPoint y: 383, distance: 382.6
click at [686, 383] on div "} /*Region removing extra margins*/ *[ dmtemplateid = " Hamburger " ] * .site_c…" at bounding box center [837, 353] width 1217 height 315
paste textarea "Cursor at row 116"
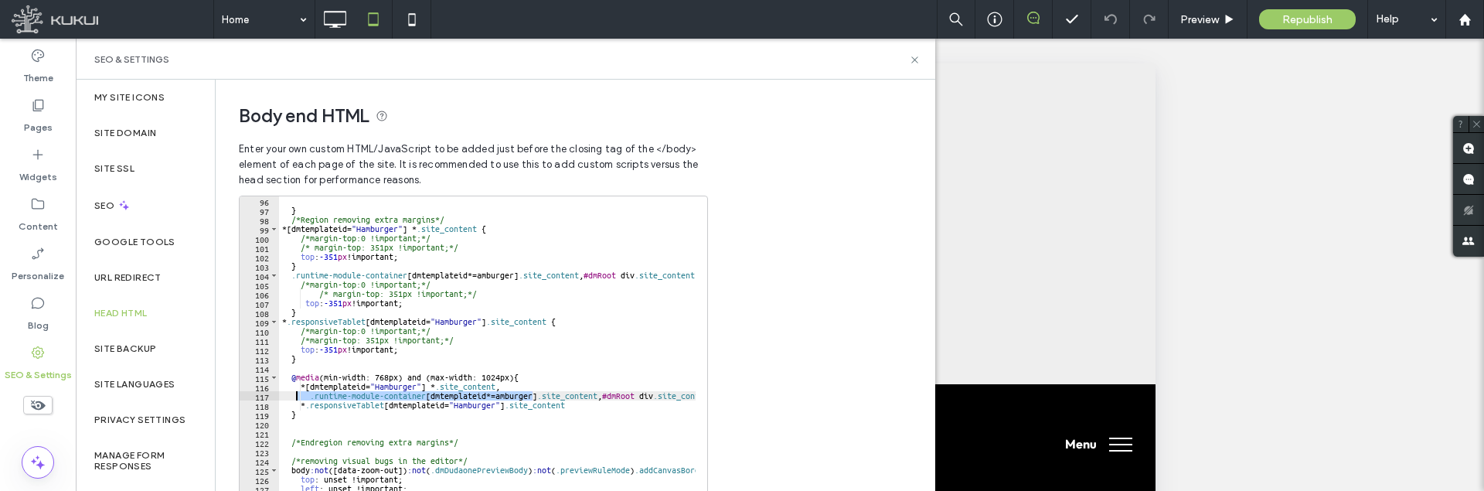
scroll to position [0, 0]
drag, startPoint x: 482, startPoint y: 396, endPoint x: 274, endPoint y: 399, distance: 207.9
click at [274, 399] on div "**********" at bounding box center [473, 350] width 469 height 309
click at [485, 408] on div "} /*Region removing extra margins*/ *[ dmtemplateid = " Hamburger " ] * .site_c…" at bounding box center [887, 353] width 1217 height 315
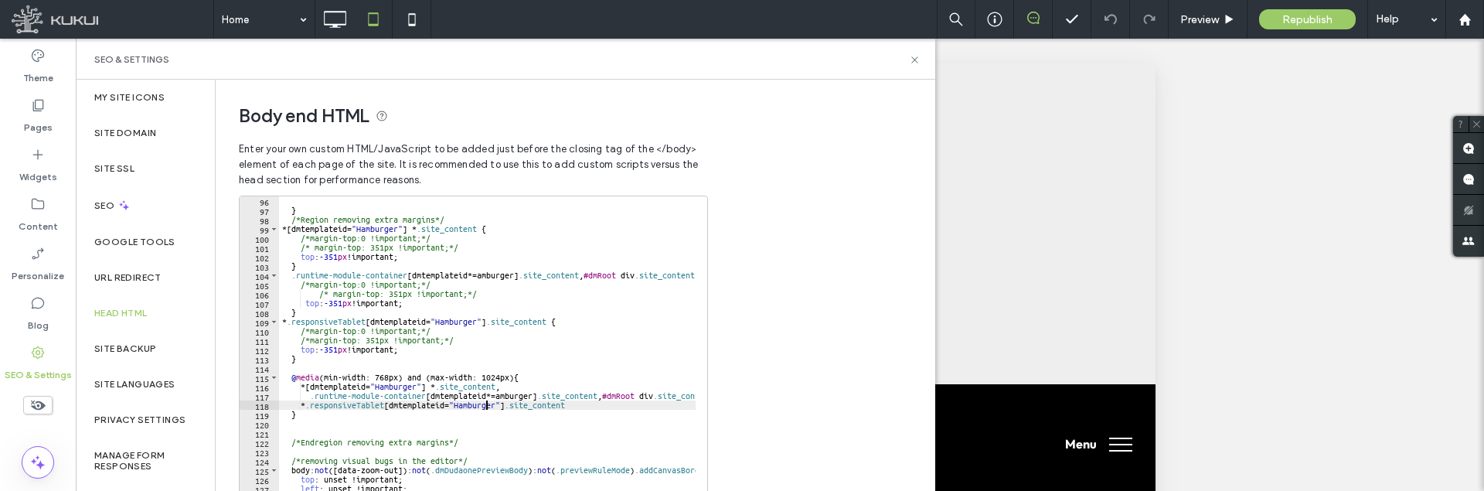
click at [609, 403] on div "} /*Region removing extra margins*/ *[ dmtemplateid = " Hamburger " ] * .site_c…" at bounding box center [887, 353] width 1217 height 315
type textarea "**********"
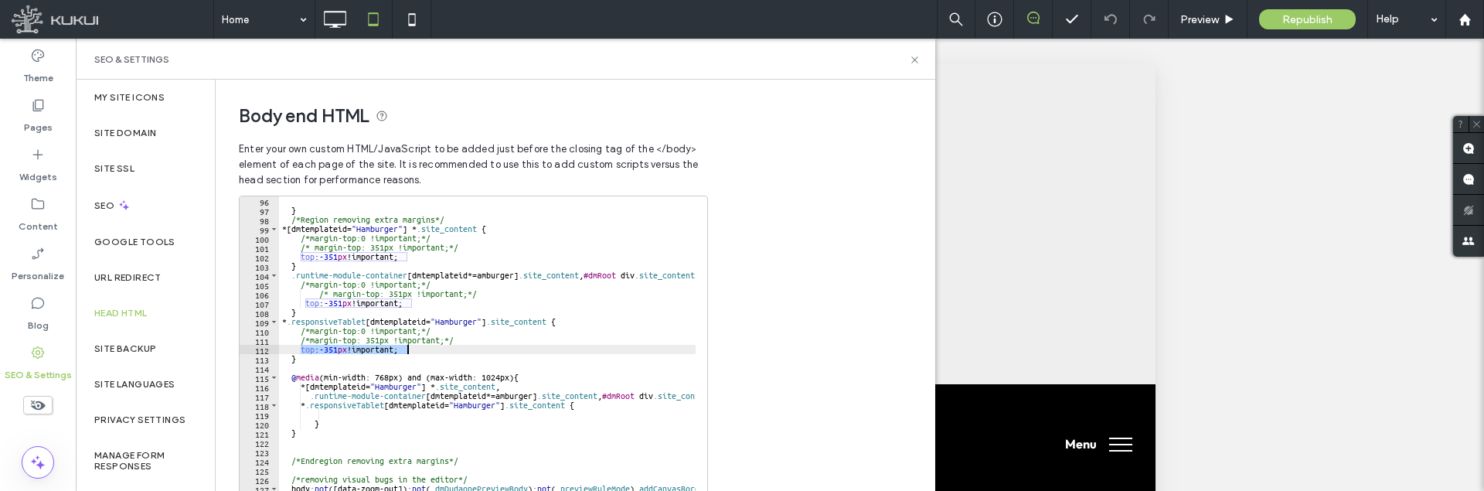
drag, startPoint x: 300, startPoint y: 351, endPoint x: 434, endPoint y: 348, distance: 134.5
click at [434, 348] on div "} /*Region removing extra margins*/ *[ dmtemplateid = " Hamburger " ] * .site_c…" at bounding box center [887, 353] width 1217 height 315
type textarea "**********"
click at [383, 412] on div "} /*Region removing extra margins*/ *[ dmtemplateid = " Hamburger " ] * .site_c…" at bounding box center [887, 353] width 1217 height 315
paste textarea "**********"
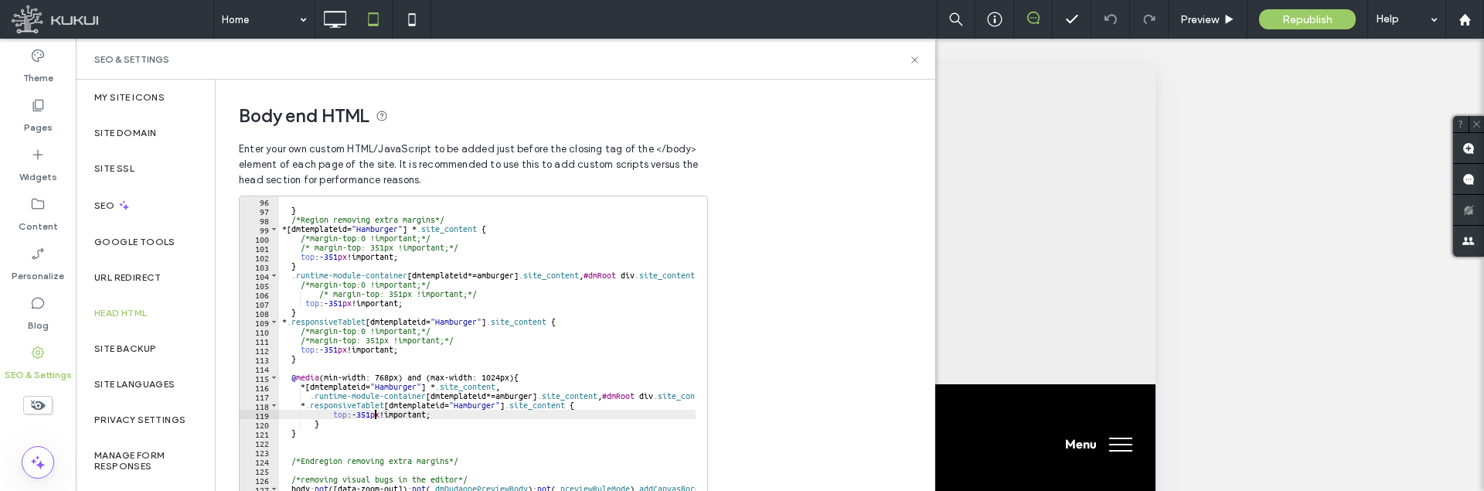
click at [375, 416] on div "} /*Region removing extra margins*/ *[ dmtemplateid = " Hamburger " ] * .site_c…" at bounding box center [887, 353] width 1217 height 315
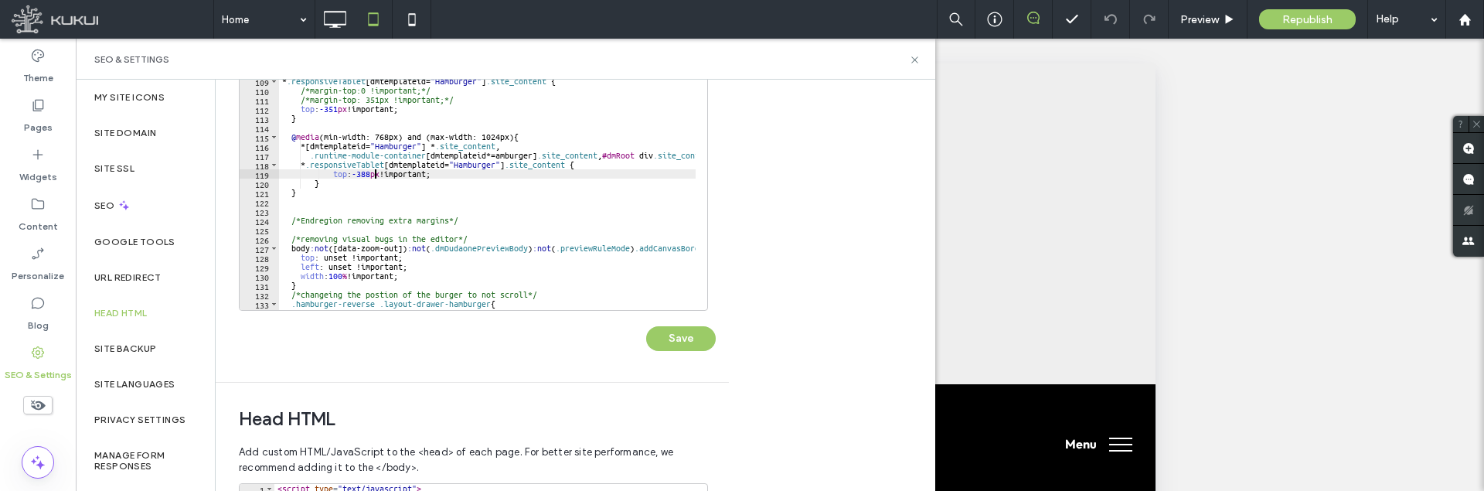
scroll to position [232, 0]
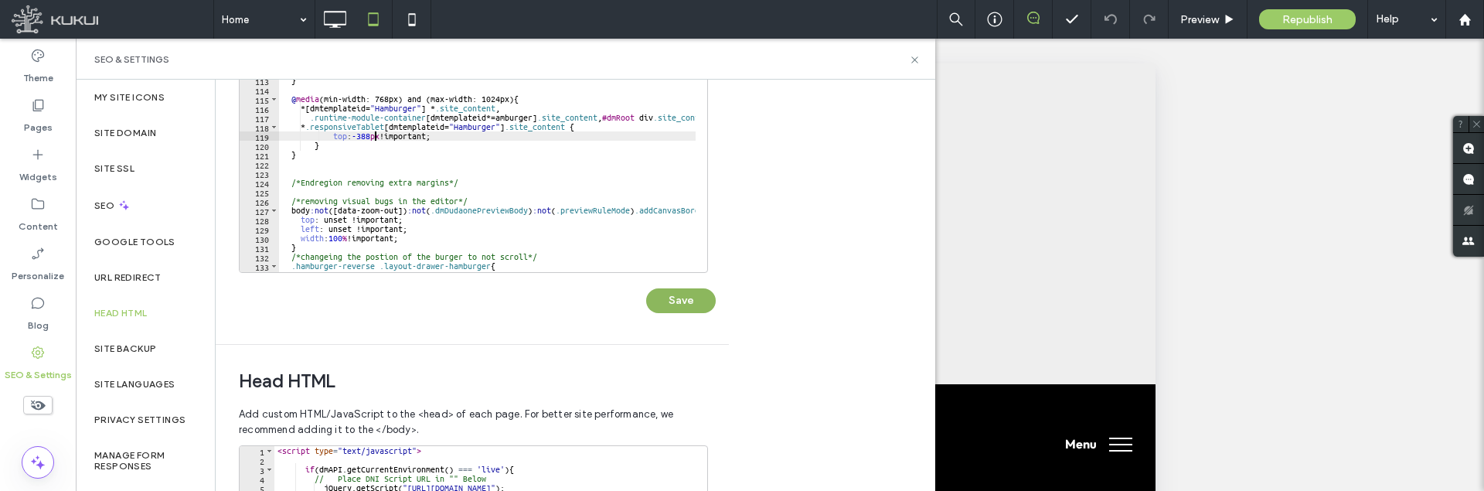
type textarea "**********"
click at [695, 302] on button "Save" at bounding box center [681, 300] width 70 height 25
click at [411, 21] on icon at bounding box center [412, 19] width 31 height 31
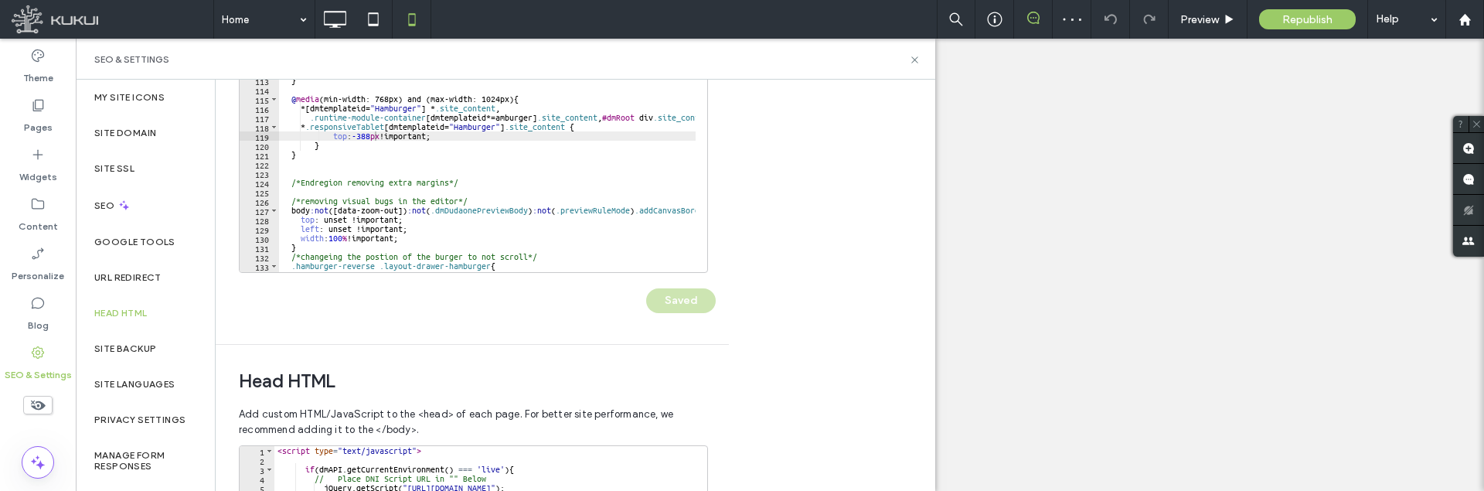
scroll to position [0, 0]
click at [917, 60] on icon at bounding box center [915, 60] width 12 height 12
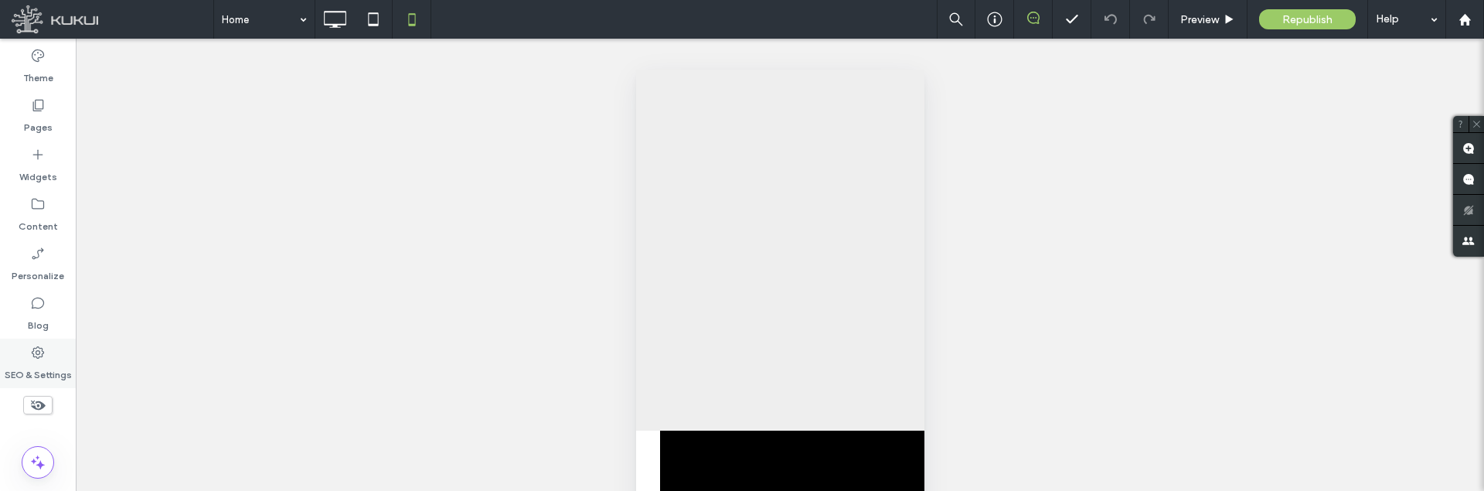
click at [43, 359] on div "SEO & Settings" at bounding box center [38, 363] width 76 height 49
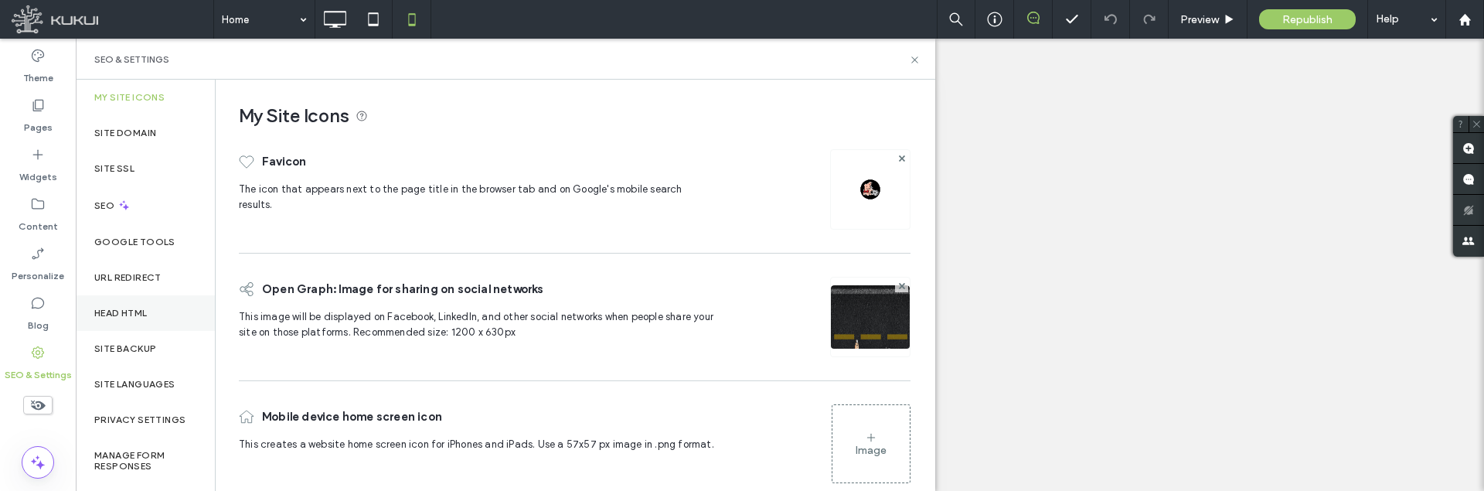
click at [125, 316] on label "Head HTML" at bounding box center [120, 313] width 53 height 11
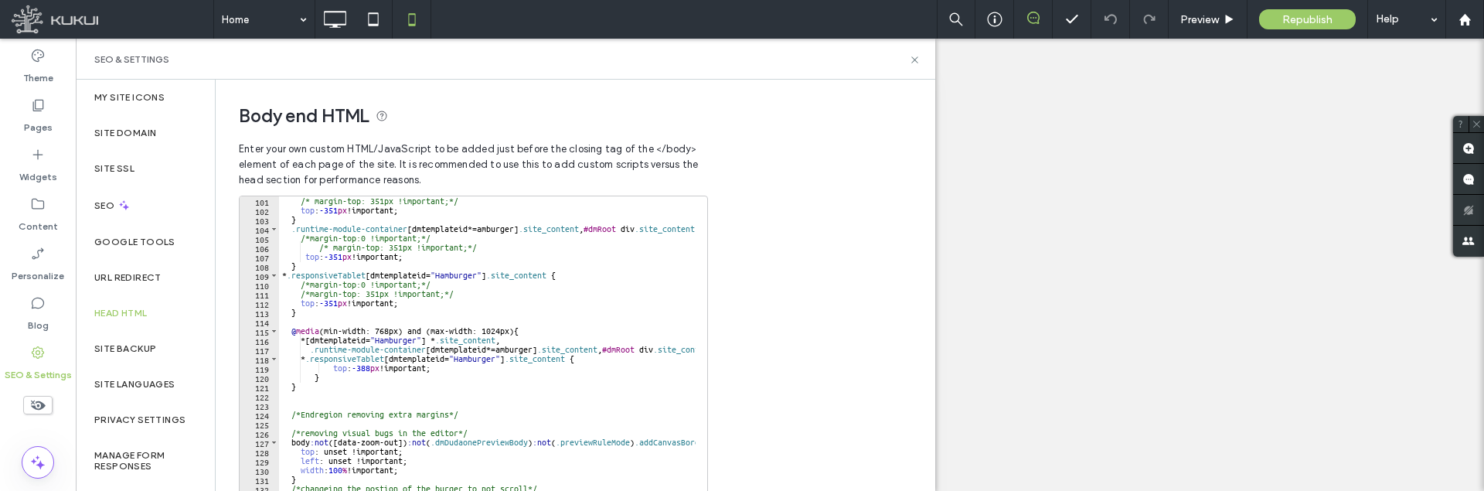
scroll to position [928, 0]
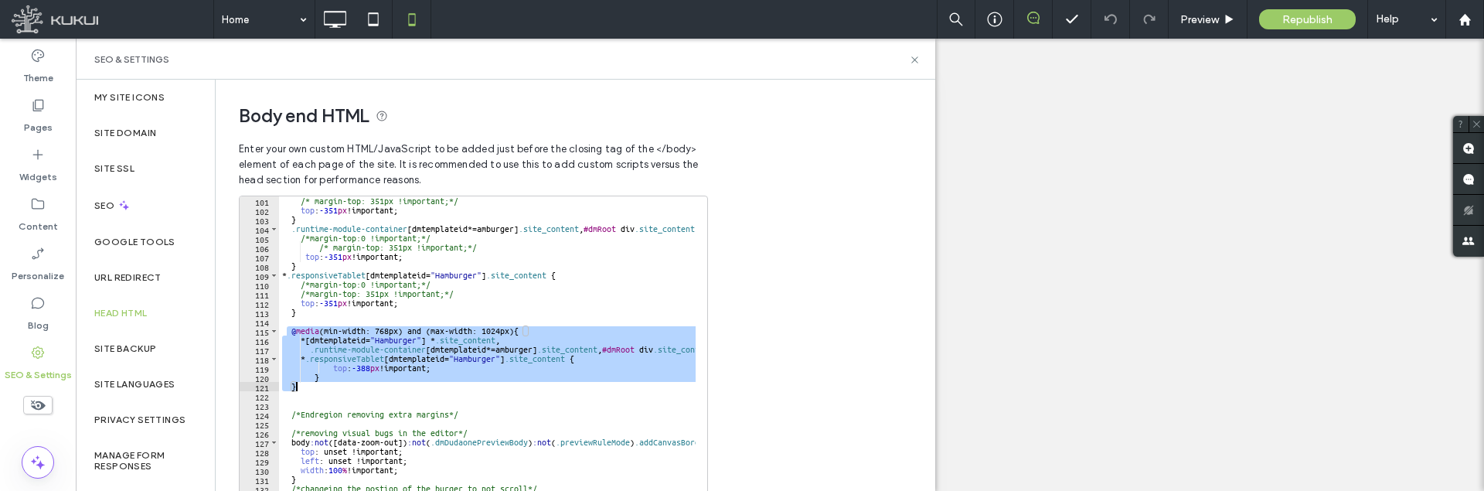
drag, startPoint x: 286, startPoint y: 332, endPoint x: 313, endPoint y: 386, distance: 59.8
click at [313, 386] on div "/* margin-top: 351px !important;*/ top : -351 px !important; } .runtime-module-…" at bounding box center [887, 353] width 1217 height 315
type textarea "* ***"
click at [313, 394] on div "/* margin-top: 351px !important;*/ top : -351 px !important; } .runtime-module-…" at bounding box center [887, 353] width 1217 height 315
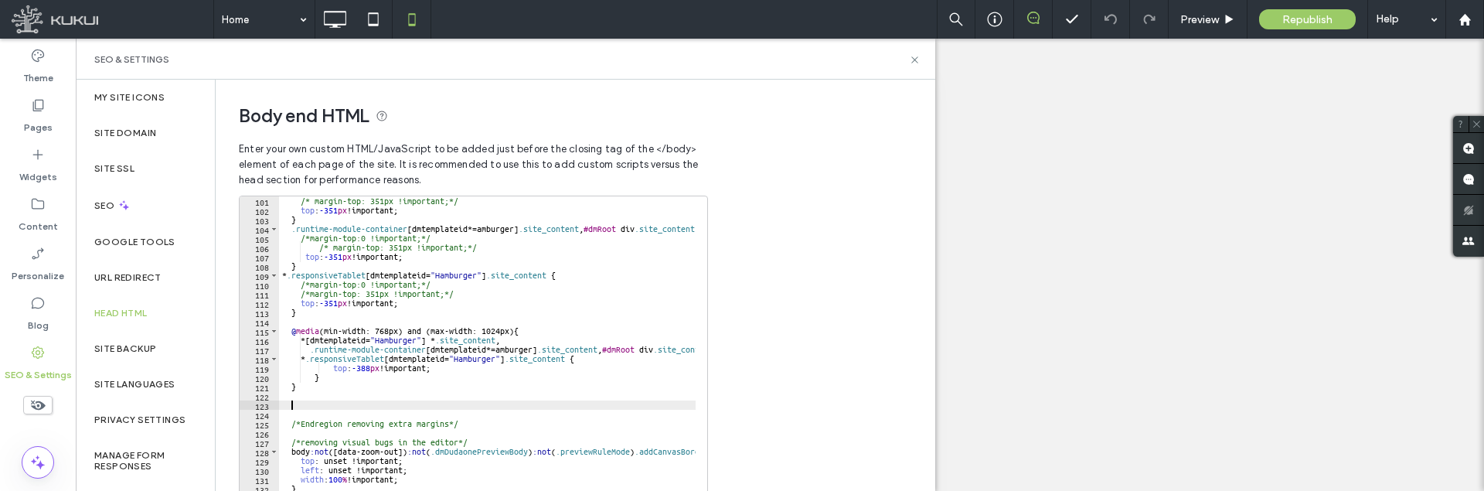
paste textarea "*"
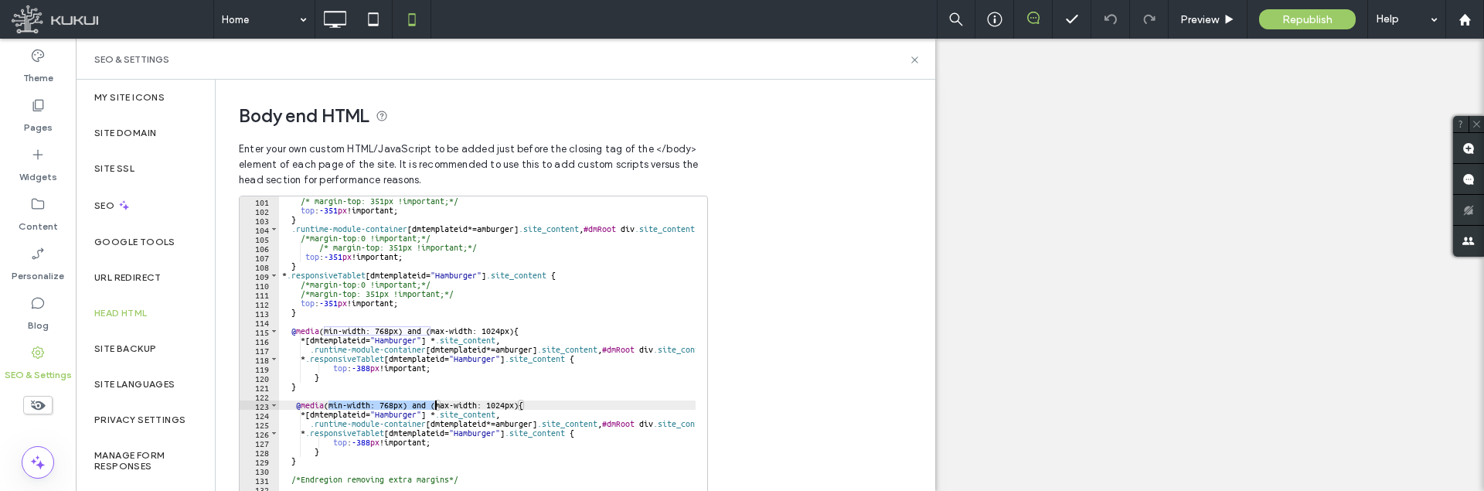
drag, startPoint x: 335, startPoint y: 405, endPoint x: 434, endPoint y: 403, distance: 98.2
click at [434, 403] on div "/* margin-top: 351px !important;*/ top : -351 px !important; } .runtime-module-…" at bounding box center [887, 353] width 1217 height 315
drag, startPoint x: 403, startPoint y: 406, endPoint x: 383, endPoint y: 405, distance: 20.1
click at [383, 405] on div "/* margin-top: 351px !important;*/ top : -351 px !important; } .runtime-module-…" at bounding box center [887, 353] width 1217 height 315
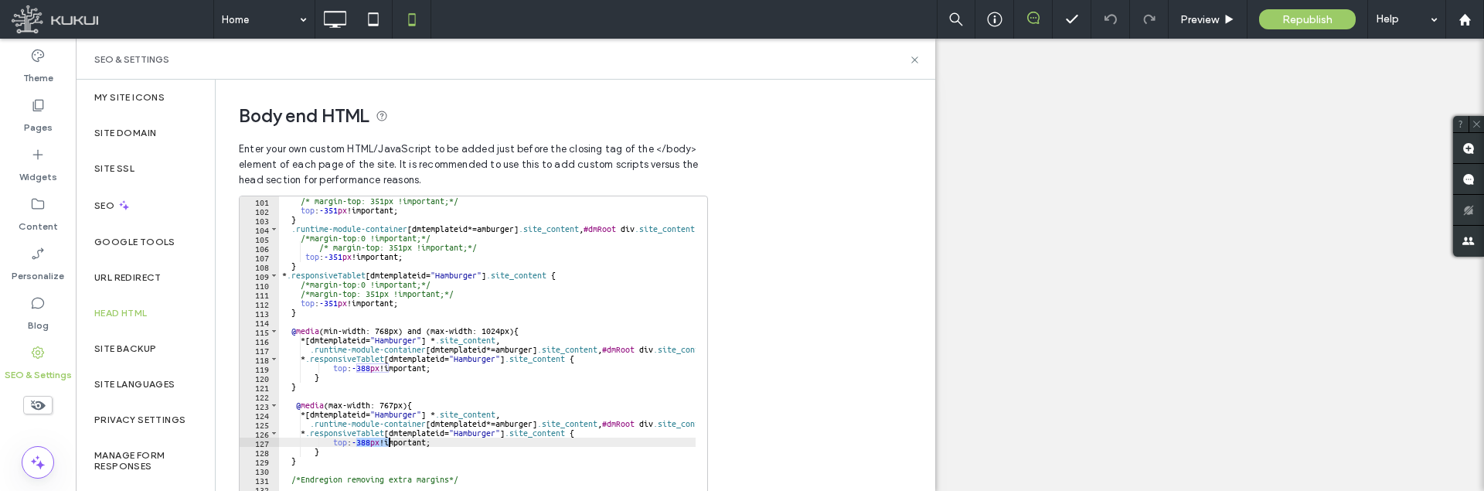
drag, startPoint x: 356, startPoint y: 441, endPoint x: 388, endPoint y: 441, distance: 31.7
click at [388, 441] on div "/* margin-top: 351px !important;*/ top : -351 px !important; } .runtime-module-…" at bounding box center [887, 353] width 1217 height 315
type textarea "**********"
click at [426, 445] on div "/* margin-top: 351px !important;*/ top : -351 px !important; } .runtime-module-…" at bounding box center [887, 353] width 1217 height 315
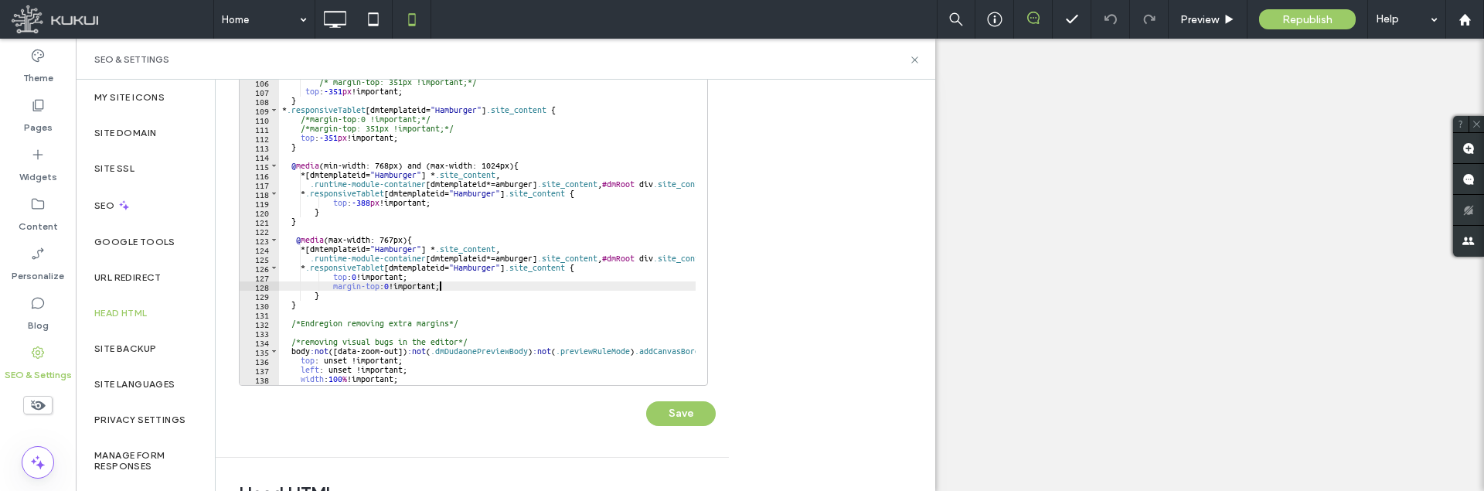
scroll to position [155, 0]
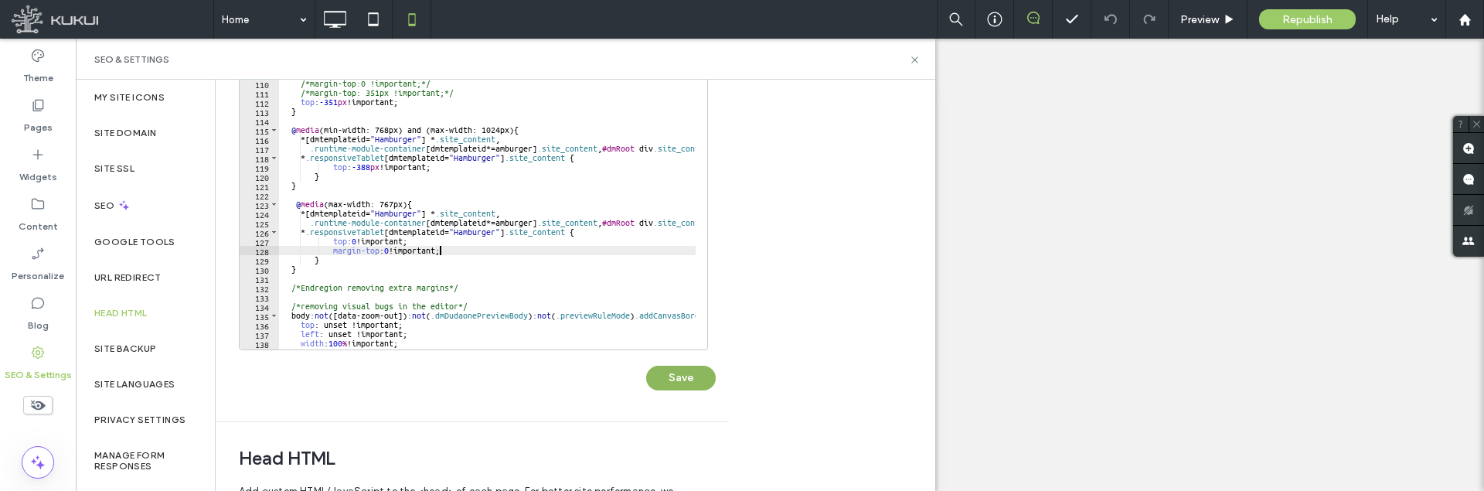
type textarea "**********"
click at [703, 374] on button "Save" at bounding box center [681, 378] width 70 height 25
click at [912, 60] on icon at bounding box center [915, 60] width 12 height 12
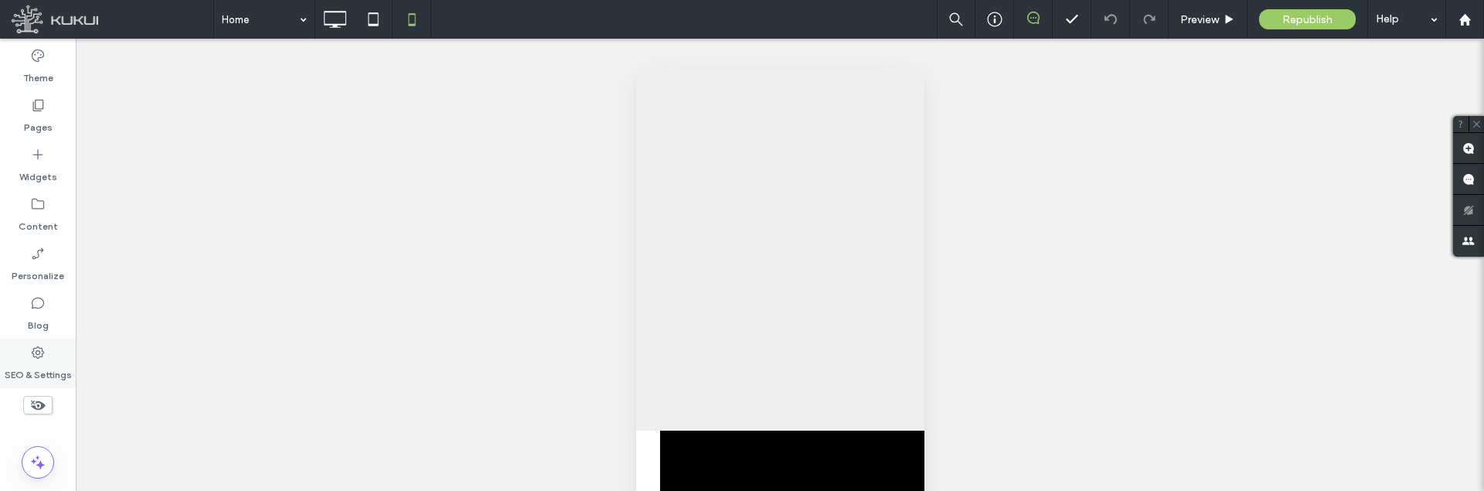
click at [27, 355] on div "SEO & Settings" at bounding box center [38, 363] width 76 height 49
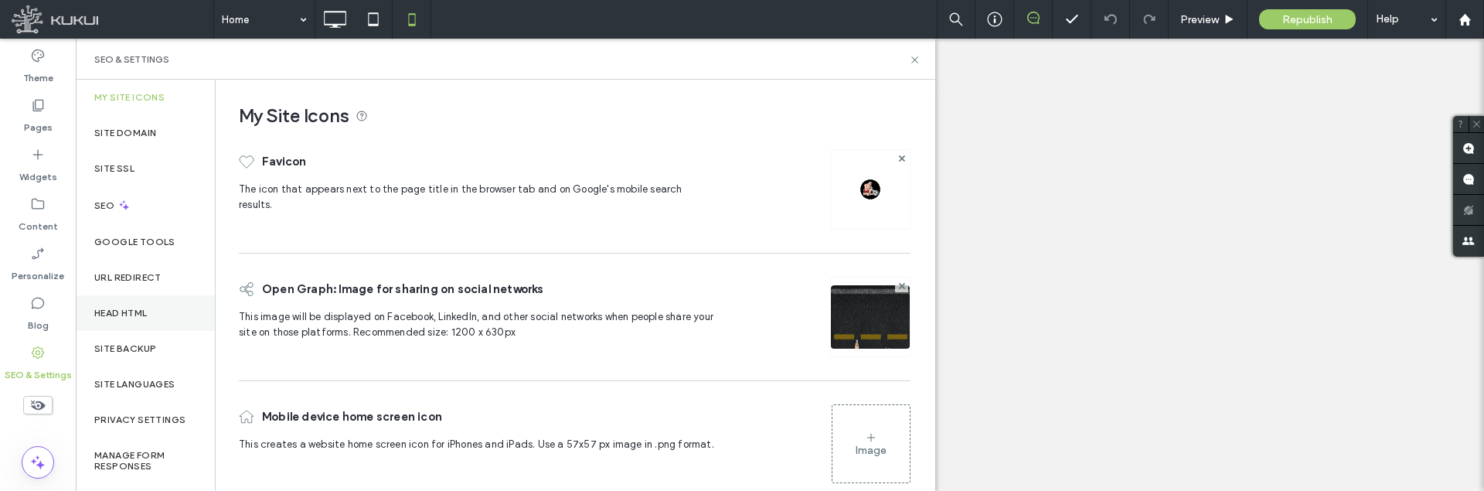
click at [111, 303] on div "Head HTML" at bounding box center [145, 313] width 139 height 36
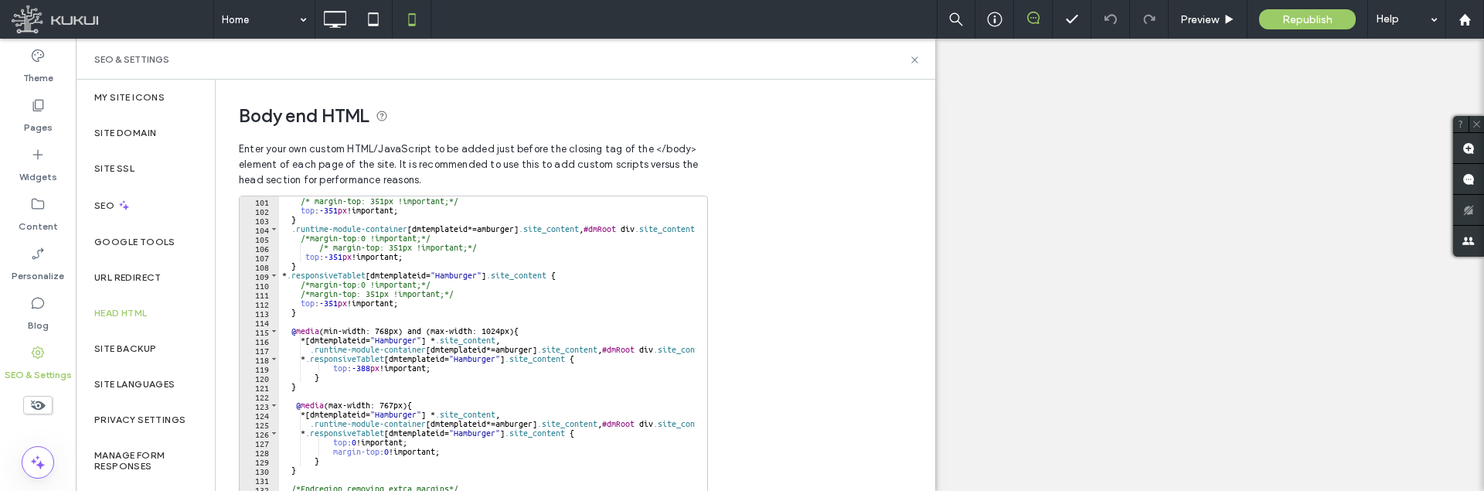
scroll to position [1020, 0]
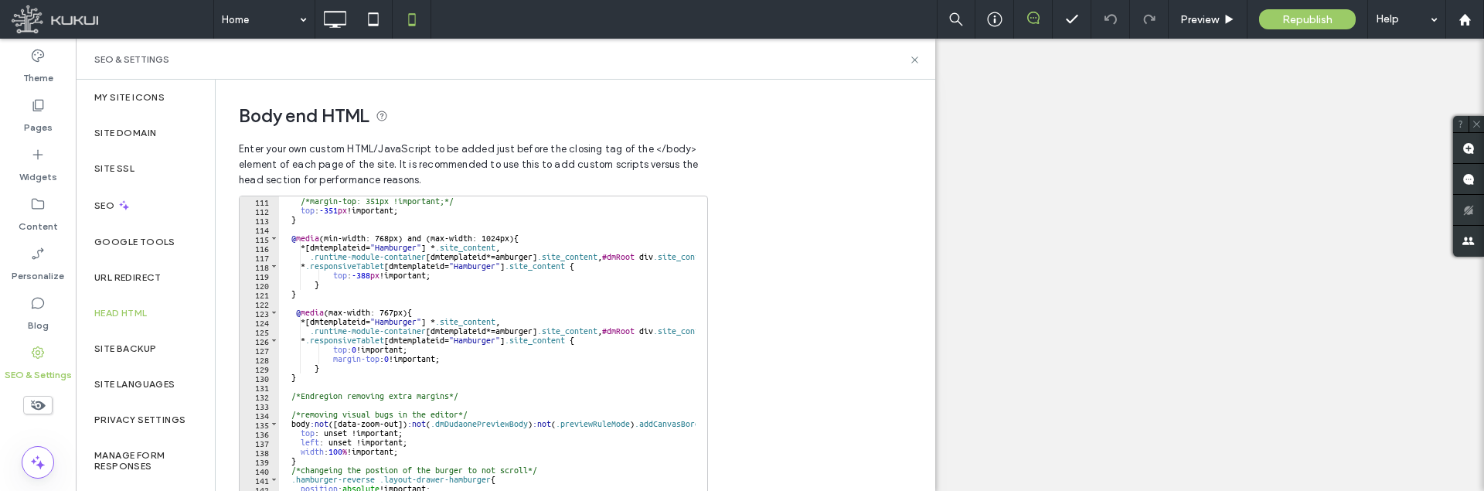
click at [359, 352] on div "/*margin-top: 351px !important;*/ top : -351 px !important; } @ media (min-widt…" at bounding box center [887, 353] width 1217 height 315
drag, startPoint x: 448, startPoint y: 360, endPoint x: 228, endPoint y: 359, distance: 219.5
click at [228, 359] on div "**********" at bounding box center [467, 328] width 502 height 496
type textarea "**********"
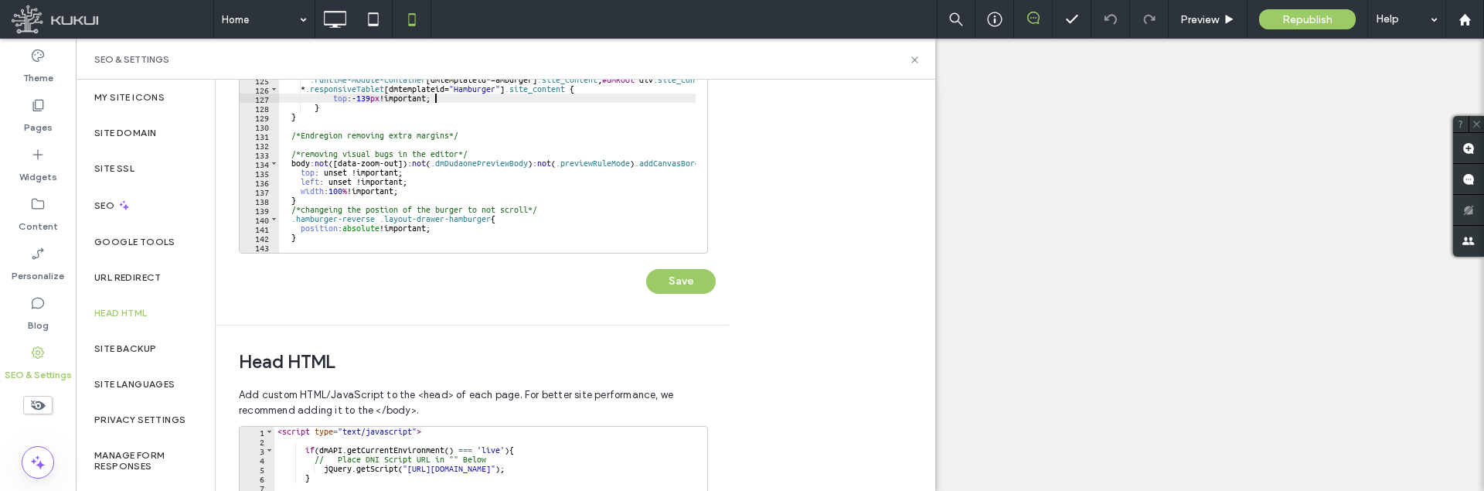
scroll to position [309, 0]
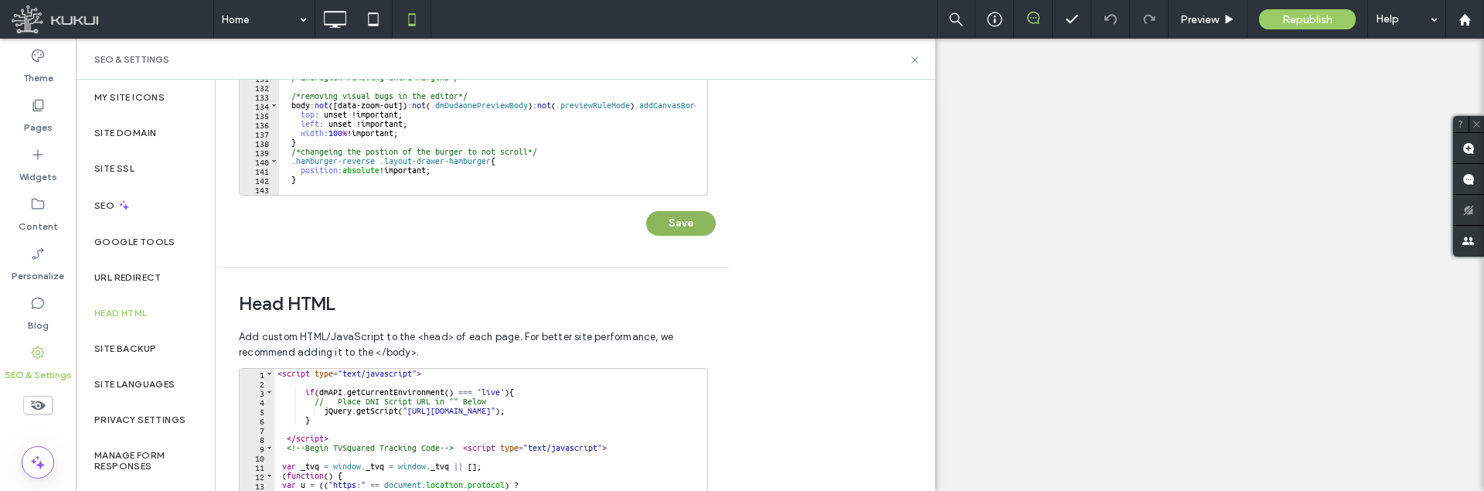
type textarea "**********"
click at [692, 230] on button "Save" at bounding box center [681, 223] width 70 height 25
click at [923, 64] on div "SEO & Settings" at bounding box center [505, 59] width 859 height 41
click at [916, 63] on icon at bounding box center [915, 60] width 12 height 12
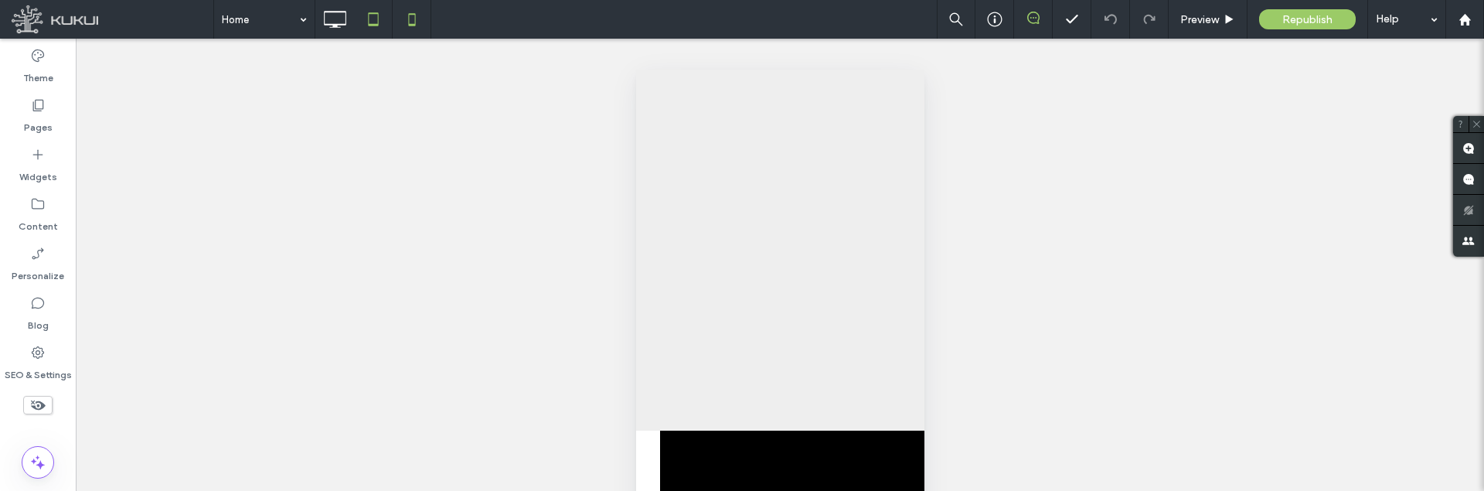
click at [367, 22] on icon at bounding box center [373, 19] width 31 height 31
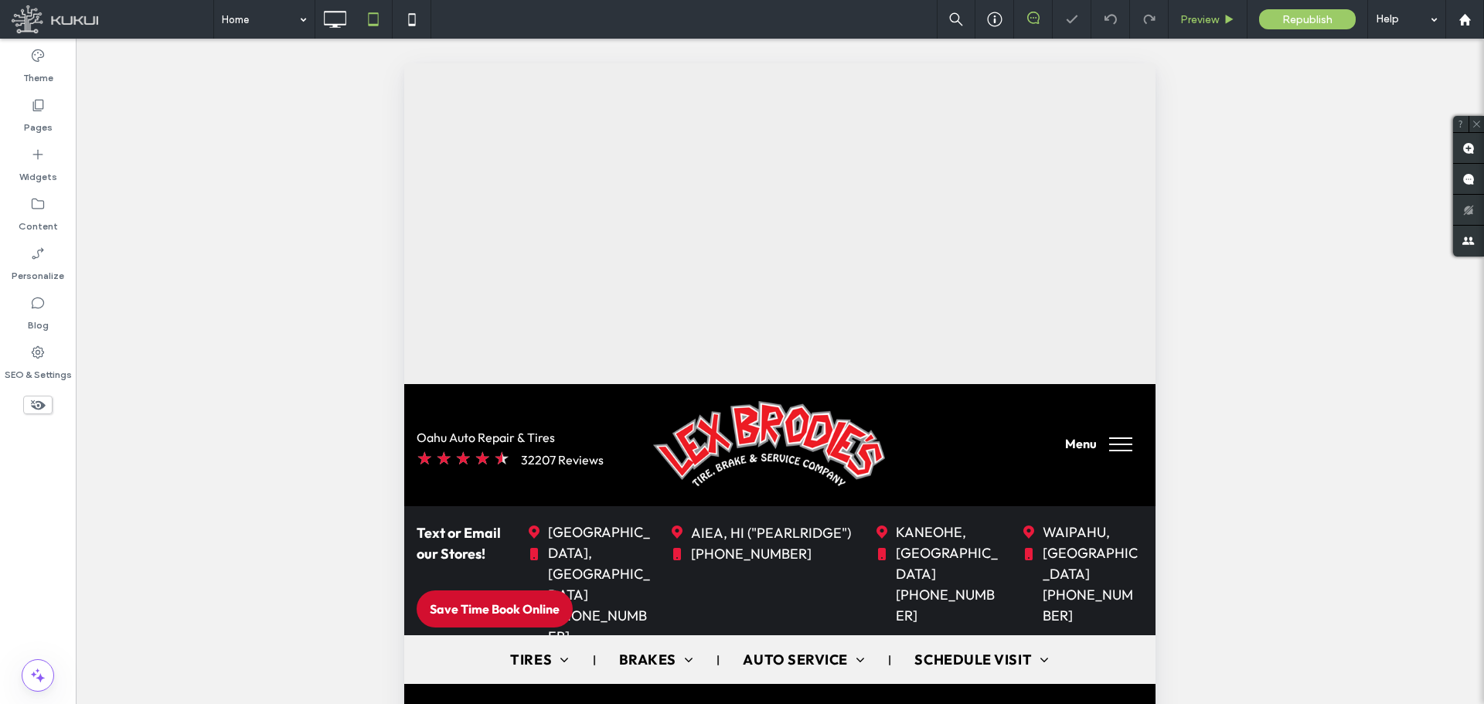
click at [1185, 15] on span "Preview" at bounding box center [1199, 19] width 39 height 13
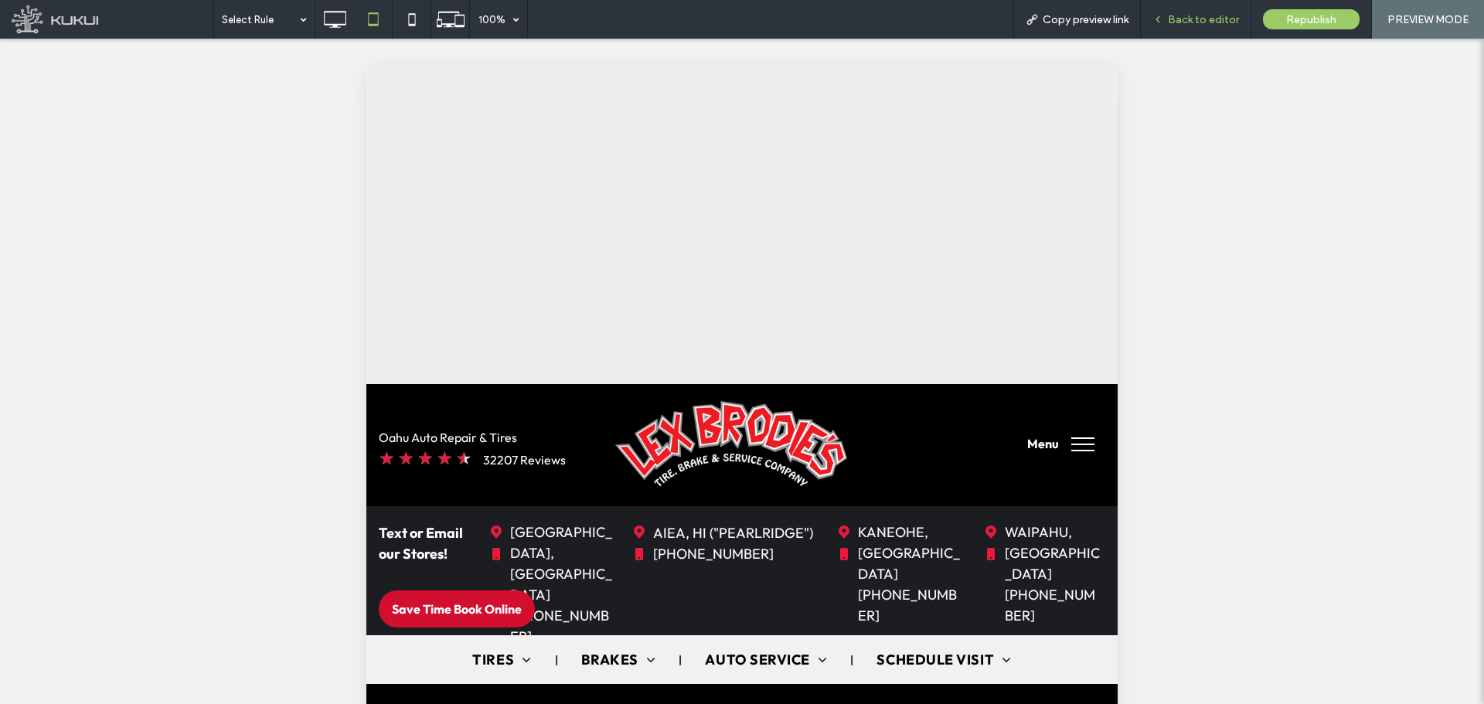
click at [1173, 22] on span "Back to editor" at bounding box center [1203, 19] width 71 height 13
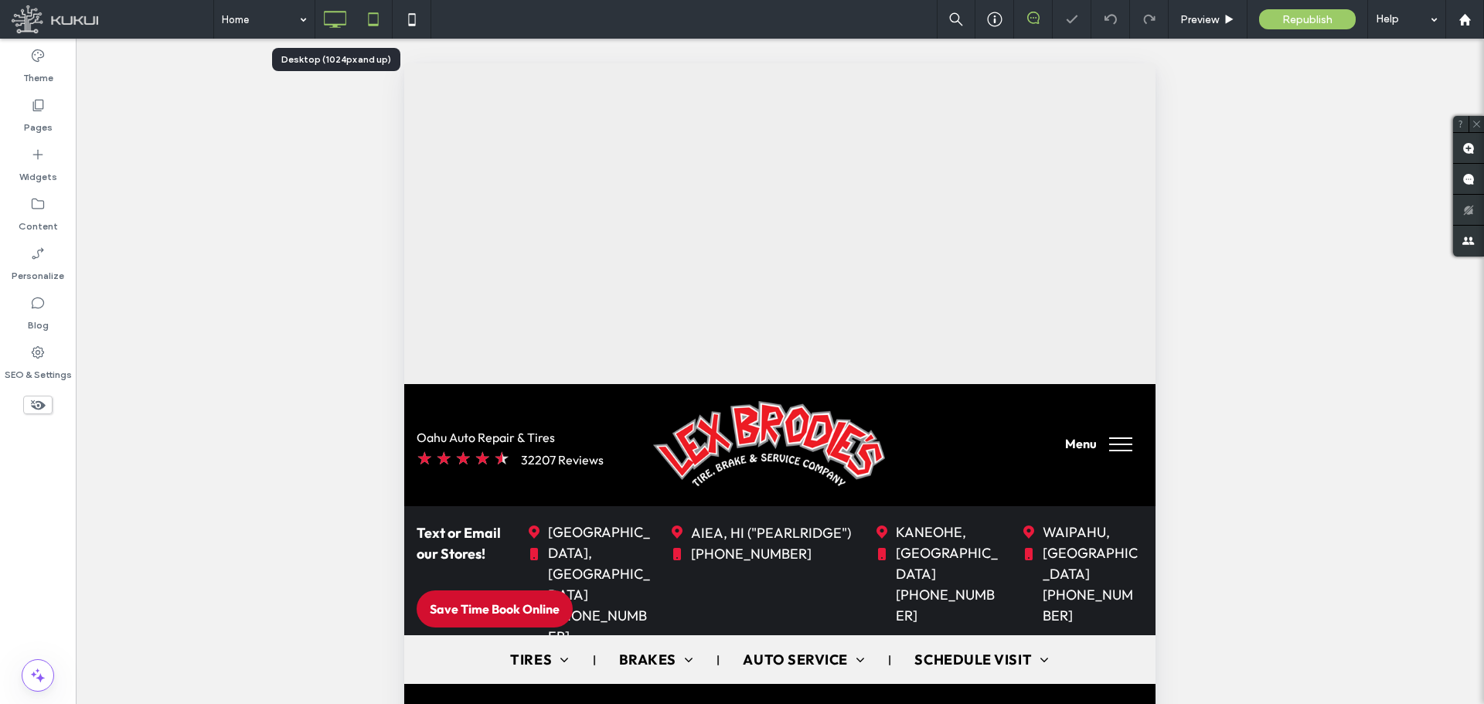
click at [330, 26] on icon at bounding box center [334, 19] width 31 height 31
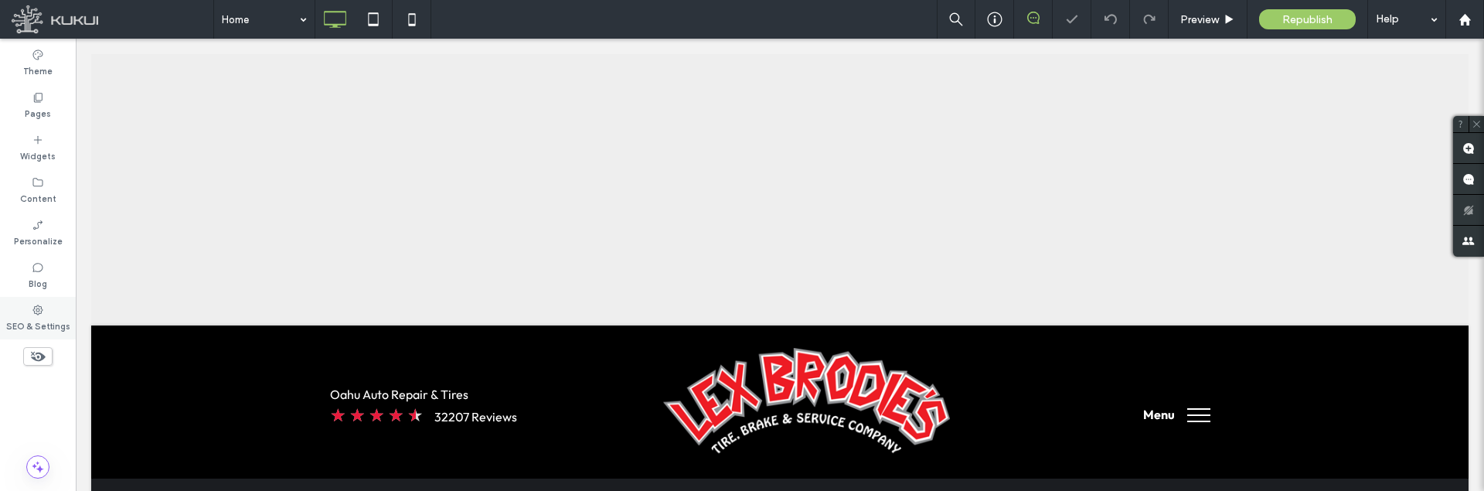
click at [31, 313] on div "SEO & Settings" at bounding box center [38, 318] width 76 height 43
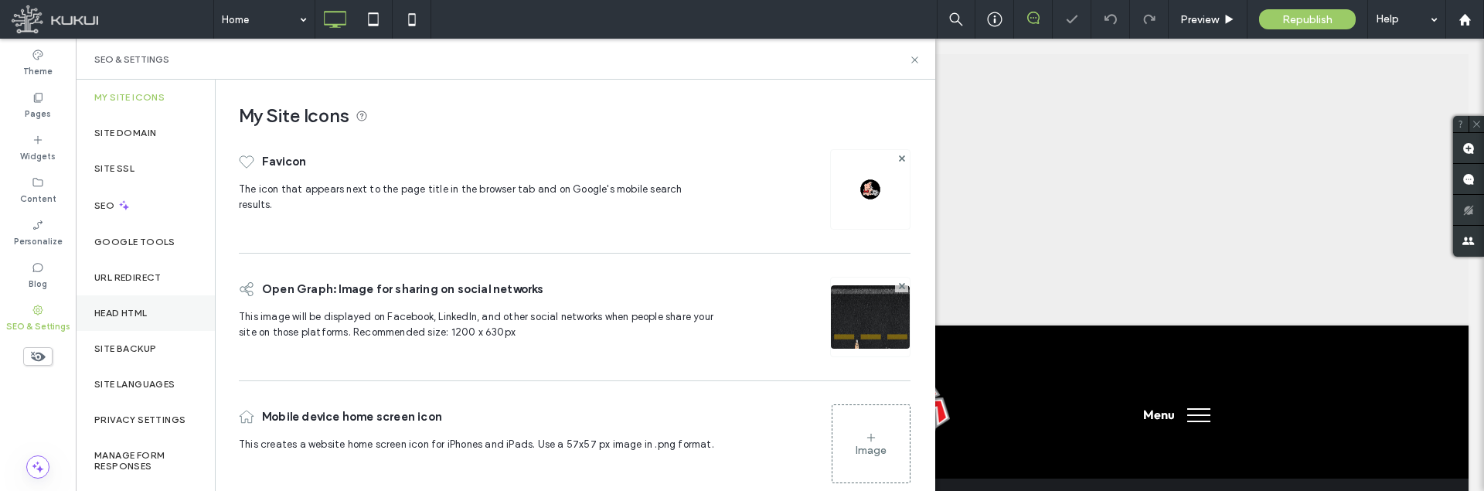
click at [116, 317] on label "Head HTML" at bounding box center [120, 313] width 53 height 11
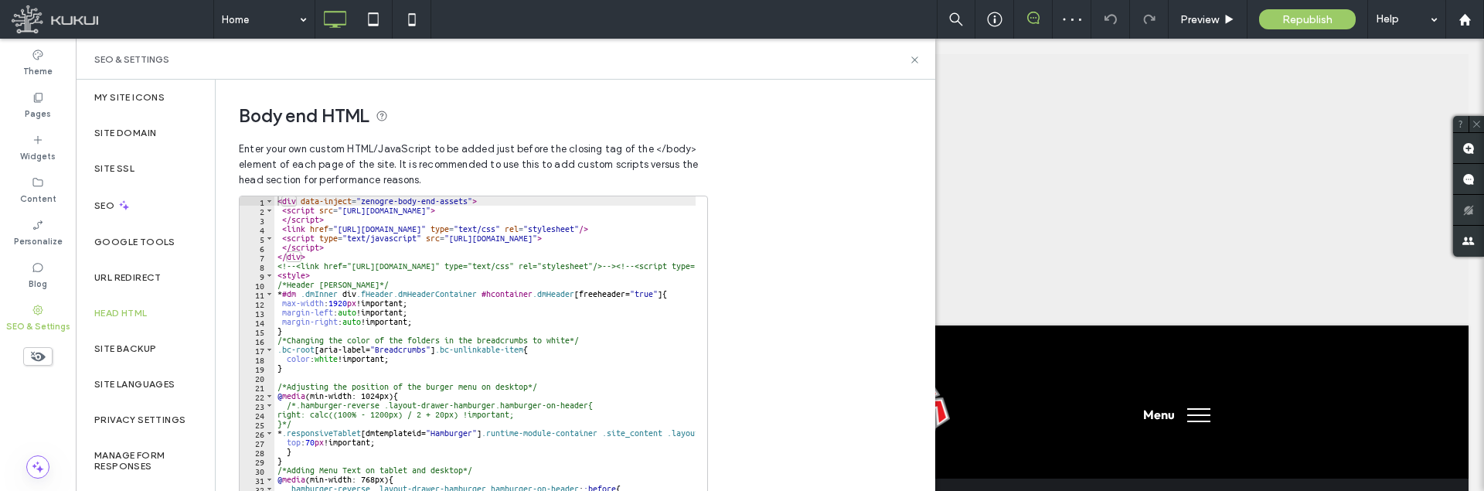
scroll to position [139, 0]
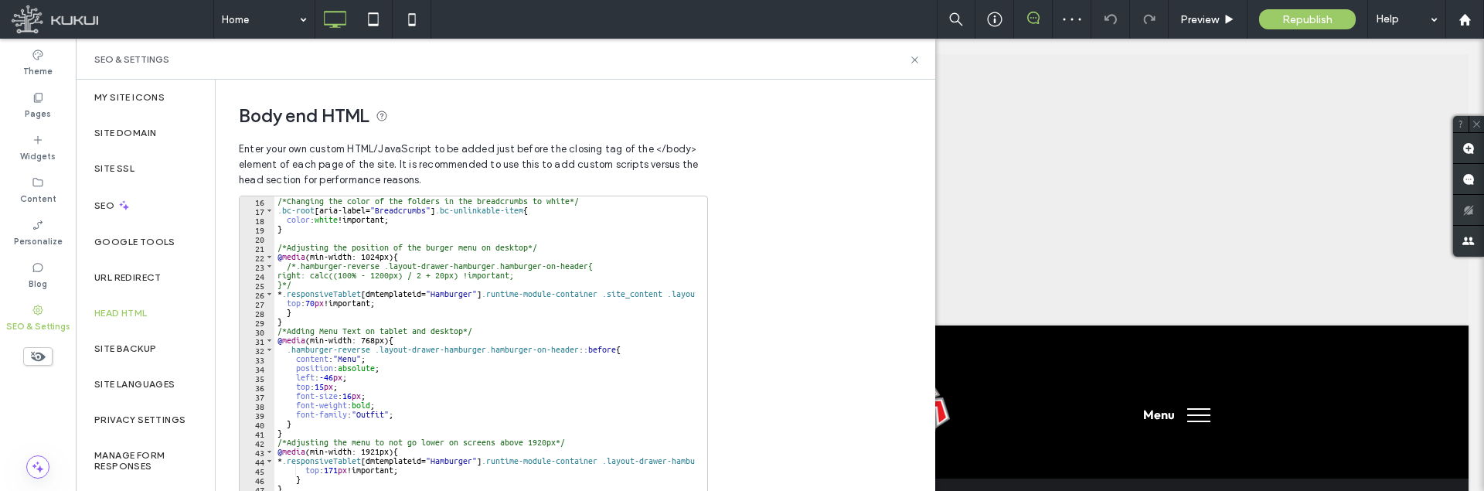
type textarea "*"
click at [648, 229] on div "/*Changing the color of the folders in the breadcrumbs to white*/ .bc-root [ ar…" at bounding box center [882, 353] width 1217 height 315
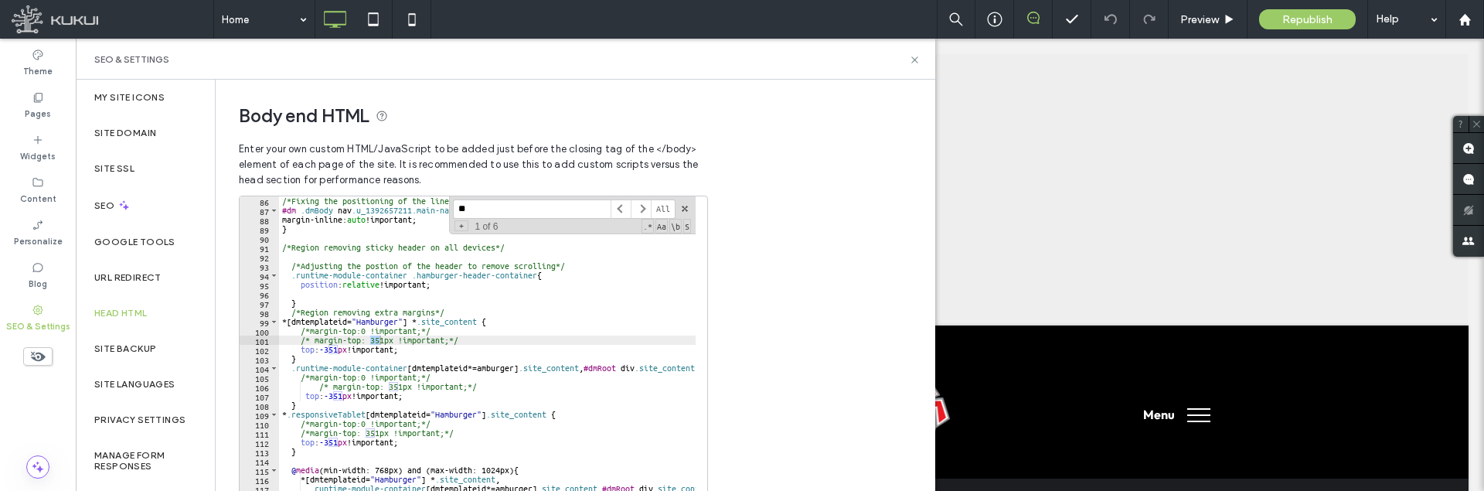
scroll to position [789, 0]
type input "***"
click at [458, 311] on div "/*Fixing the positioning of the lines in IOS devices*/ #dm .dmBody nav .u_13926…" at bounding box center [887, 353] width 1217 height 315
click at [361, 425] on div "/*Fixing the positioning of the lines in IOS devices*/ #dm .dmBody nav .u_13926…" at bounding box center [887, 353] width 1217 height 315
click at [320, 454] on div "/*Fixing the positioning of the lines in IOS devices*/ #dm .dmBody nav .u_13926…" at bounding box center [887, 353] width 1217 height 315
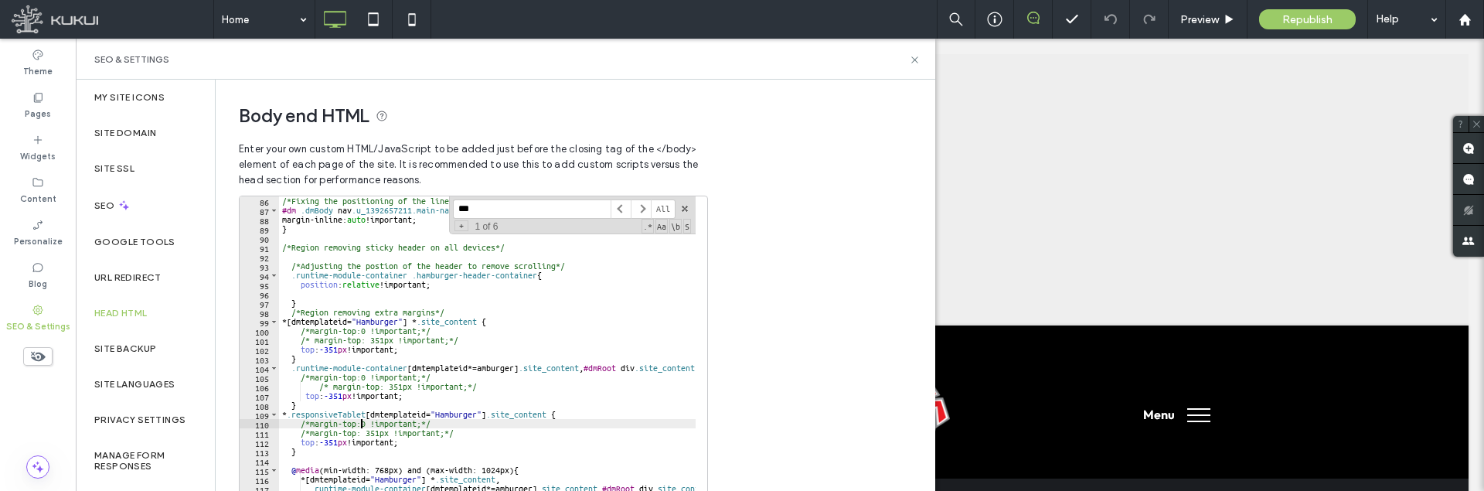
type textarea "*"
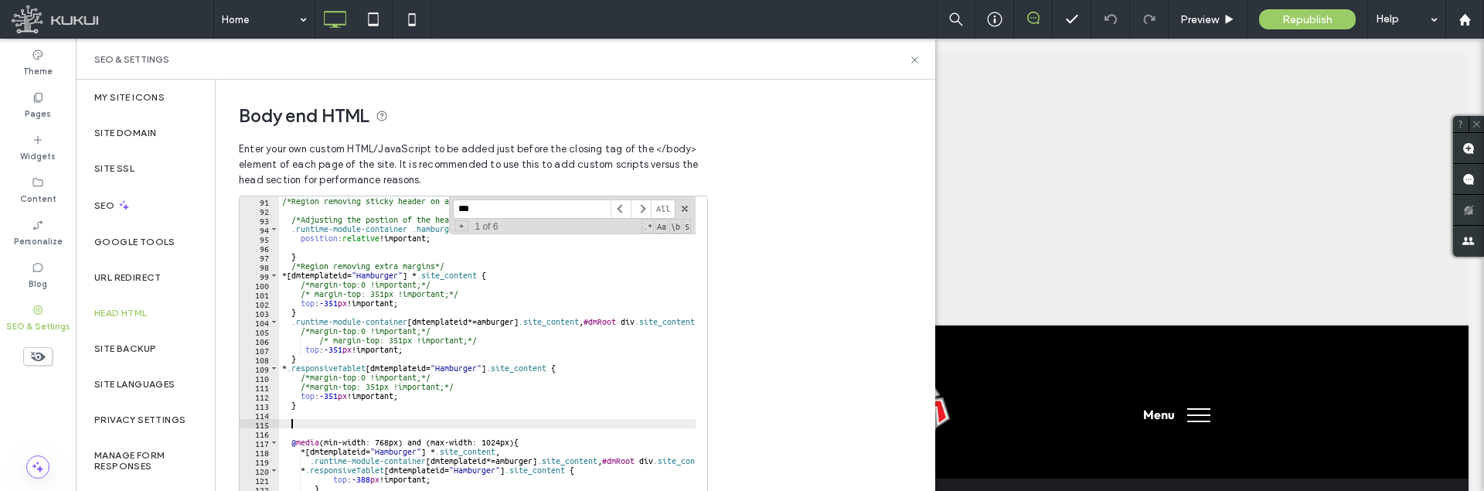
scroll to position [882, 0]
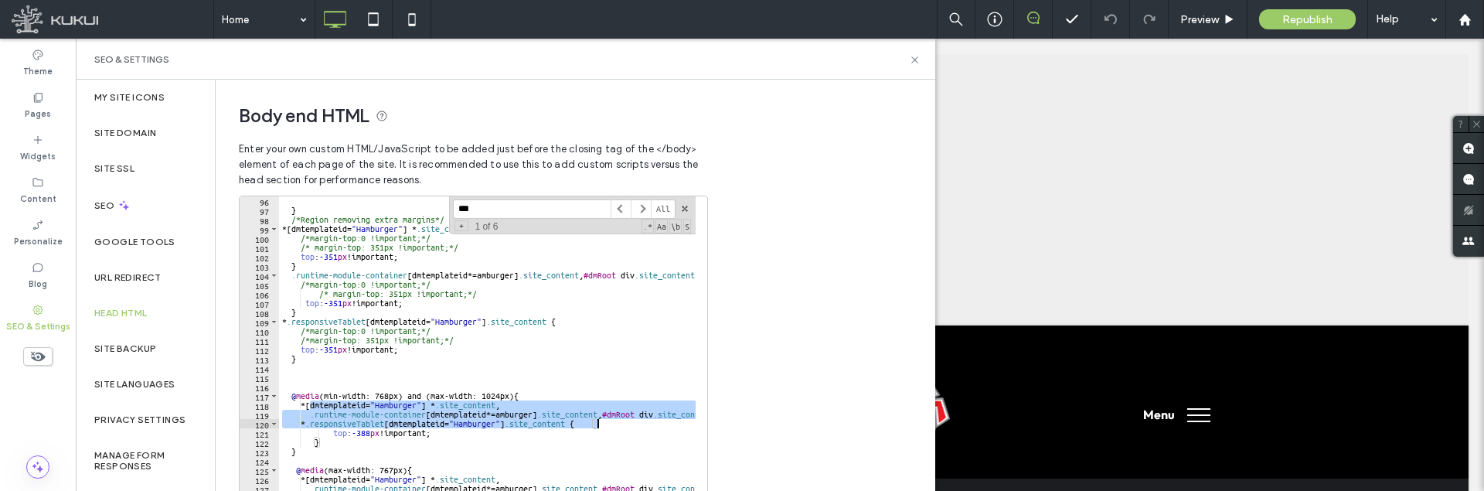
drag, startPoint x: 308, startPoint y: 407, endPoint x: 603, endPoint y: 424, distance: 295.0
click at [603, 424] on div "} /*Region removing extra margins*/ *[ dmtemplateid = " Hamburger " ] * .site_c…" at bounding box center [887, 353] width 1217 height 315
type textarea "**********"
click at [388, 372] on div "} /*Region removing extra margins*/ *[ dmtemplateid = " Hamburger " ] * .site_c…" at bounding box center [887, 353] width 1217 height 315
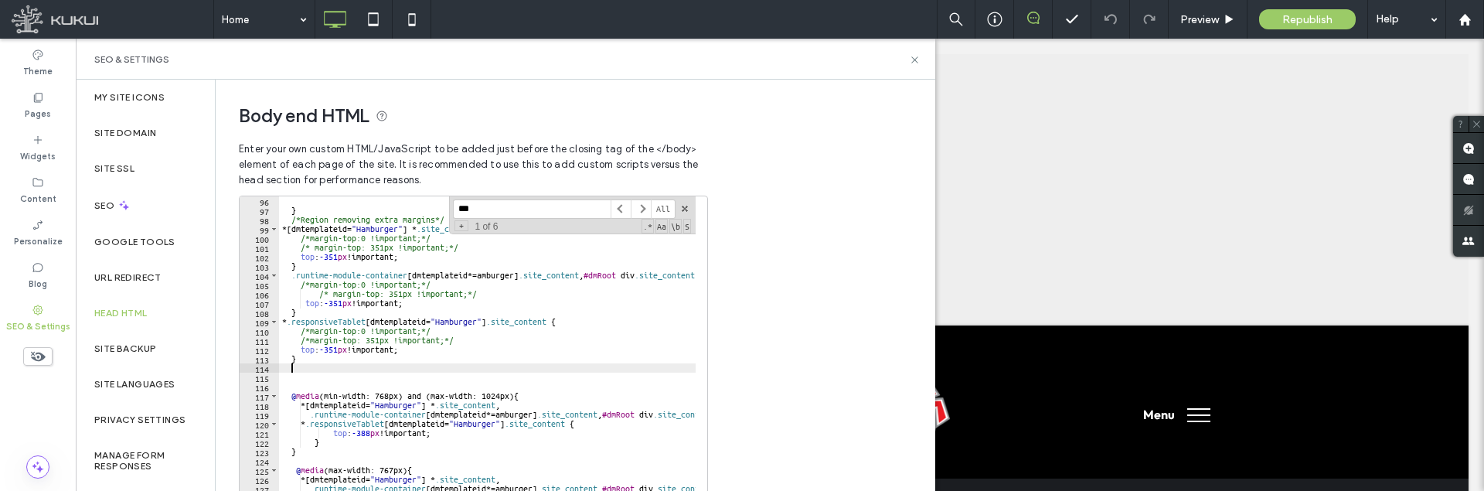
click at [388, 372] on div "} /*Region removing extra margins*/ *[ dmtemplateid = " Hamburger " ] * .site_c…" at bounding box center [887, 353] width 1217 height 315
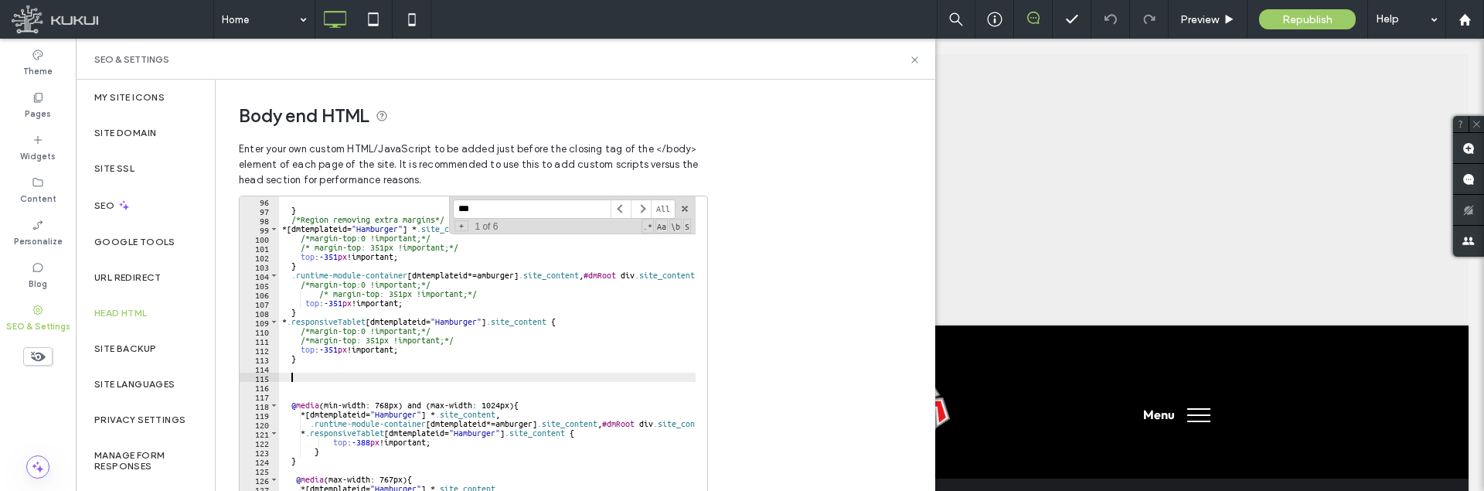
paste textarea "**********"
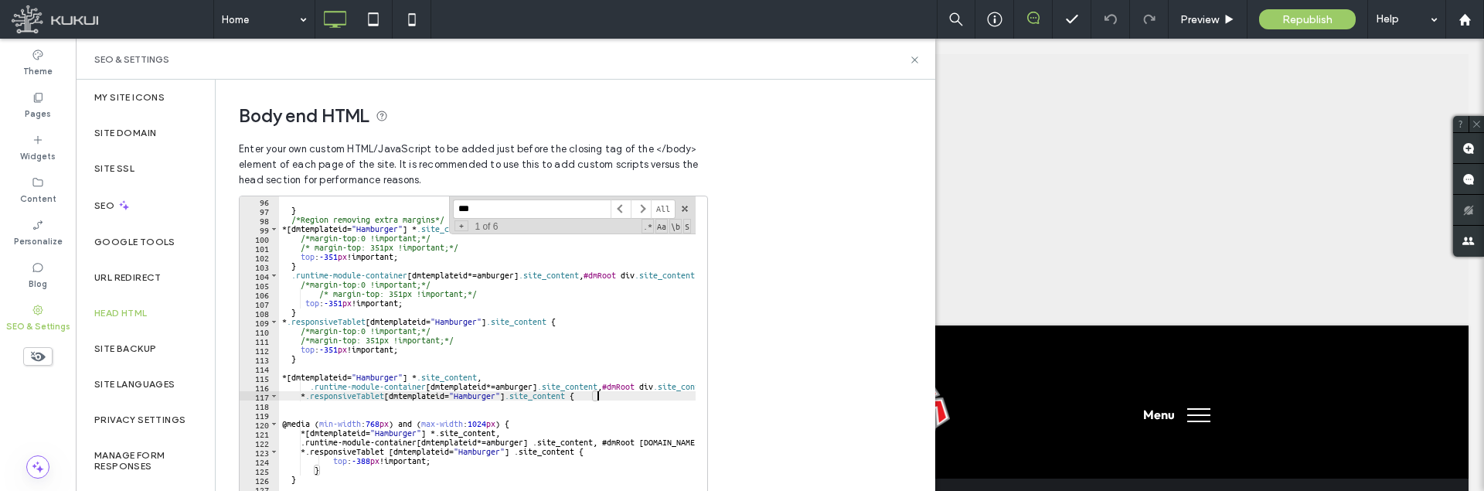
type textarea "**********"
click at [599, 393] on div "} /*Region removing extra margins*/ *[ dmtemplateid = " Hamburger " ] * .site_c…" at bounding box center [887, 353] width 1217 height 315
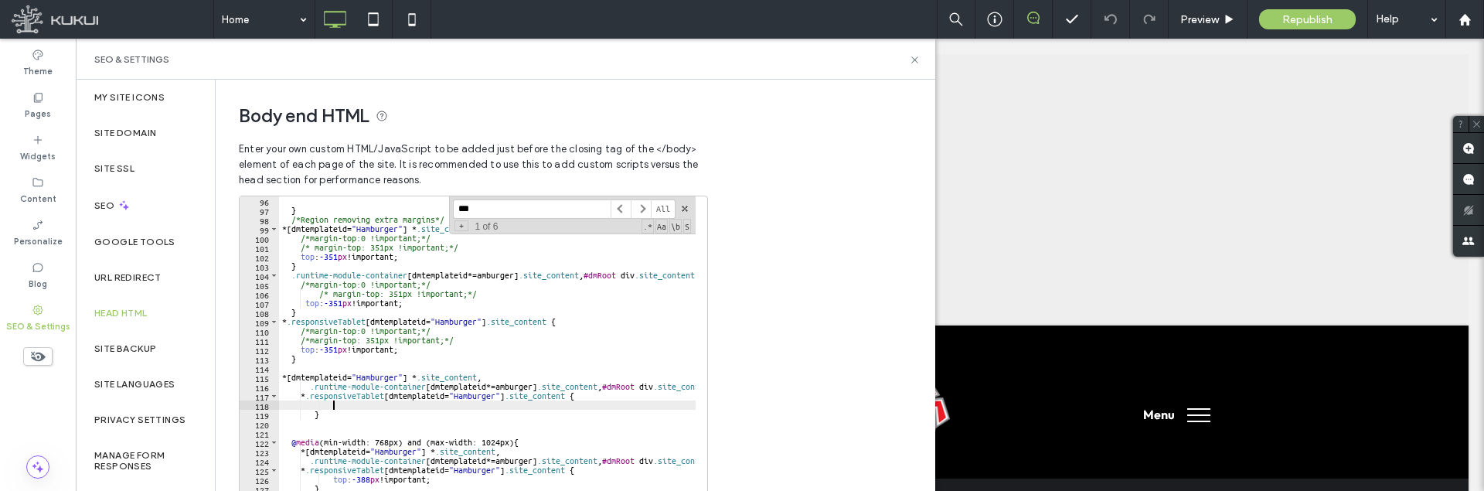
click at [496, 376] on div "} /*Region removing extra margins*/ *[ dmtemplateid = " Hamburger " ] * .site_c…" at bounding box center [887, 353] width 1217 height 315
click at [491, 376] on div "} /*Region removing extra margins*/ *[ dmtemplateid = " Hamburger " ] * .site_c…" at bounding box center [887, 353] width 1217 height 315
paste textarea "**********"
click at [496, 378] on div "} /*Region removing extra margins*/ *[ dmtemplateid = " Hamburger " ] * .site_c…" at bounding box center [887, 353] width 1217 height 315
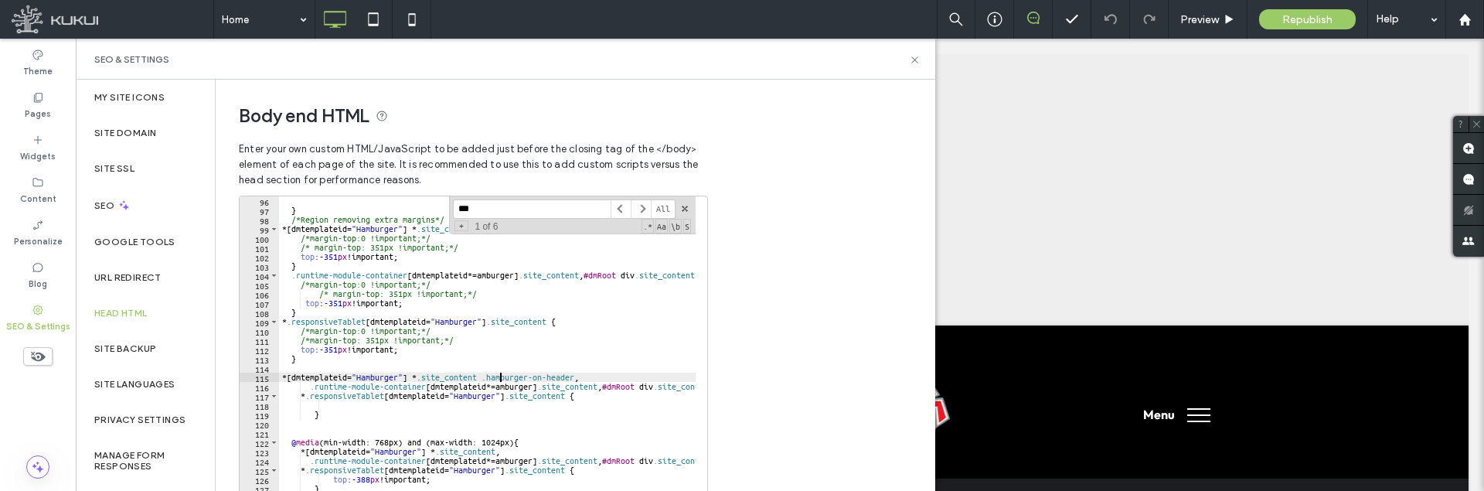
scroll to position [0, 18]
drag, startPoint x: 495, startPoint y: 379, endPoint x: 599, endPoint y: 376, distance: 103.6
click at [599, 376] on div "} /*Region removing extra margins*/ *[ dmtemplateid = " Hamburger " ] * .site_c…" at bounding box center [887, 353] width 1217 height 315
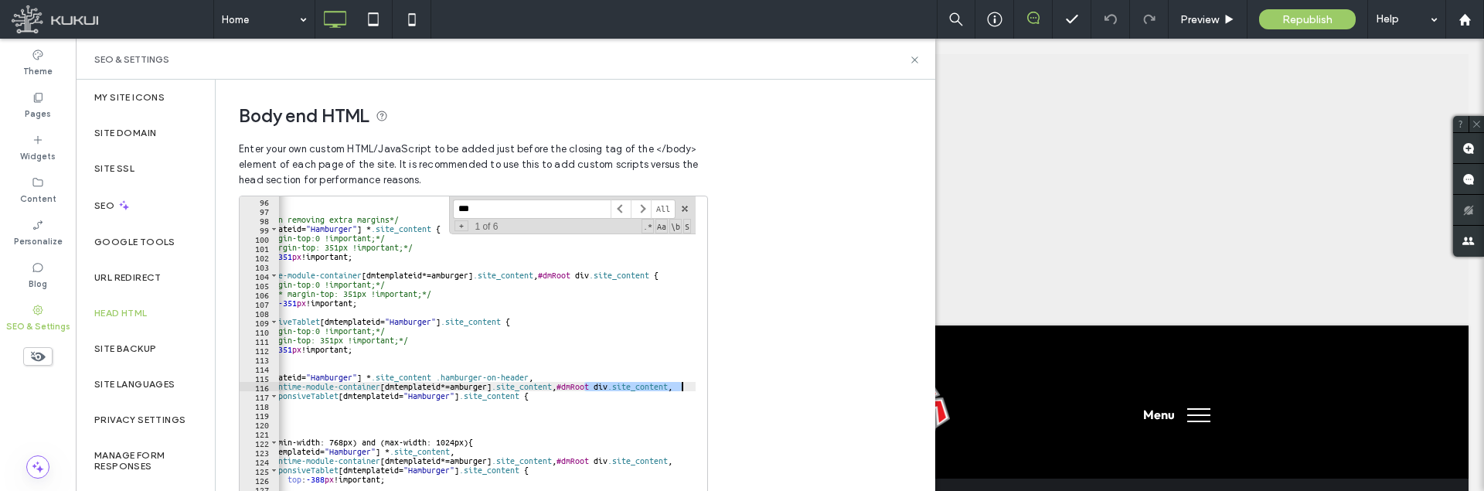
drag, startPoint x: 628, startPoint y: 383, endPoint x: 717, endPoint y: 386, distance: 88.9
click at [717, 386] on div "**********" at bounding box center [467, 328] width 502 height 496
click at [566, 392] on div "} /*Region removing extra margins*/ *[ dmtemplateid = " Hamburger " ] * .site_c…" at bounding box center [841, 353] width 1217 height 315
click at [611, 383] on div "} /*Region removing extra margins*/ *[ dmtemplateid = " Hamburger " ] * .site_c…" at bounding box center [841, 353] width 1217 height 315
click at [557, 385] on div "} /*Region removing extra margins*/ *[ dmtemplateid = " Hamburger " ] * .site_c…" at bounding box center [841, 353] width 1217 height 315
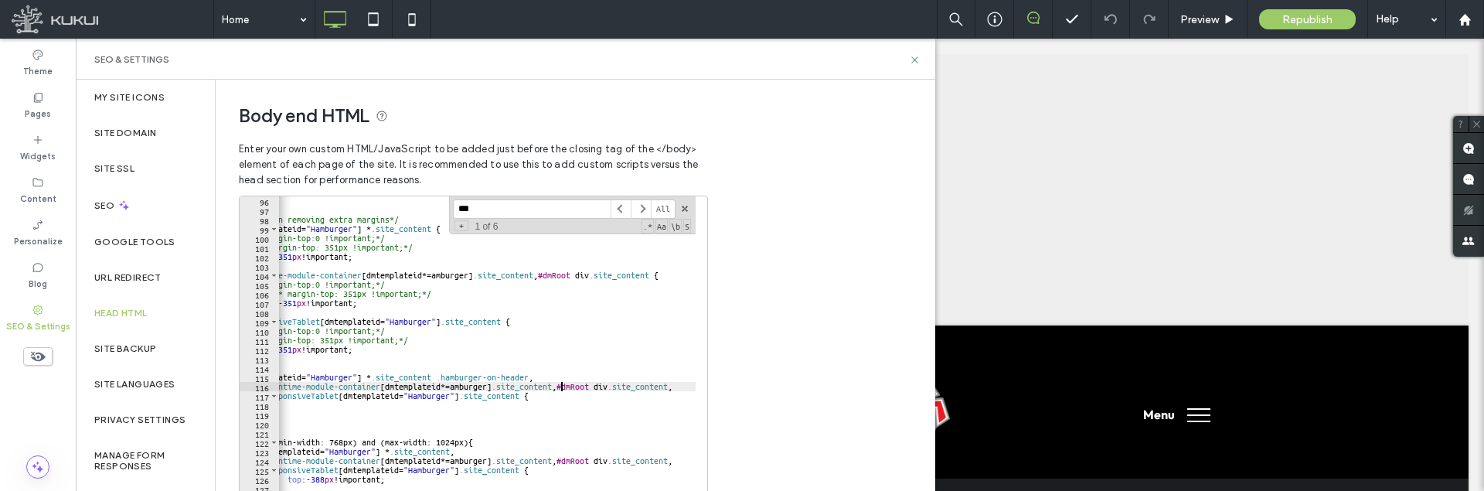
scroll to position [0, 27]
paste textarea "**********"
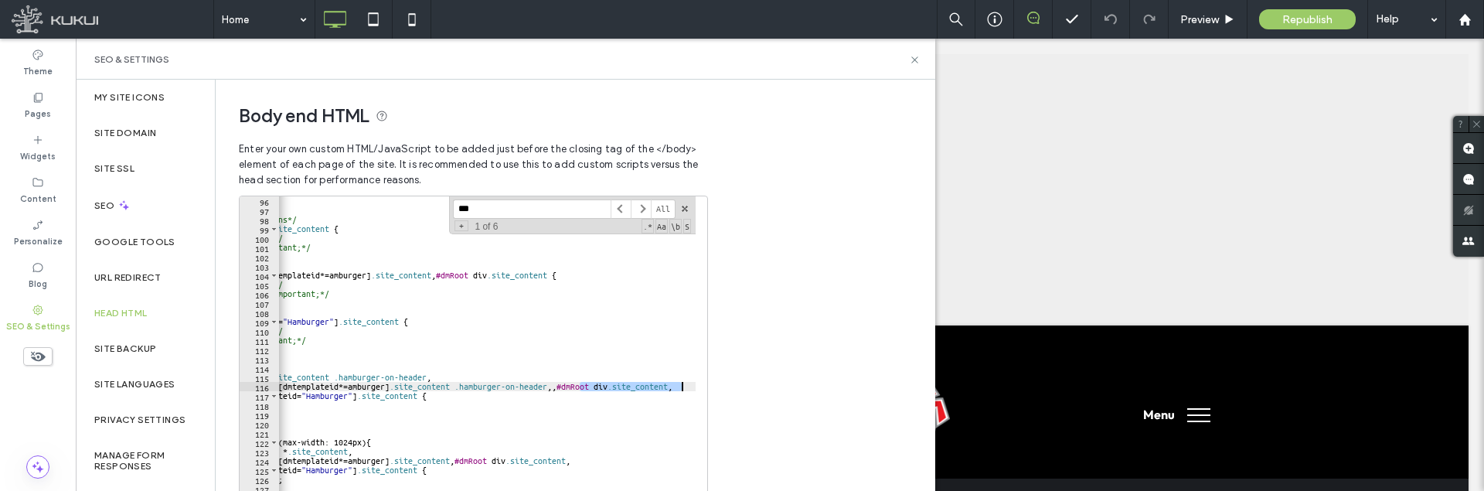
scroll to position [0, 148]
drag, startPoint x: 681, startPoint y: 388, endPoint x: 693, endPoint y: 388, distance: 12.4
click at [693, 388] on div "**********" at bounding box center [473, 350] width 469 height 309
click at [558, 383] on div "} /*Region removing extra margins*/ *[ dmtemplateid = " Hamburger " ] * .site_c…" at bounding box center [739, 353] width 1217 height 315
click at [673, 387] on div "} /*Region removing extra margins*/ *[ dmtemplateid = " Hamburger " ] * .site_c…" at bounding box center [739, 353] width 1217 height 315
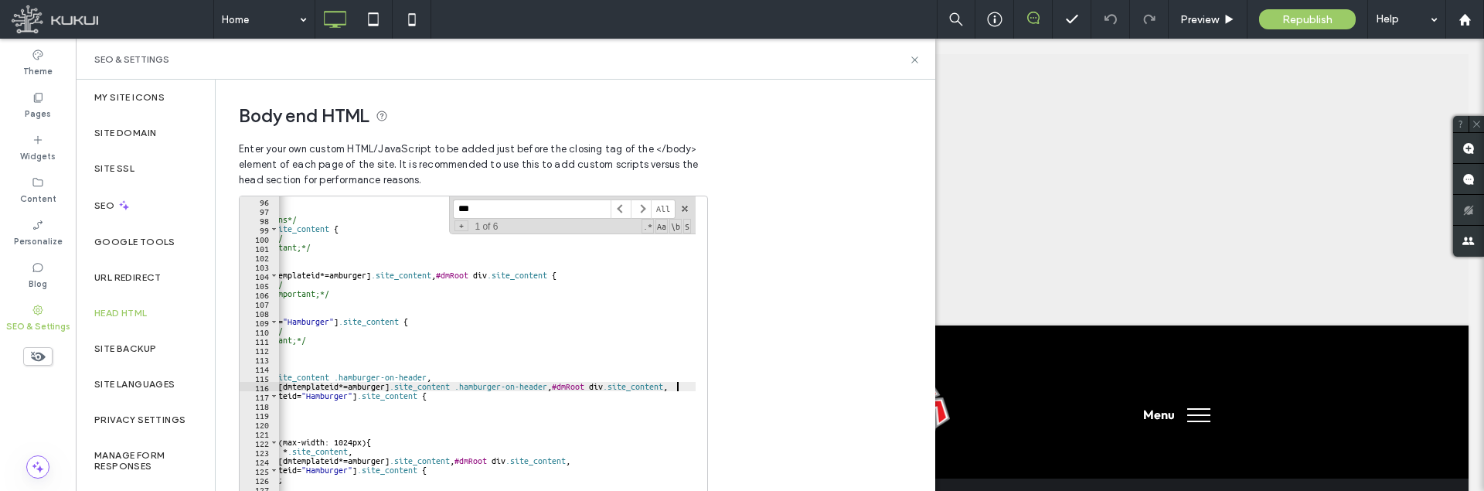
scroll to position [0, 45]
paste textarea "**********"
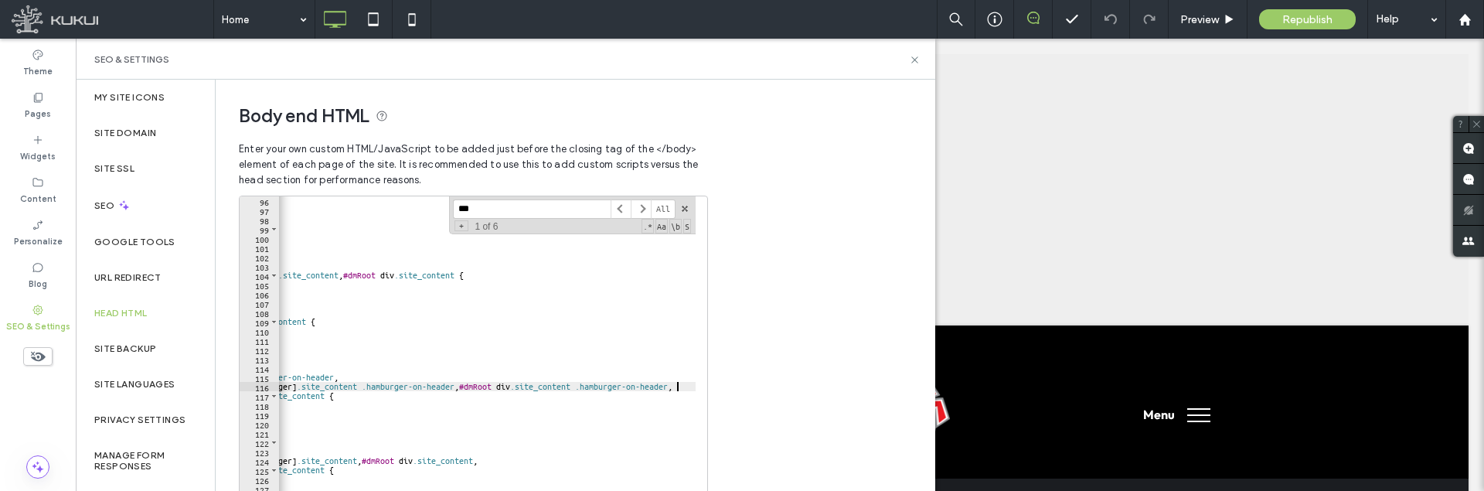
click at [349, 399] on div "} /*Region removing extra margins*/ *[ dmtemplateid = " Hamburger " ] * .site_c…" at bounding box center [647, 353] width 1217 height 315
paste textarea "**********"
type textarea "**********"
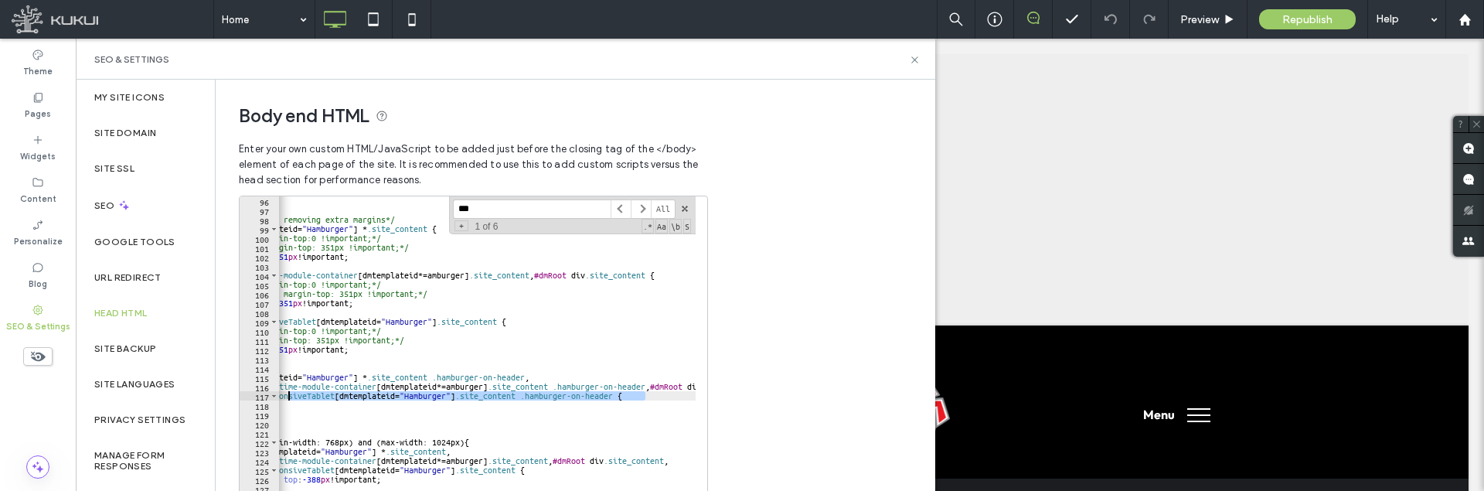
scroll to position [0, 0]
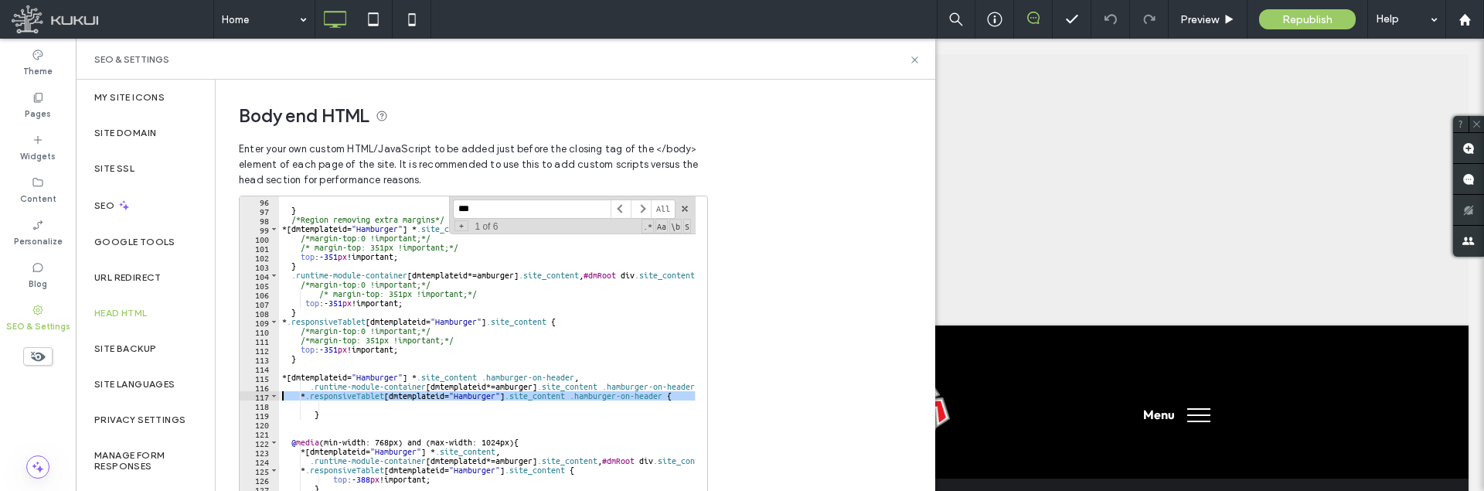
drag, startPoint x: 477, startPoint y: 396, endPoint x: 321, endPoint y: 395, distance: 156.1
click at [274, 396] on div "**********" at bounding box center [473, 350] width 469 height 309
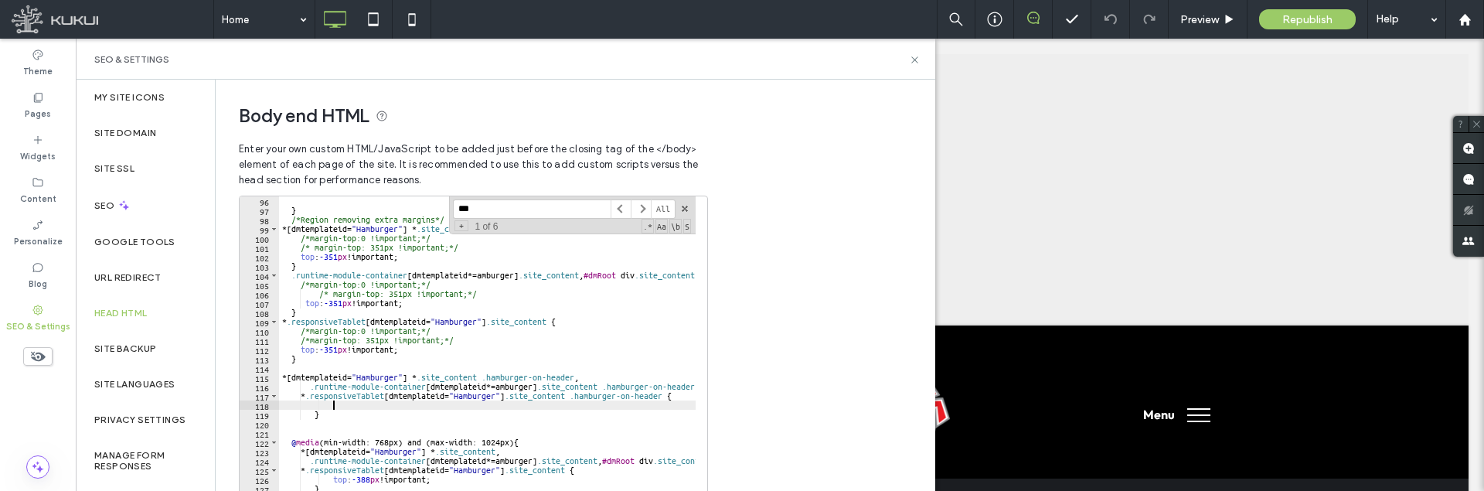
click at [369, 403] on div "} /*Region removing extra margins*/ *[ dmtemplateid = " Hamburger " ] * .site_c…" at bounding box center [887, 353] width 1217 height 315
click at [407, 407] on div "} /*Region removing extra margins*/ *[ dmtemplateid = " Hamburger " ] * .site_c…" at bounding box center [887, 353] width 1217 height 315
click at [482, 418] on div "} /*Region removing extra margins*/ *[ dmtemplateid = " Hamburger " ] * .site_c…" at bounding box center [887, 353] width 1217 height 315
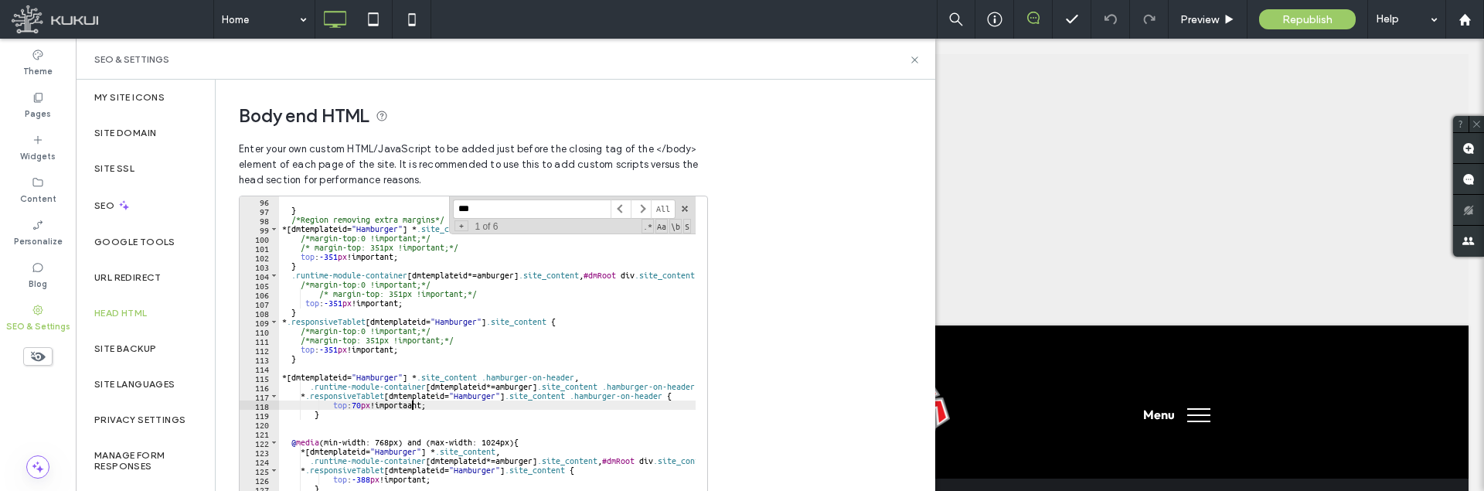
click at [412, 406] on div "} /*Region removing extra margins*/ *[ dmtemplateid = " Hamburger " ] * .site_c…" at bounding box center [887, 353] width 1217 height 315
click at [437, 406] on div "} /*Region removing extra margins*/ *[ dmtemplateid = " Hamburger " ] * .site_c…" at bounding box center [887, 353] width 1217 height 315
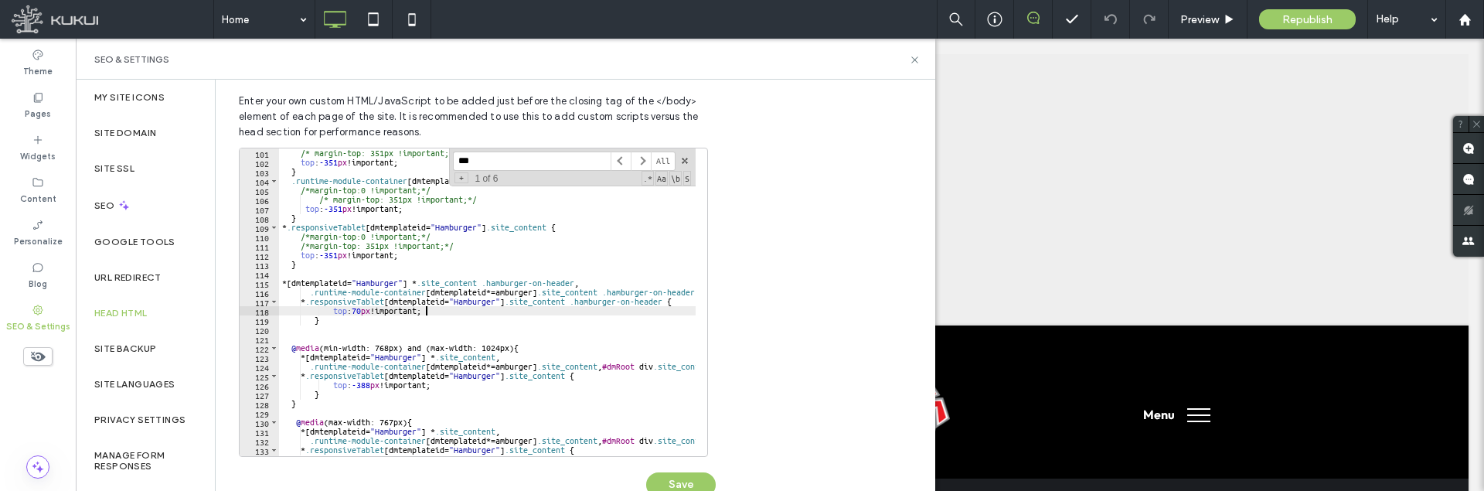
scroll to position [232, 0]
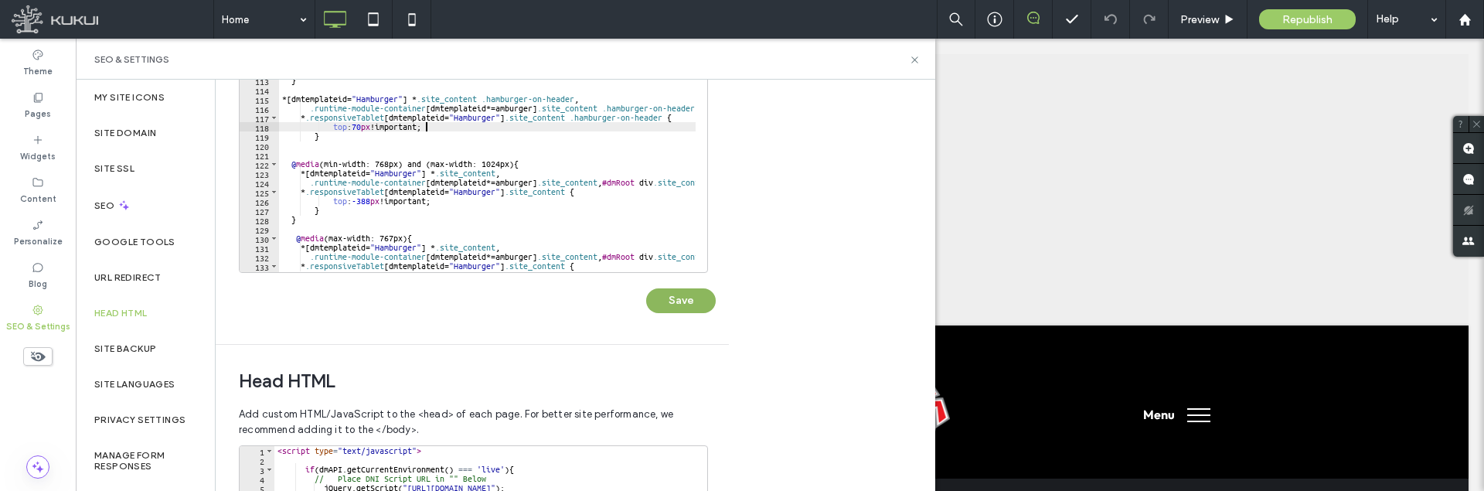
click at [682, 303] on button "Save" at bounding box center [681, 300] width 70 height 25
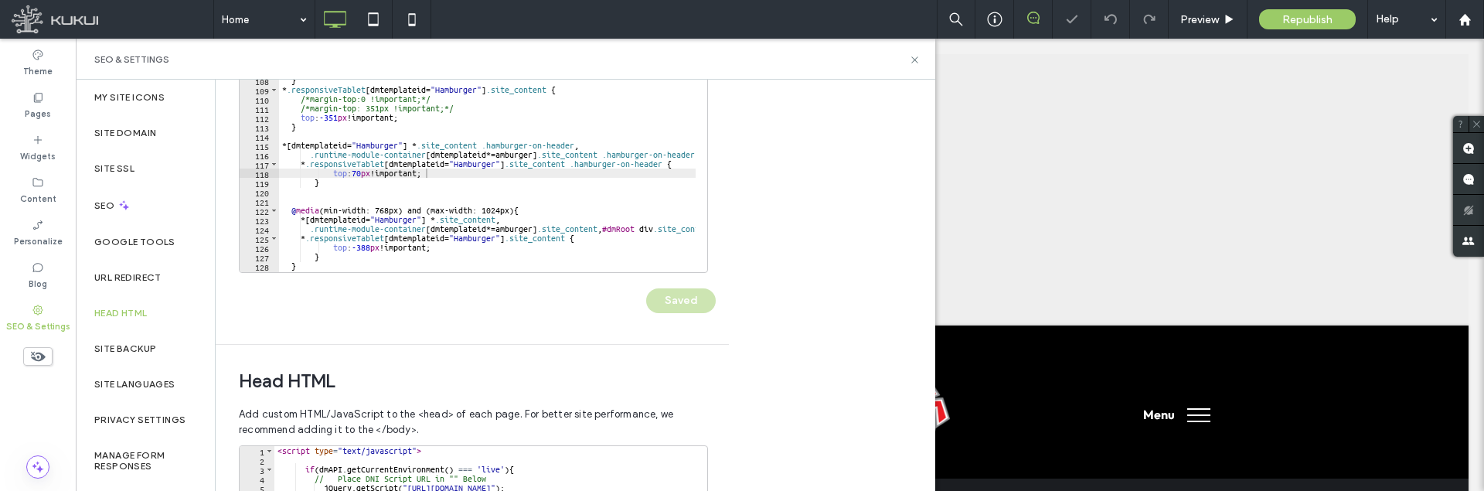
scroll to position [882, 0]
click at [608, 152] on div "} /*Region removing extra margins*/ *[ dmtemplateid = " Hamburger " ] * .site_c…" at bounding box center [887, 121] width 1217 height 315
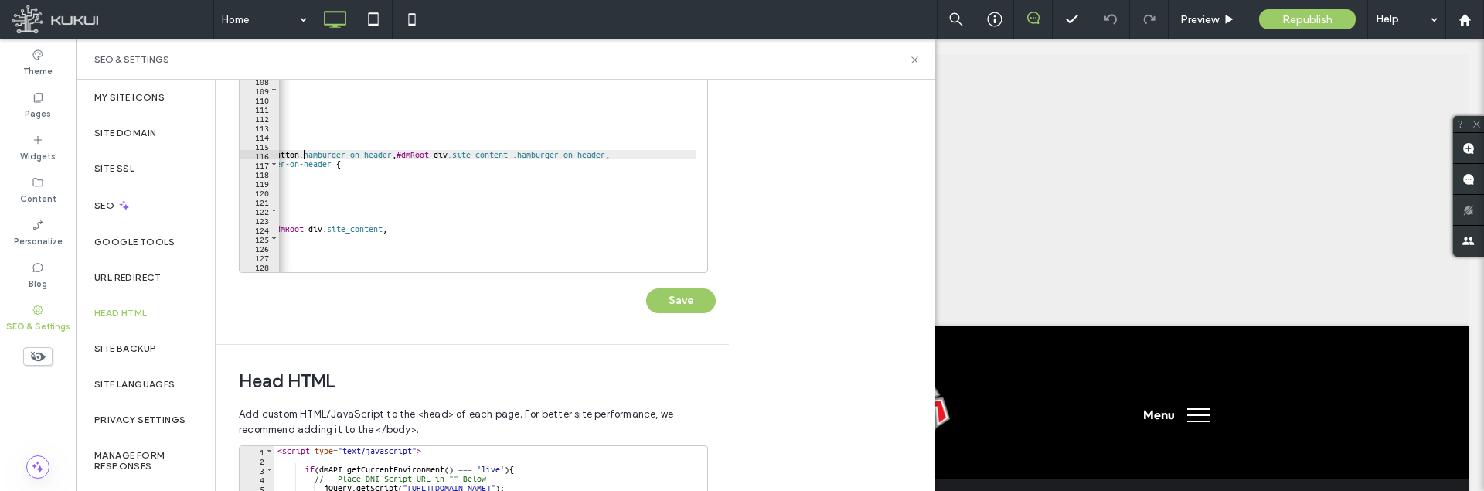
scroll to position [0, 382]
click at [471, 155] on div "} /*Region removing extra margins*/ *[ dmtemplateid = " Hamburger " ] * .site_c…" at bounding box center [505, 121] width 1217 height 315
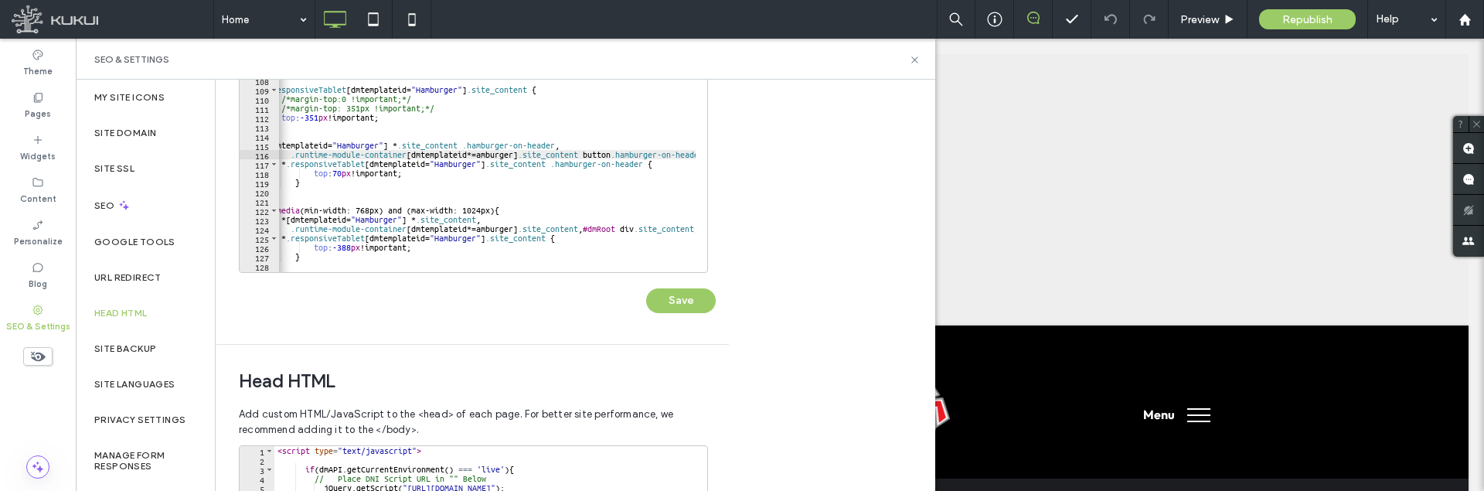
scroll to position [0, 138]
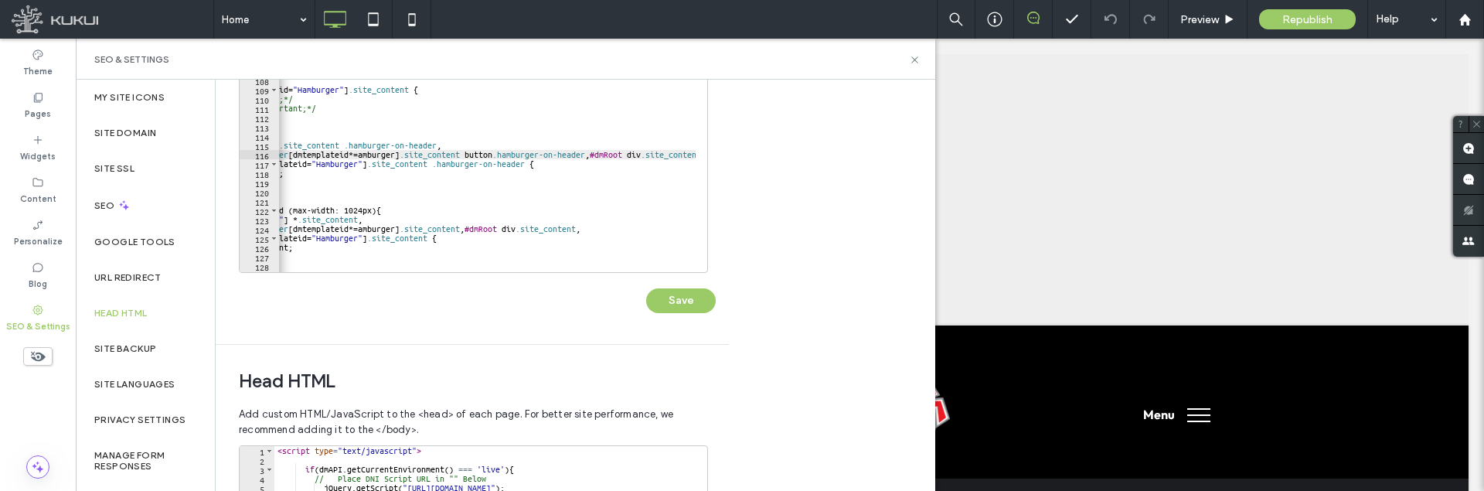
drag, startPoint x: 455, startPoint y: 164, endPoint x: 487, endPoint y: 173, distance: 33.0
click at [457, 164] on div "} /*Region removing extra margins*/ *[ dmtemplateid = " Hamburger " ] * .site_c…" at bounding box center [749, 121] width 1217 height 315
click at [599, 155] on div "} /*Region removing extra margins*/ *[ dmtemplateid = " Hamburger " ] * .site_c…" at bounding box center [749, 121] width 1217 height 315
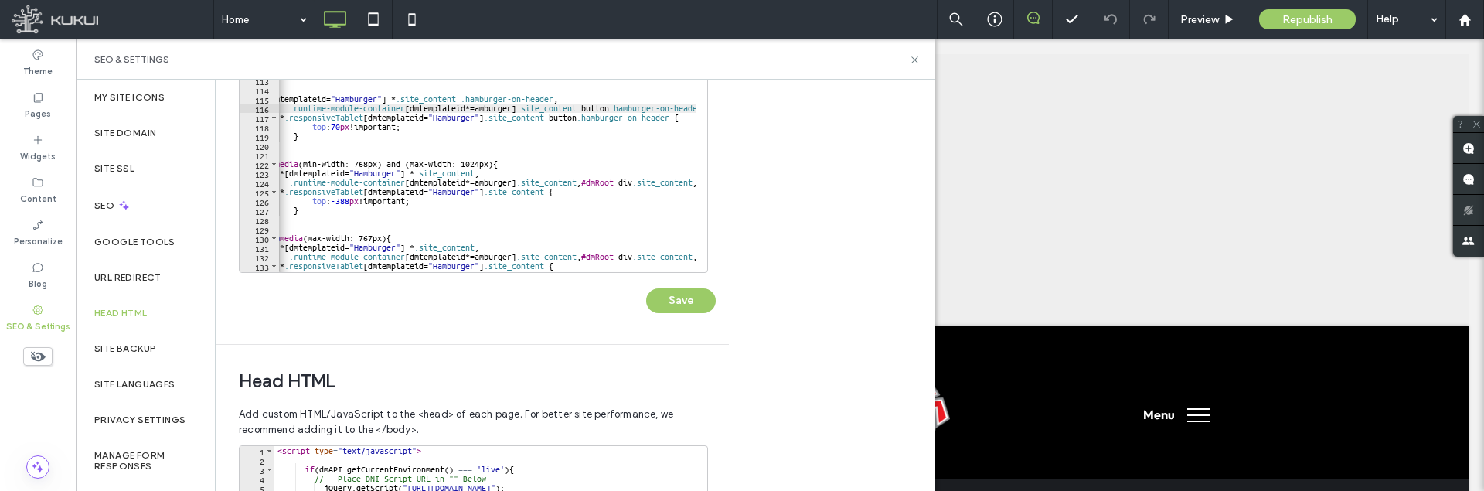
scroll to position [0, 5]
click at [490, 99] on div "/* margin-top: 351px !important;*/ top : -351 px !important; } .runtime-module-…" at bounding box center [882, 121] width 1217 height 315
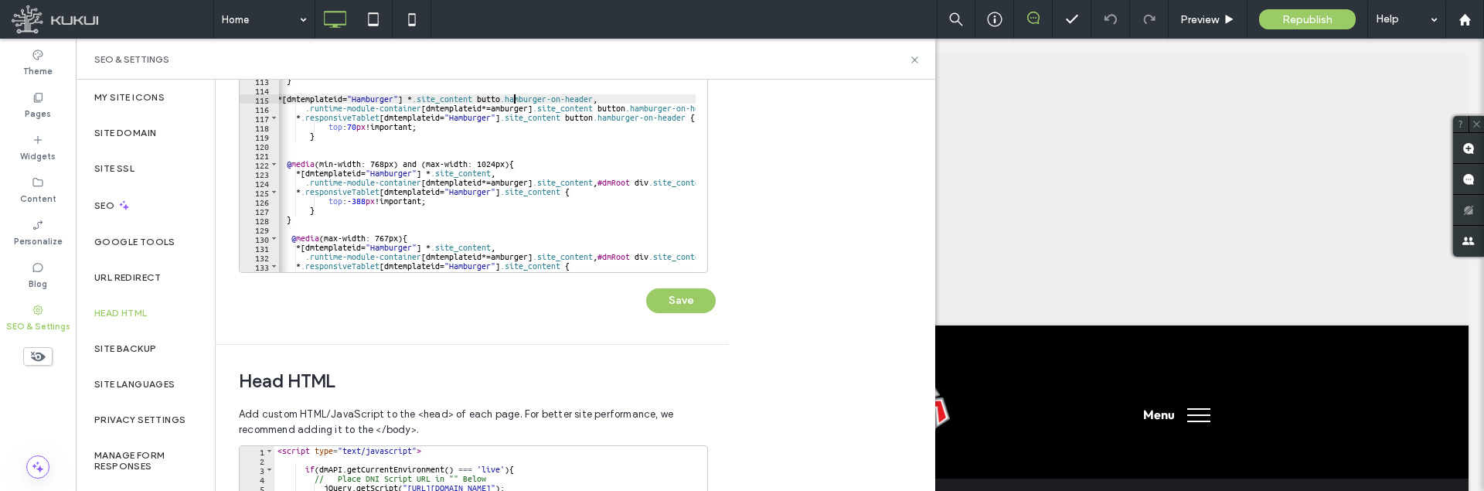
scroll to position [0, 20]
click at [669, 296] on button "Save" at bounding box center [681, 300] width 70 height 25
click at [358, 127] on div "/* margin-top: 351px !important;*/ top : -351 px !important; } .runtime-module-…" at bounding box center [882, 121] width 1217 height 315
click at [359, 126] on div "/* margin-top: 351px !important;*/ top : -351 px !important; } .runtime-module-…" at bounding box center [882, 121] width 1217 height 315
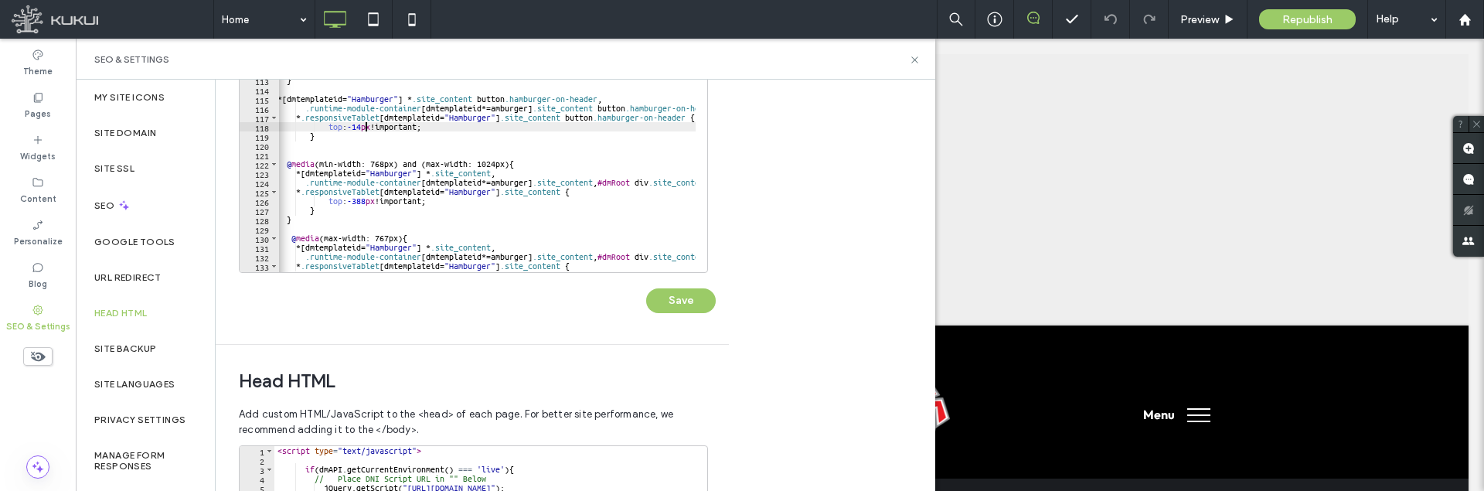
scroll to position [0, 8]
click at [508, 127] on div "/* margin-top: 351px !important;*/ top : -351 px !important; } .runtime-module-…" at bounding box center [882, 121] width 1217 height 315
click at [679, 303] on button "Save" at bounding box center [681, 300] width 70 height 25
drag, startPoint x: 367, startPoint y: 129, endPoint x: 355, endPoint y: 131, distance: 12.5
click at [355, 131] on div "/* margin-top: 351px !important;*/ top : -351 px !important; } .runtime-module-…" at bounding box center [882, 121] width 1217 height 315
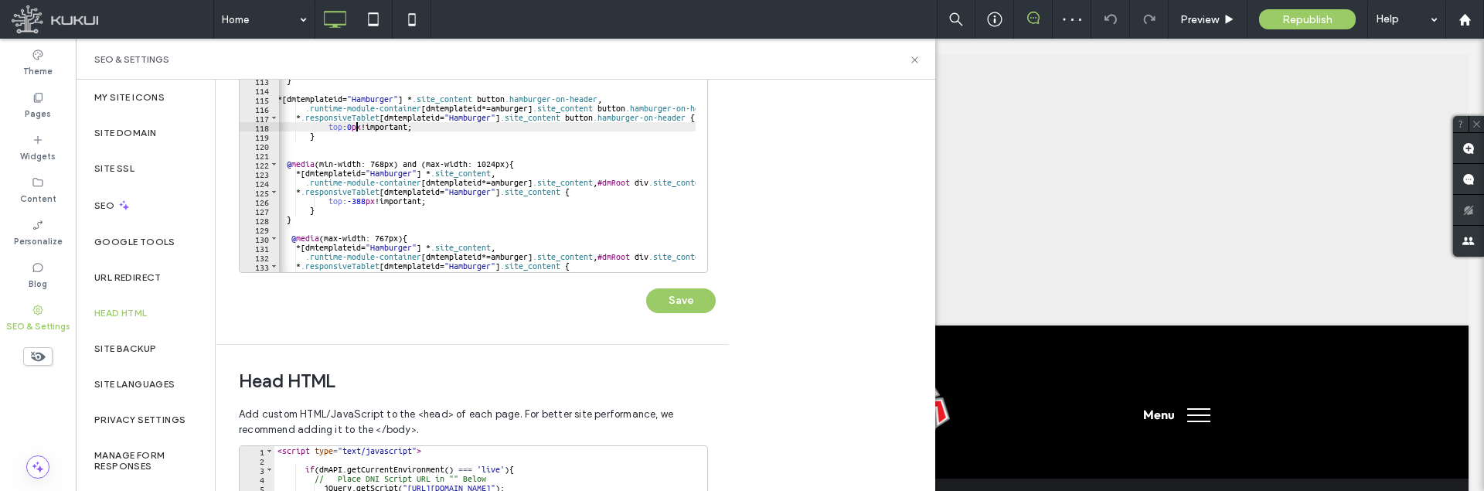
scroll to position [0, 7]
click at [681, 289] on button "Save" at bounding box center [681, 300] width 70 height 25
click at [329, 200] on div "/* margin-top: 351px !important;*/ top : -351 px !important; } .runtime-module-…" at bounding box center [882, 121] width 1217 height 315
click at [395, 202] on div "/* margin-top: 351px !important;*/ top : -351 px !important; } .runtime-module-…" at bounding box center [882, 121] width 1217 height 315
drag, startPoint x: 402, startPoint y: 199, endPoint x: 390, endPoint y: 199, distance: 12.4
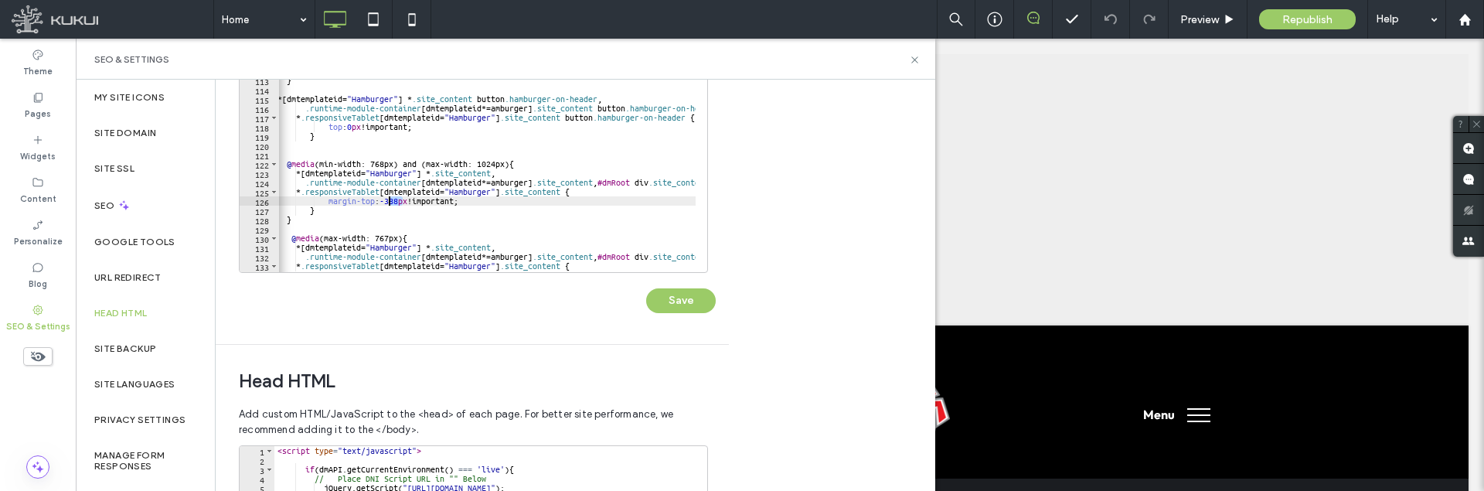
click at [390, 199] on div "/* margin-top: 351px !important;*/ top : -351 px !important; } .runtime-module-…" at bounding box center [882, 121] width 1217 height 315
click at [512, 202] on div "/* margin-top: 351px !important;*/ top : -351 px !important; } .runtime-module-…" at bounding box center [882, 121] width 1217 height 315
click at [675, 287] on div "Save" at bounding box center [477, 293] width 477 height 40
click at [676, 290] on button "Save" at bounding box center [681, 300] width 70 height 25
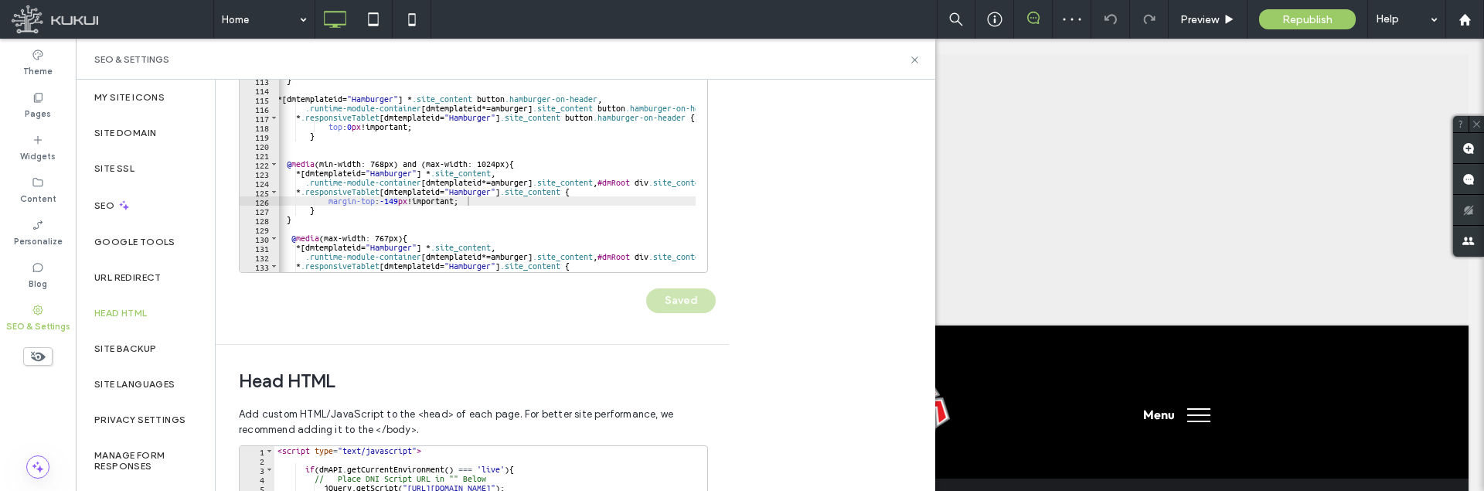
click at [320, 216] on div "/* margin-top: 351px !important;*/ top : -351 px !important; } .runtime-module-…" at bounding box center [882, 121] width 1217 height 315
click at [376, 192] on div "/* margin-top: 351px !important;*/ top : -351 px !important; } .runtime-module-…" at bounding box center [882, 121] width 1217 height 315
drag, startPoint x: 359, startPoint y: 204, endPoint x: 330, endPoint y: 204, distance: 29.4
click at [330, 204] on div "/* margin-top: 351px !important;*/ top : -351 px !important; } .runtime-module-…" at bounding box center [882, 121] width 1217 height 315
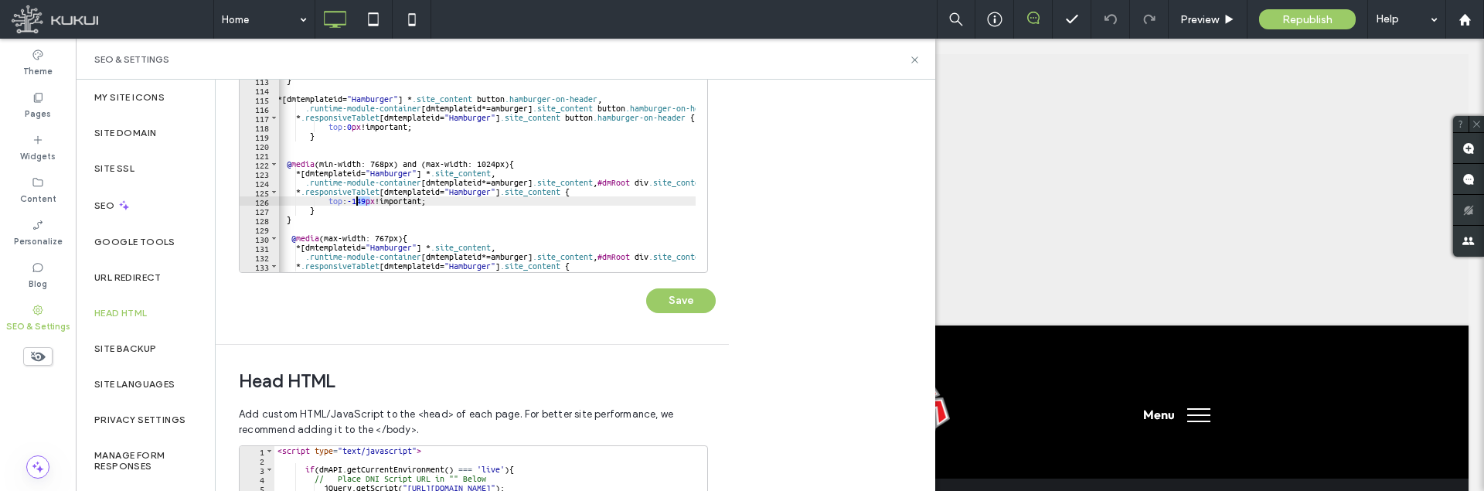
drag, startPoint x: 368, startPoint y: 202, endPoint x: 358, endPoint y: 201, distance: 10.1
click at [358, 201] on div "/* margin-top: 351px !important;*/ top : -351 px !important; } .runtime-module-…" at bounding box center [882, 121] width 1217 height 315
type textarea "**********"
click at [484, 201] on div "/* margin-top: 351px !important;*/ top : -351 px !important; } .runtime-module-…" at bounding box center [882, 121] width 1217 height 315
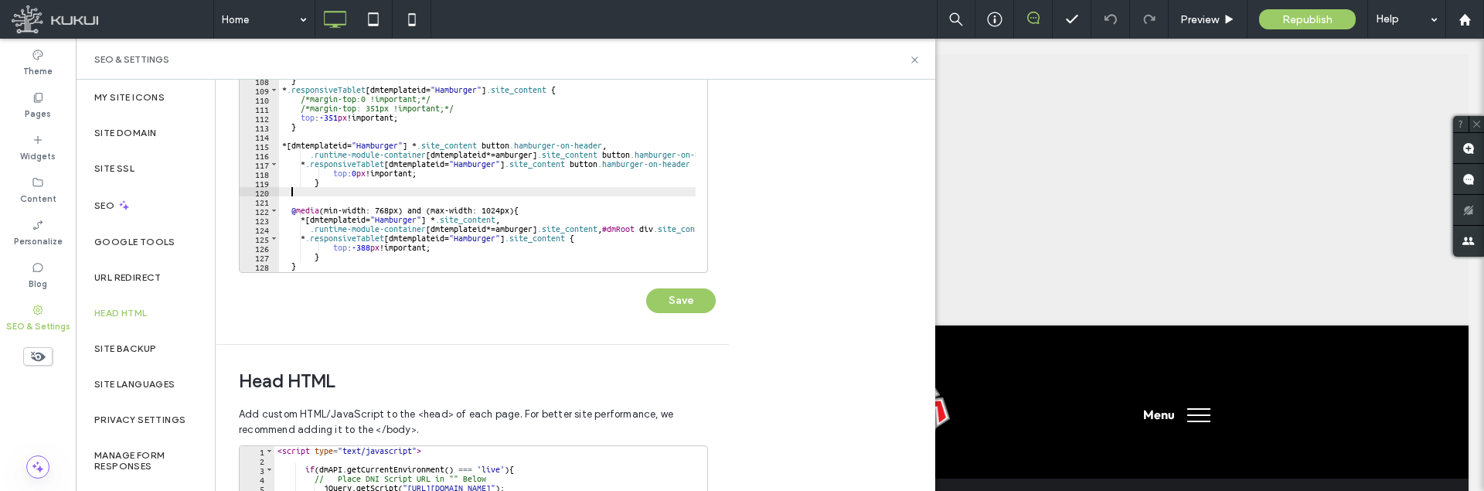
scroll to position [0, 0]
click at [333, 187] on div "} /*Region removing extra margins*/ *[ dmtemplateid = " Hamburger " ] * .site_c…" at bounding box center [887, 121] width 1217 height 315
click at [361, 174] on div "} /*Region removing extra margins*/ *[ dmtemplateid = " Hamburger " ] * .site_c…" at bounding box center [887, 121] width 1217 height 315
click at [674, 311] on button "Save" at bounding box center [681, 300] width 70 height 25
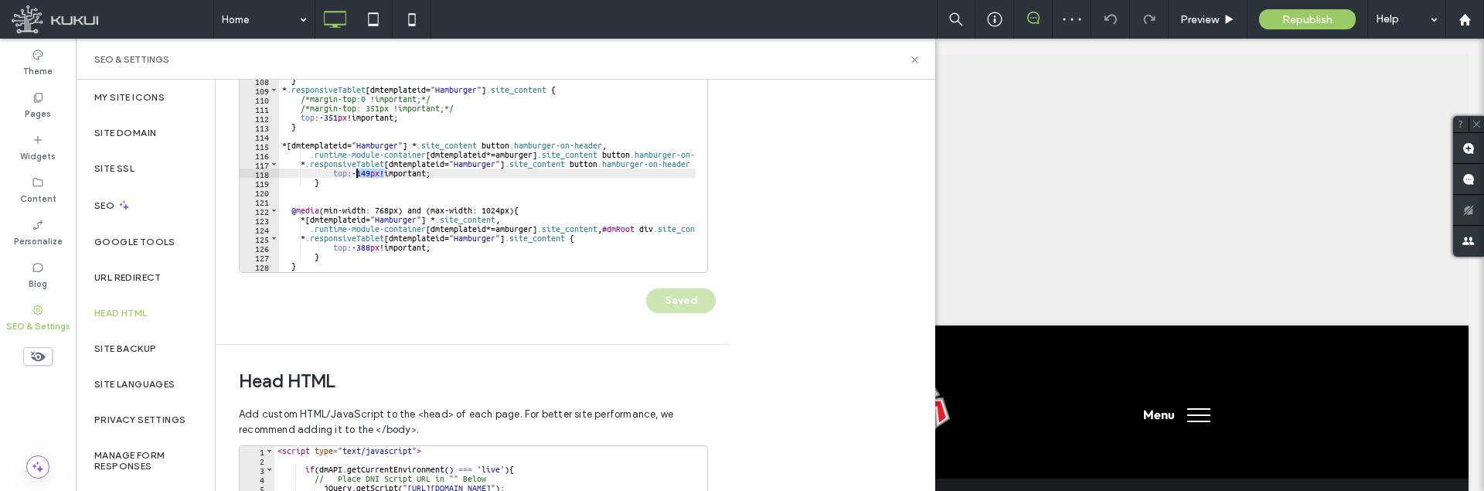
drag, startPoint x: 383, startPoint y: 174, endPoint x: 356, endPoint y: 176, distance: 27.9
click at [356, 176] on div "} /*Region removing extra margins*/ *[ dmtemplateid = " Hamburger " ] * .site_c…" at bounding box center [887, 121] width 1217 height 315
click at [690, 298] on button "Save" at bounding box center [681, 300] width 70 height 25
click at [359, 175] on div "} /*Region removing extra margins*/ *[ dmtemplateid = " Hamburger " ] * .site_c…" at bounding box center [887, 121] width 1217 height 315
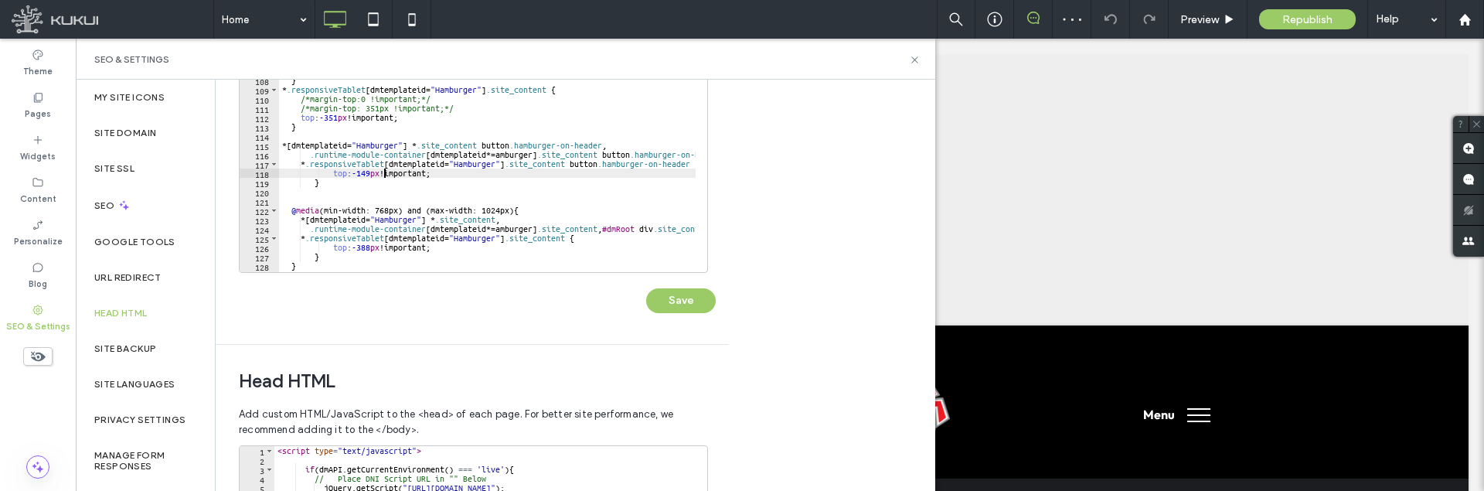
scroll to position [0, 9]
type textarea "**********"
click at [701, 300] on button "Save" at bounding box center [681, 300] width 70 height 25
click at [443, 176] on div "} /*Region removing extra margins*/ *[ dmtemplateid = " Hamburger " ] * .site_c…" at bounding box center [887, 121] width 1217 height 315
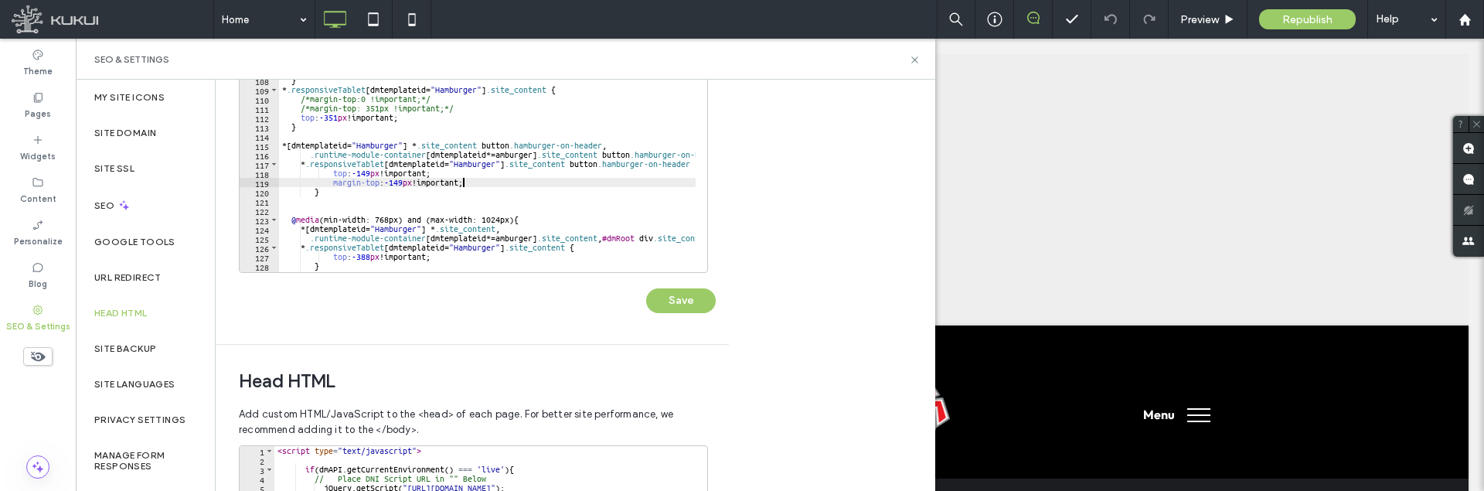
scroll to position [0, 15]
click at [695, 299] on button "Save" at bounding box center [681, 300] width 70 height 25
drag, startPoint x: 383, startPoint y: 172, endPoint x: 357, endPoint y: 172, distance: 25.5
click at [357, 172] on div "} /*Region removing extra margins*/ *[ dmtemplateid = " Hamburger " ] * .site_c…" at bounding box center [887, 121] width 1217 height 315
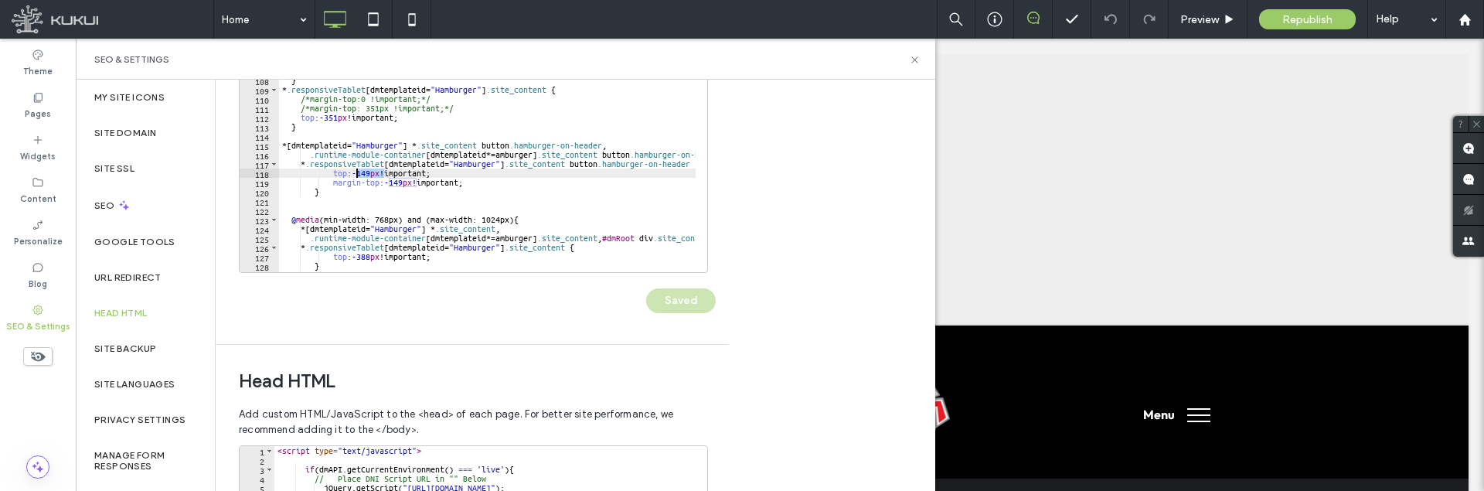
scroll to position [0, 7]
click at [694, 297] on button "Save" at bounding box center [681, 300] width 70 height 25
drag, startPoint x: 403, startPoint y: 184, endPoint x: 394, endPoint y: 184, distance: 9.3
click at [394, 184] on div "} /*Region removing extra margins*/ *[ dmtemplateid = " Hamburger " ] * .site_c…" at bounding box center [887, 121] width 1217 height 315
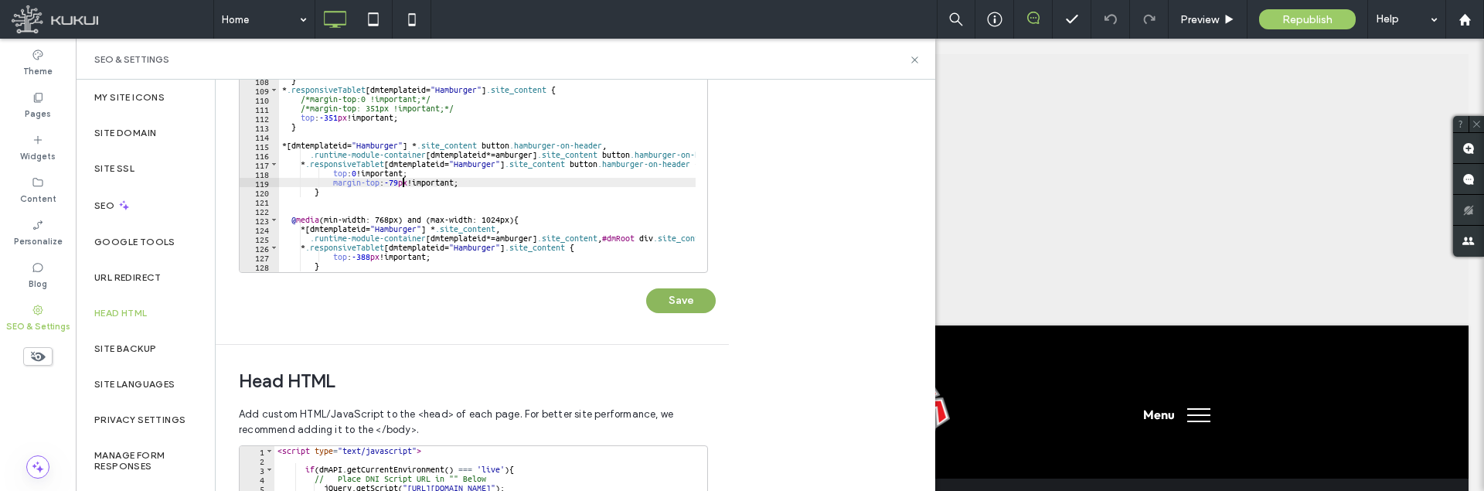
click at [700, 294] on button "Save" at bounding box center [681, 300] width 70 height 25
click at [359, 171] on div "} /*Region removing extra margins*/ *[ dmtemplateid = " Hamburger " ] * .site_c…" at bounding box center [887, 121] width 1217 height 315
click at [394, 182] on div "} /*Region removing extra margins*/ *[ dmtemplateid = " Hamburger " ] * .site_c…" at bounding box center [887, 121] width 1217 height 315
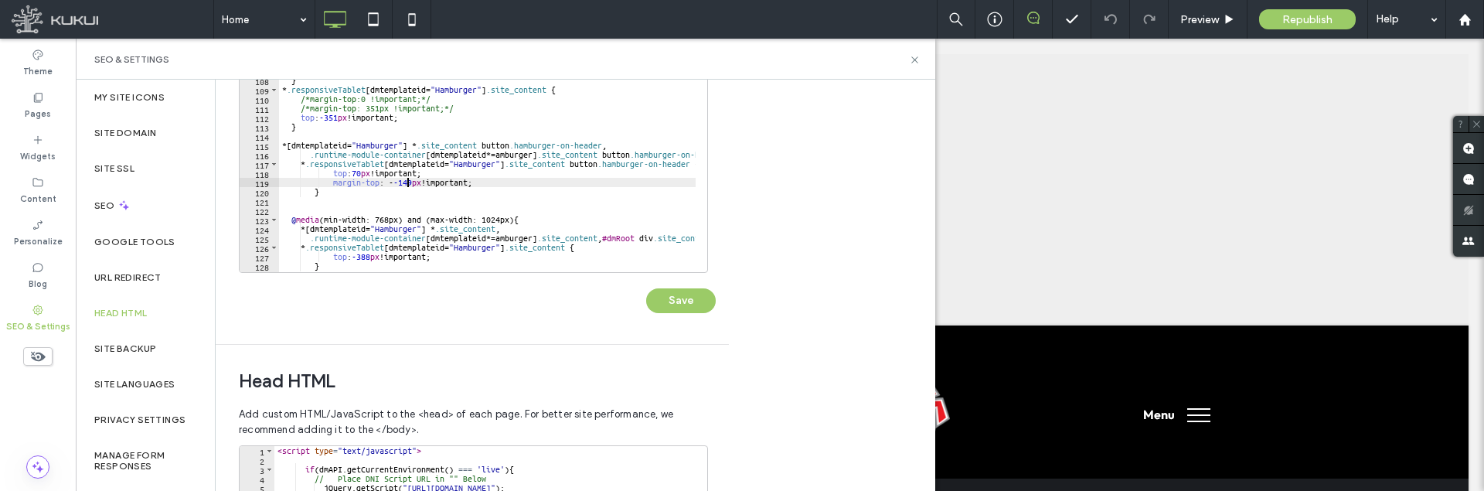
click at [394, 184] on div "} /*Region removing extra margins*/ *[ dmtemplateid = " Hamburger " ] * .site_c…" at bounding box center [887, 121] width 1217 height 315
click at [678, 292] on button "Save" at bounding box center [681, 300] width 70 height 25
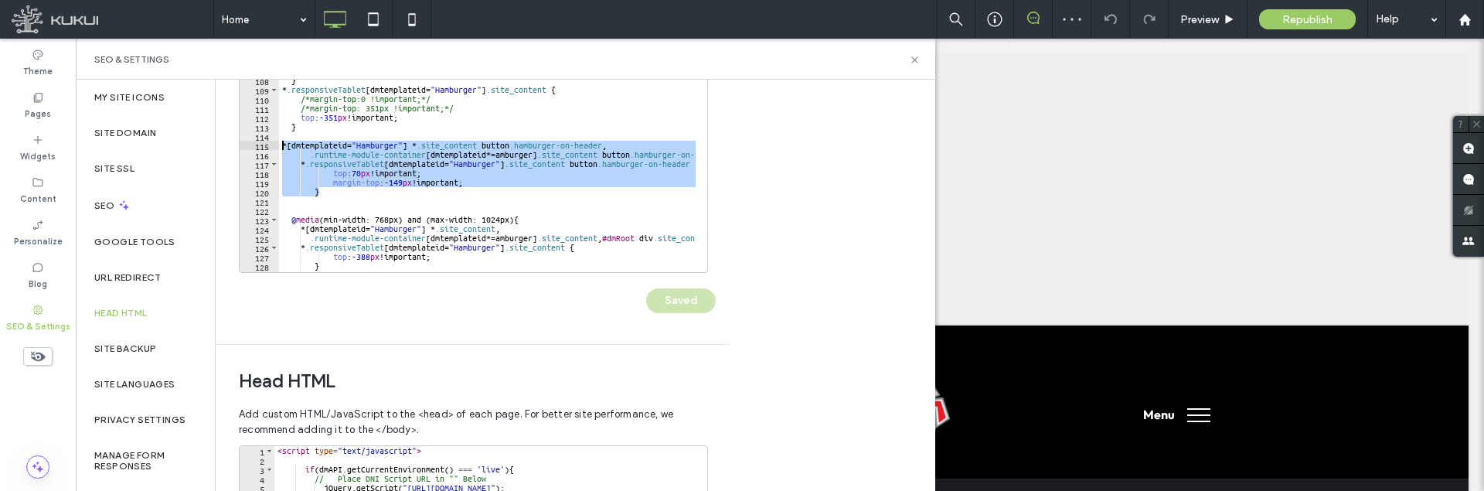
drag, startPoint x: 335, startPoint y: 192, endPoint x: 272, endPoint y: 144, distance: 79.9
click at [272, 144] on div "* 96 97 98 99 100 101 102 103 104 105 106 107 108 109 110 111 112 113 114 115 1…" at bounding box center [473, 118] width 469 height 309
type textarea "**********"
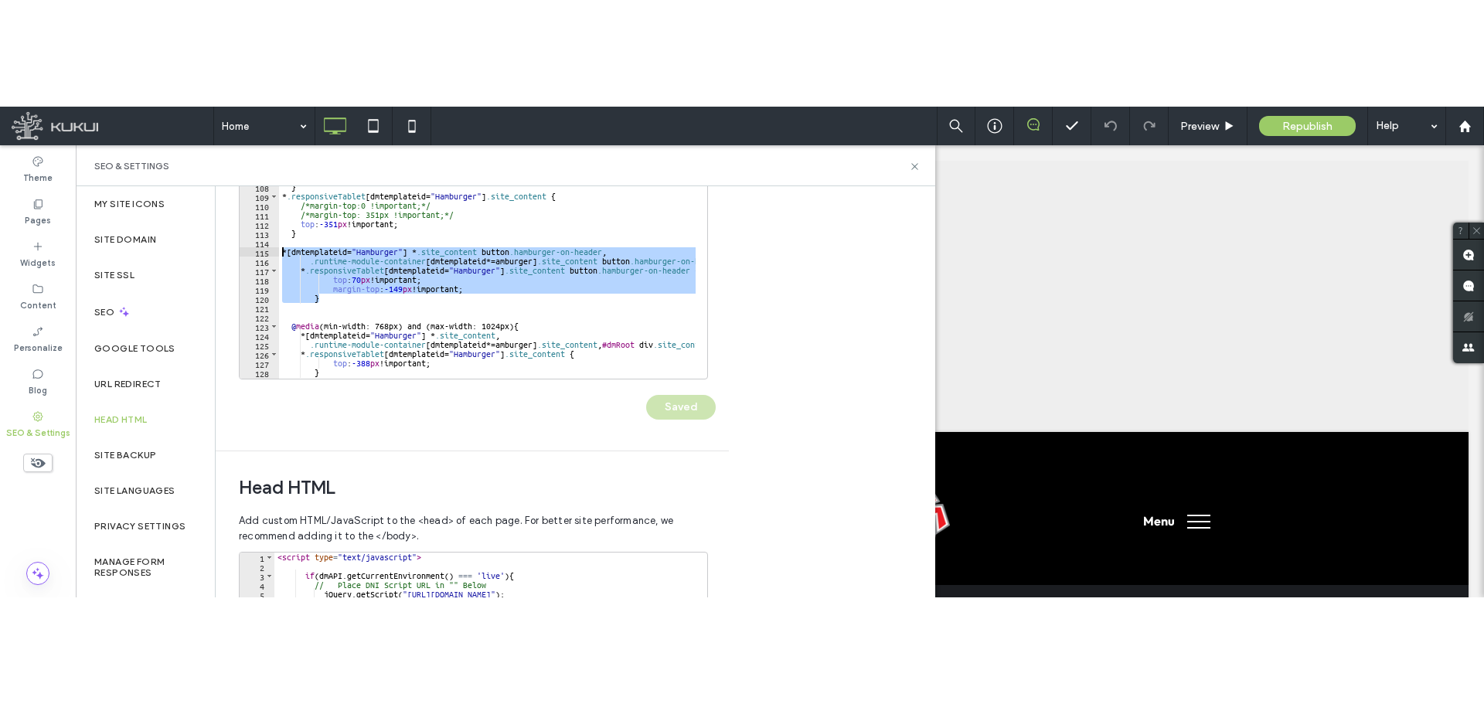
scroll to position [0, 0]
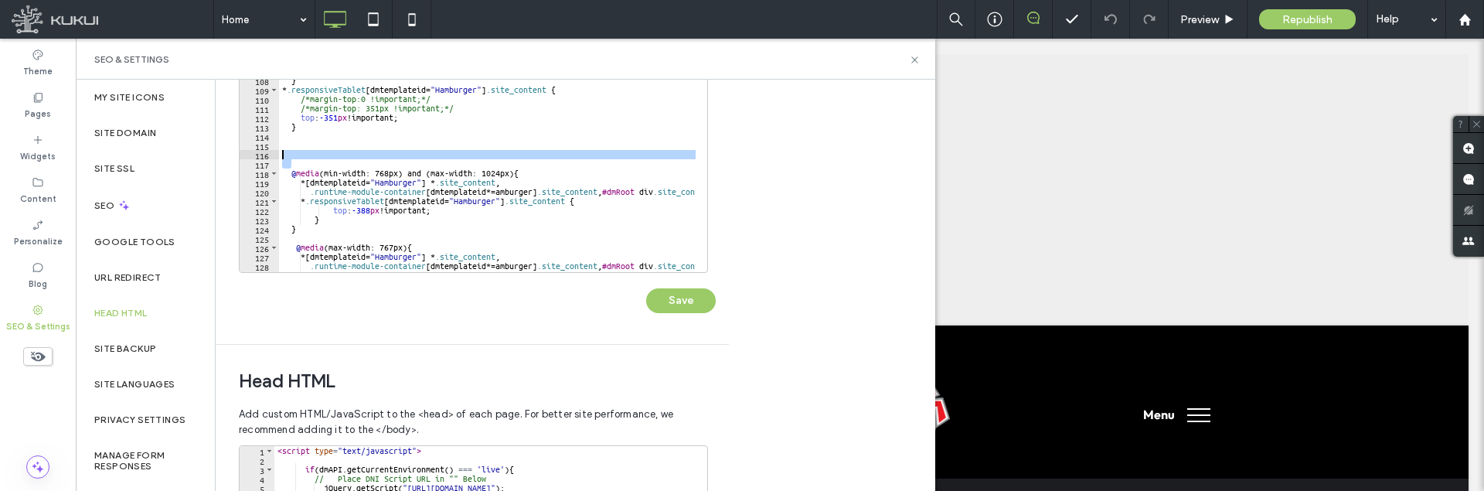
drag, startPoint x: 306, startPoint y: 164, endPoint x: 281, endPoint y: 148, distance: 29.8
click at [281, 148] on div "} /*Region removing extra margins*/ *[ dmtemplateid = " Hamburger " ] * .site_c…" at bounding box center [887, 121] width 1217 height 315
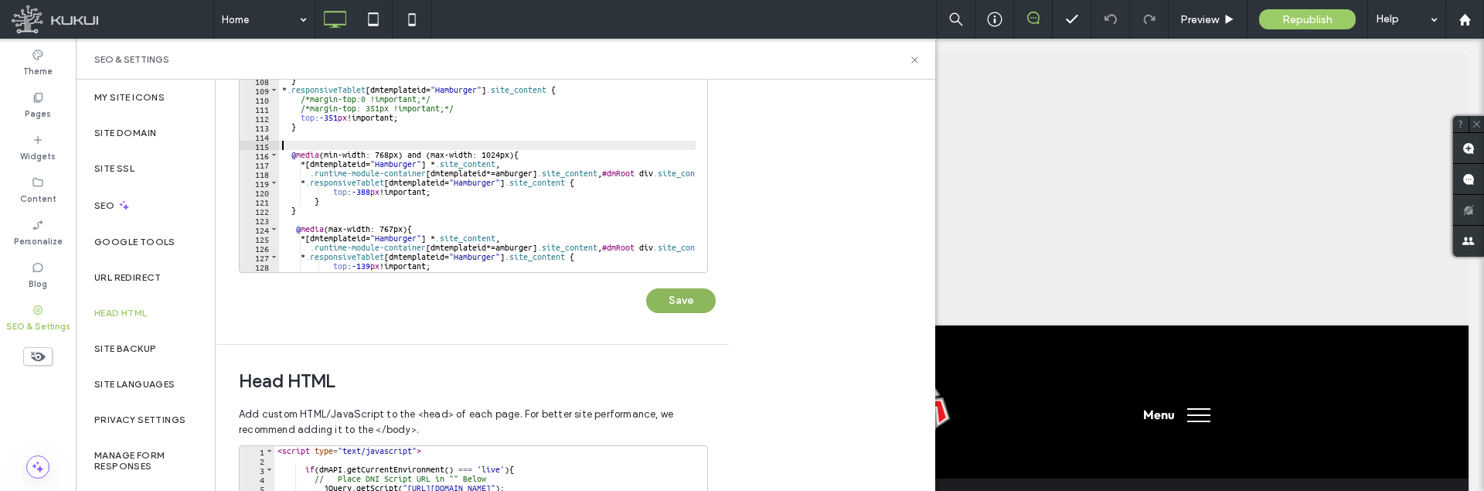
click at [696, 298] on button "Save" at bounding box center [681, 300] width 70 height 25
click at [917, 63] on use at bounding box center [914, 59] width 6 height 6
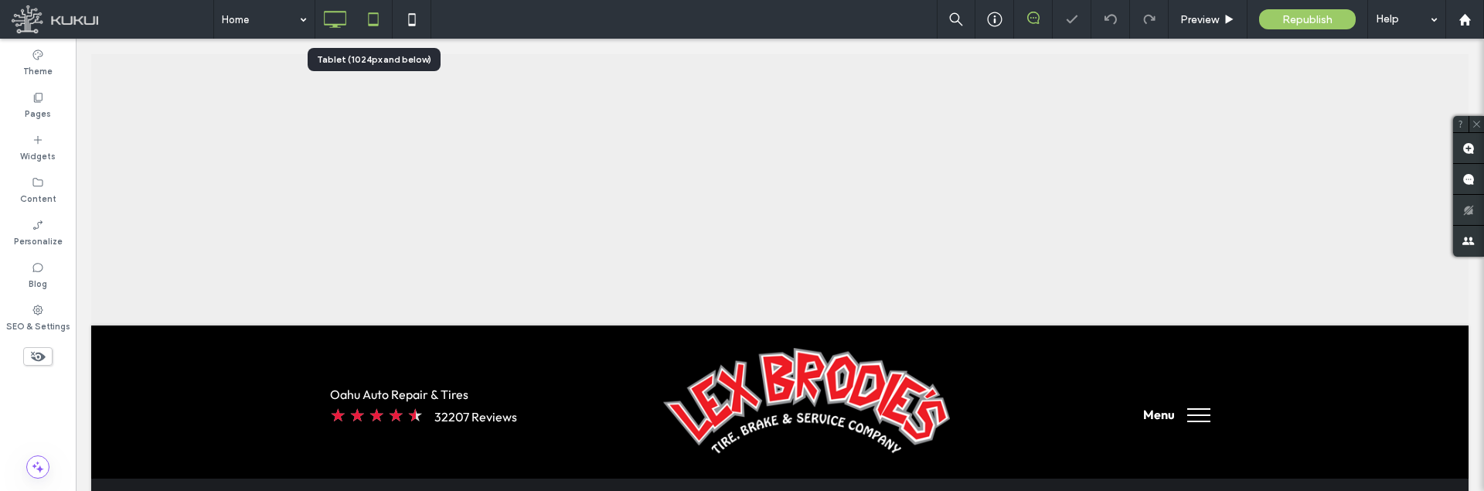
click at [374, 10] on icon at bounding box center [373, 19] width 31 height 31
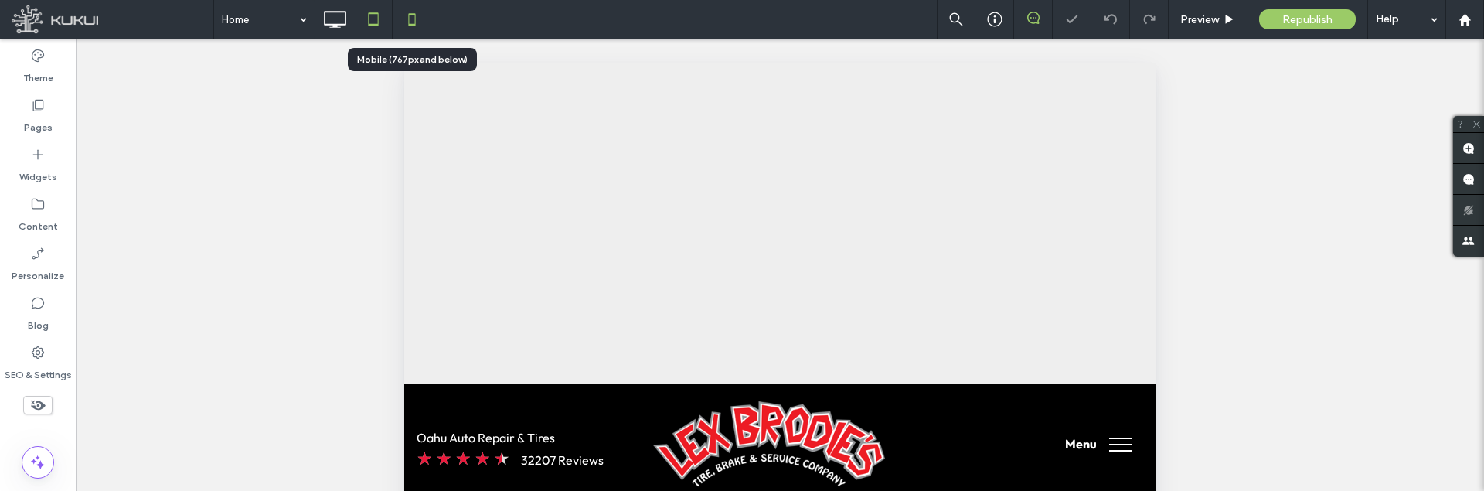
click at [411, 18] on icon at bounding box center [412, 19] width 31 height 31
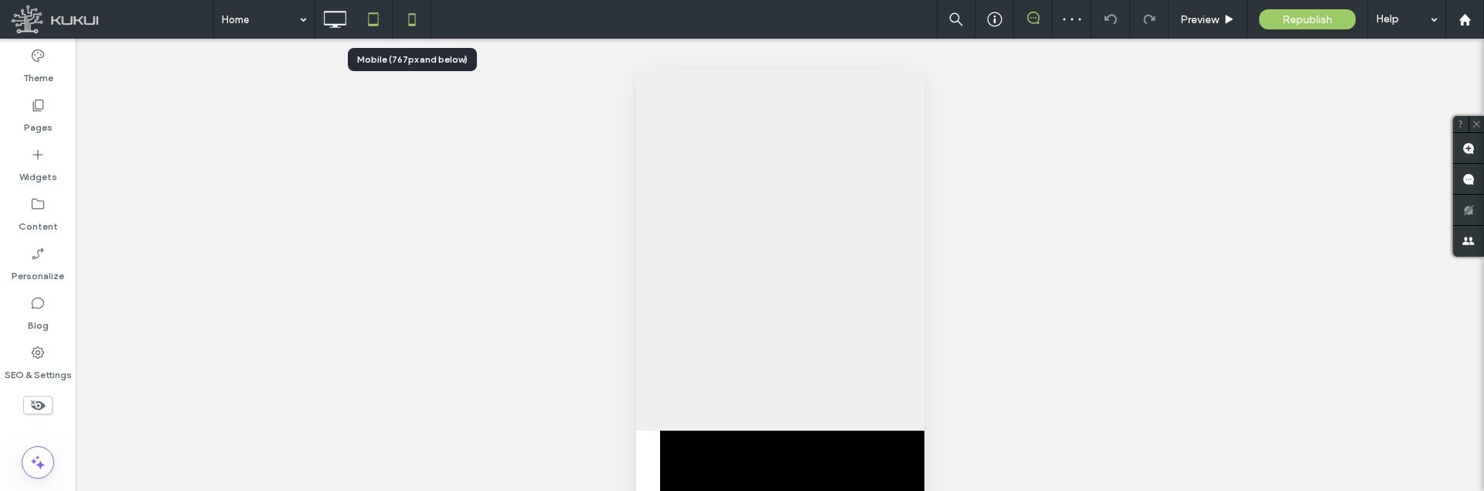
click at [376, 16] on icon at bounding box center [373, 19] width 31 height 31
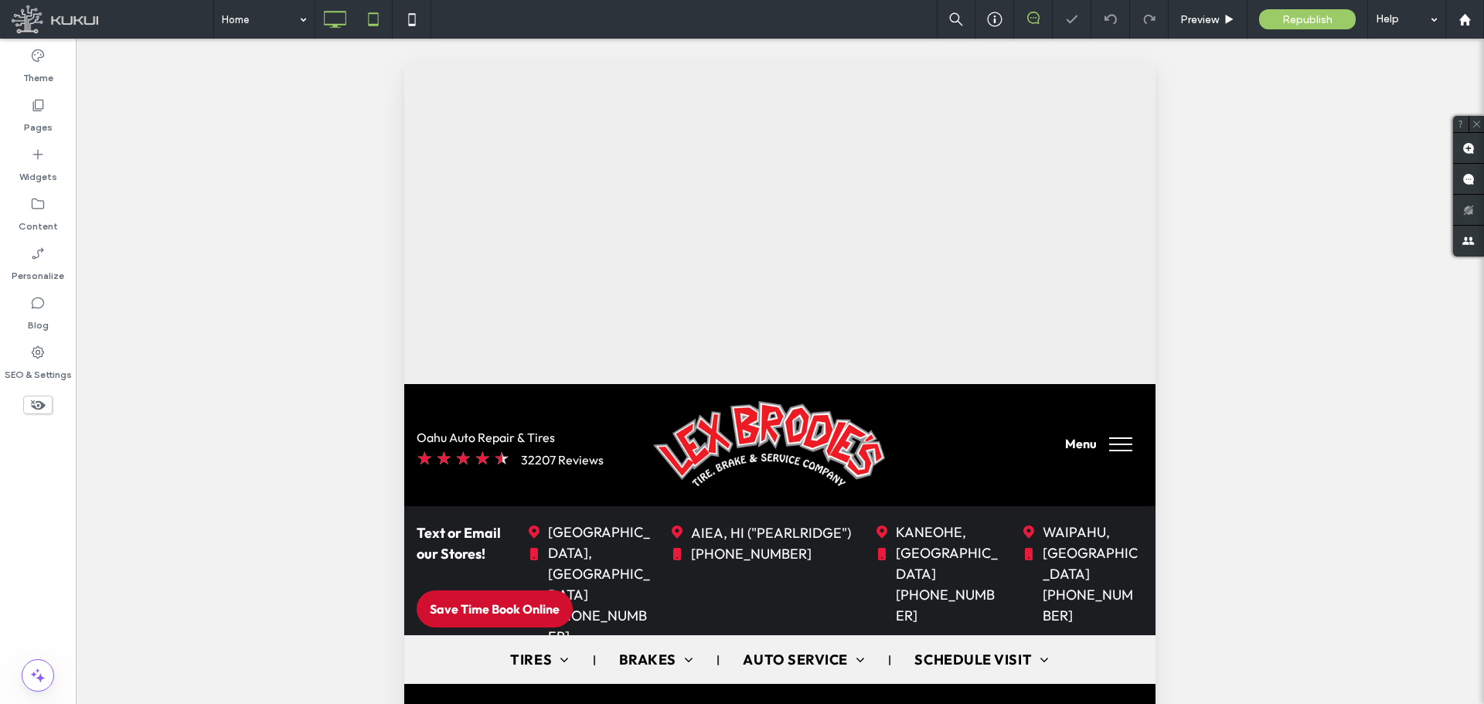
click at [323, 5] on icon at bounding box center [334, 19] width 31 height 31
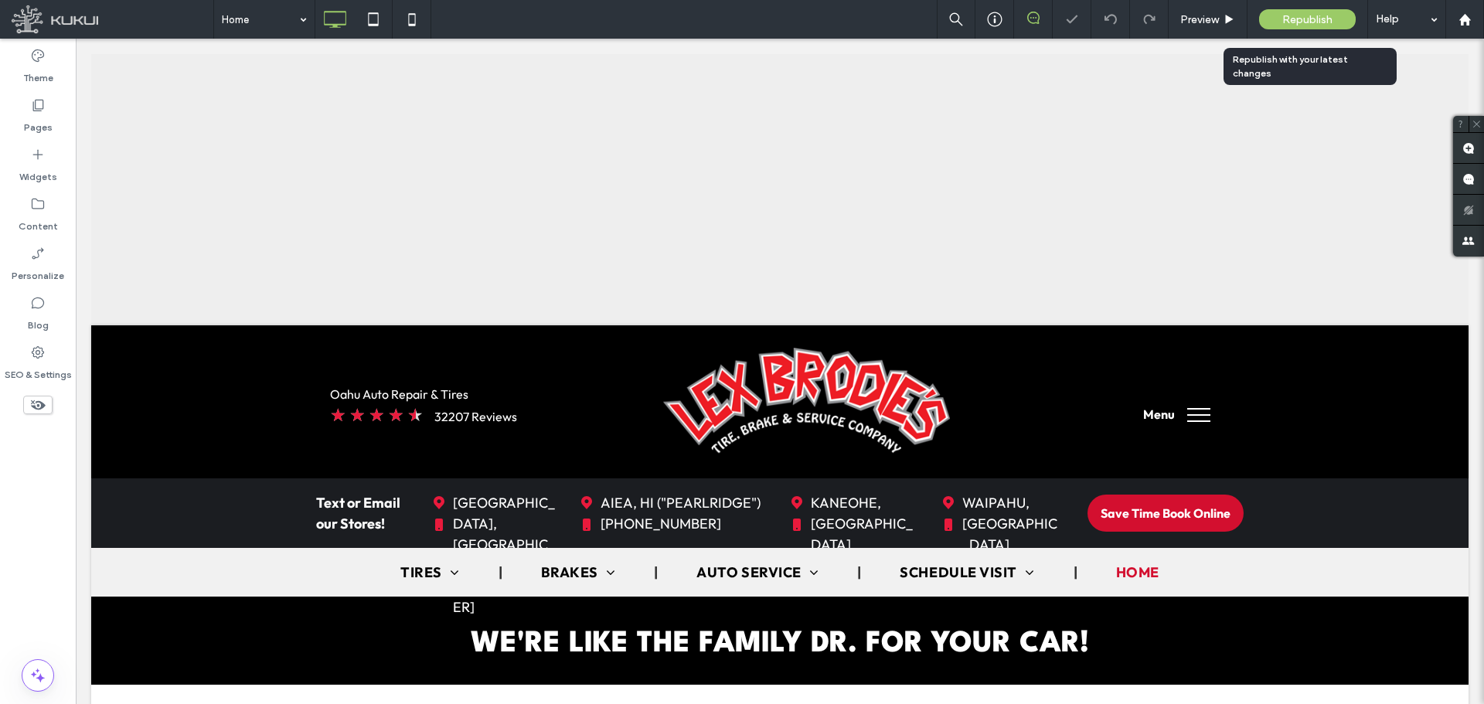
click at [1289, 20] on span "Republish" at bounding box center [1307, 19] width 50 height 13
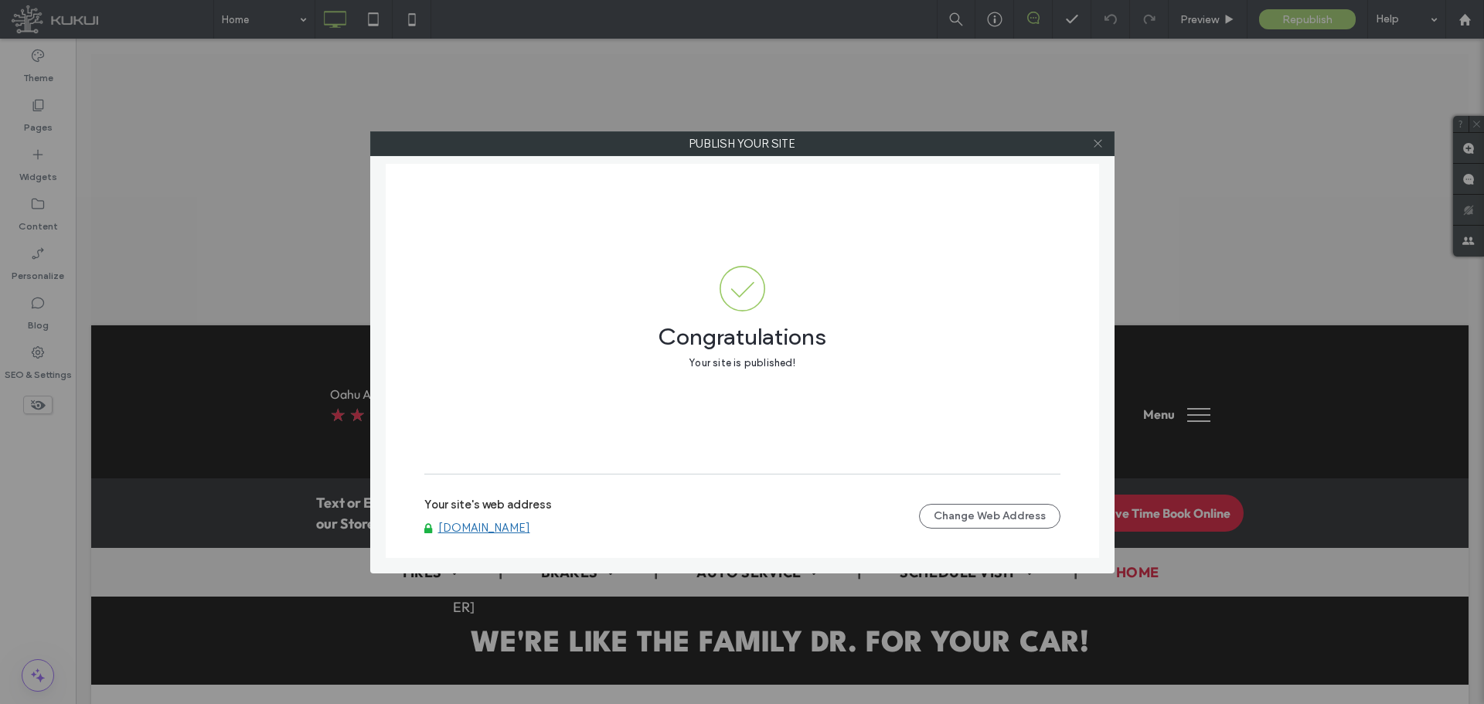
click at [1103, 142] on icon at bounding box center [1098, 144] width 12 height 12
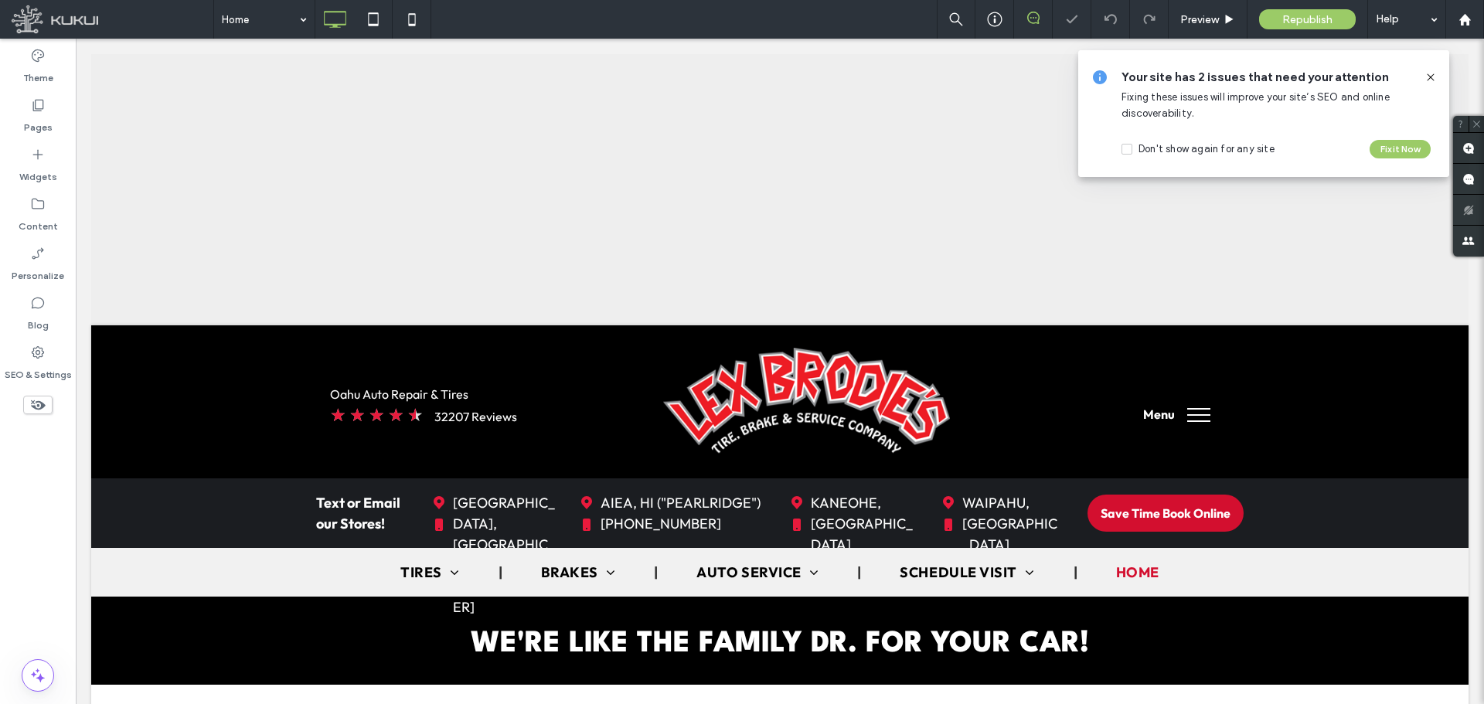
click at [1433, 76] on icon at bounding box center [1431, 77] width 12 height 12
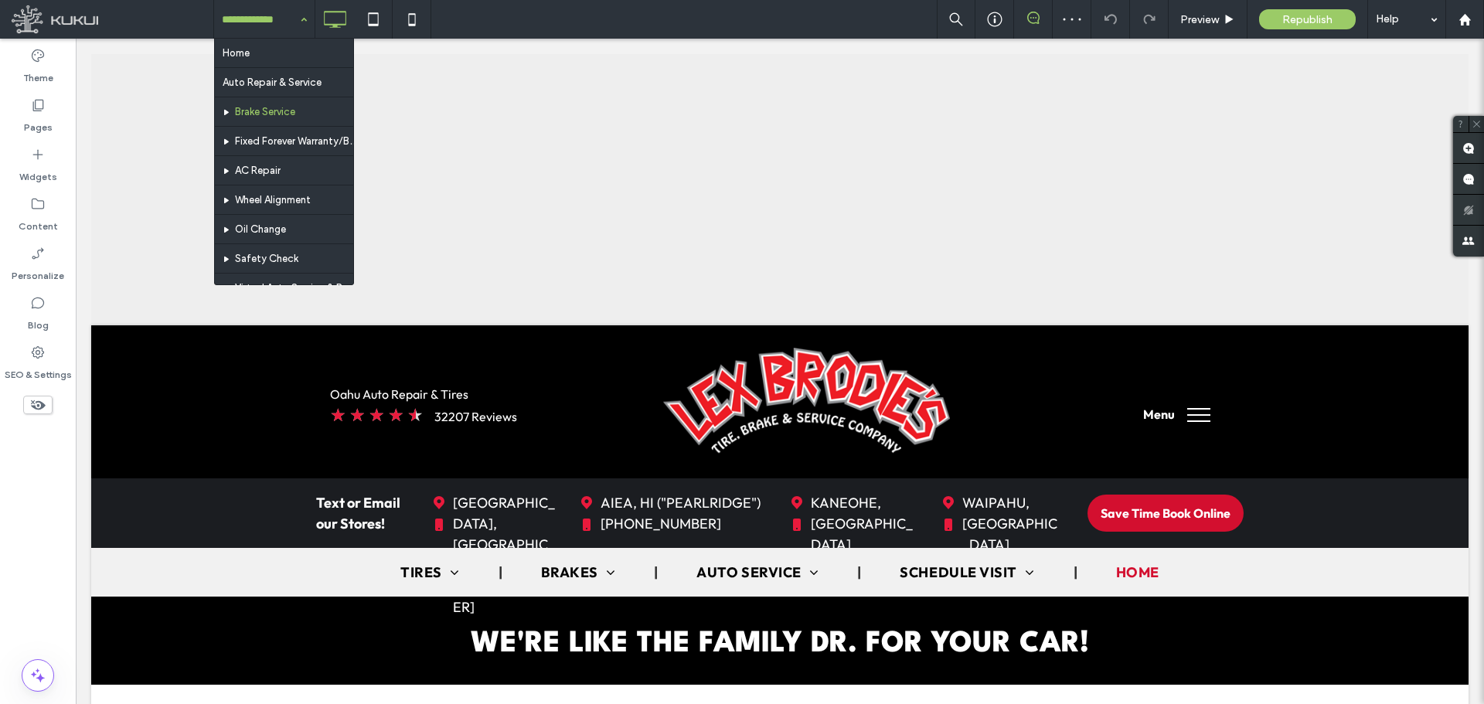
click at [275, 12] on input at bounding box center [260, 19] width 77 height 39
